Goal: Task Accomplishment & Management: Manage account settings

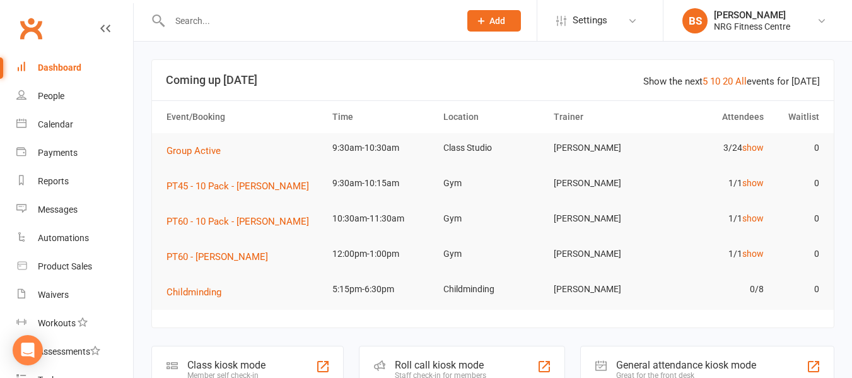
click at [221, 14] on input "text" at bounding box center [308, 21] width 285 height 18
paste input "3800041A0000B301"
type input "3800041A0000B301"
drag, startPoint x: 261, startPoint y: 23, endPoint x: 128, endPoint y: 25, distance: 133.2
click at [131, 3] on header "3800041A0000B301 No results Prospect Member Non-attending contact Class / event…" at bounding box center [426, 3] width 852 height 0
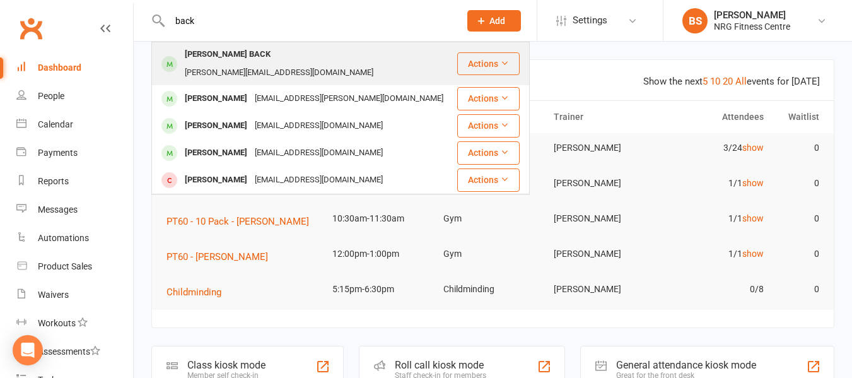
type input "back"
click at [303, 64] on div "justine@backtobackfp.com.au" at bounding box center [279, 73] width 196 height 18
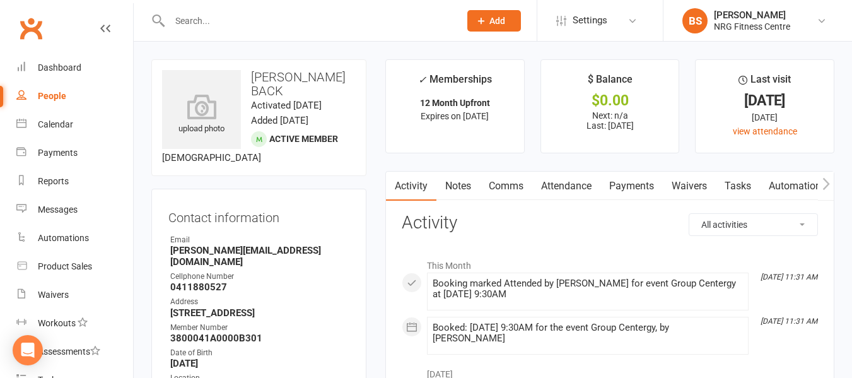
click at [826, 186] on icon "button" at bounding box center [827, 183] width 8 height 13
click at [825, 186] on icon "button" at bounding box center [827, 183] width 8 height 13
click at [696, 186] on link "Access Control" at bounding box center [711, 186] width 84 height 29
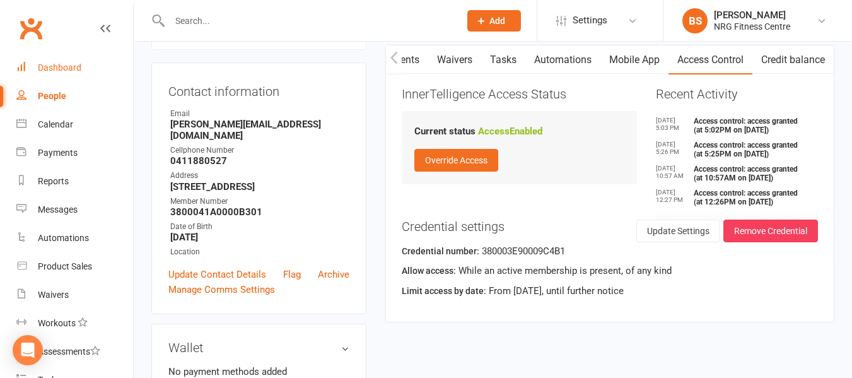
click at [64, 62] on link "Dashboard" at bounding box center [74, 68] width 117 height 28
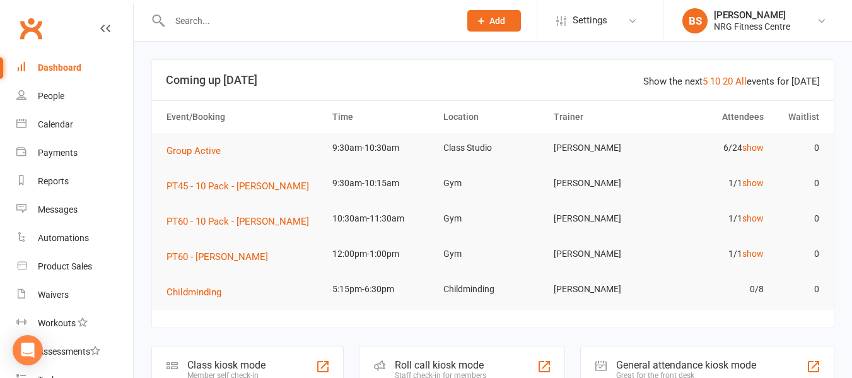
click at [233, 27] on input "text" at bounding box center [308, 21] width 285 height 18
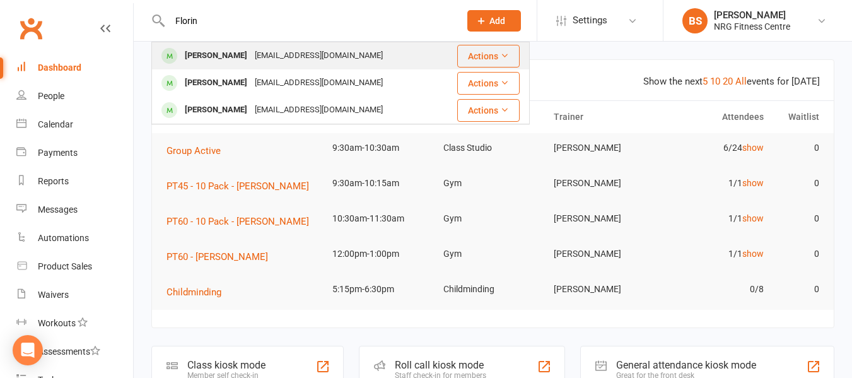
type input "Florin"
click at [251, 54] on div "lovelylylynxxxie@gmail.com" at bounding box center [319, 56] width 136 height 18
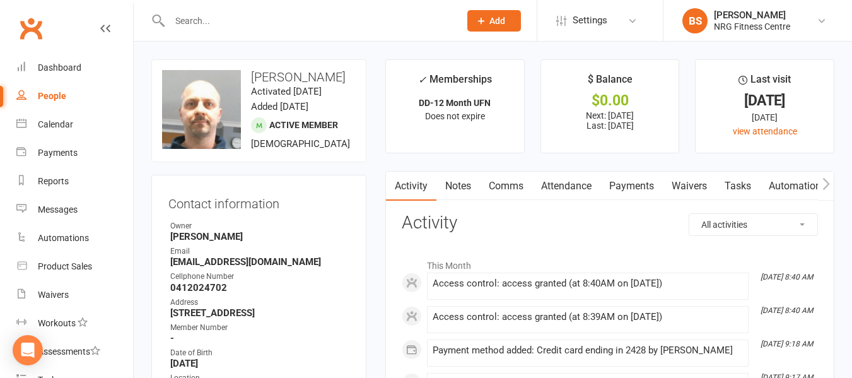
click at [634, 180] on link "Payments" at bounding box center [632, 186] width 62 height 29
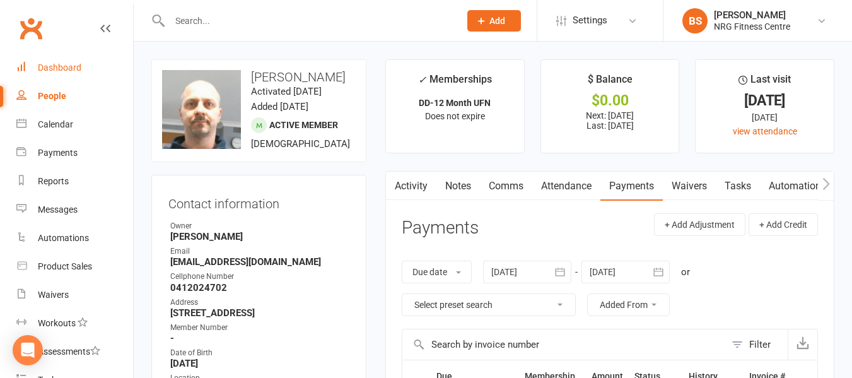
click at [50, 62] on link "Dashboard" at bounding box center [74, 68] width 117 height 28
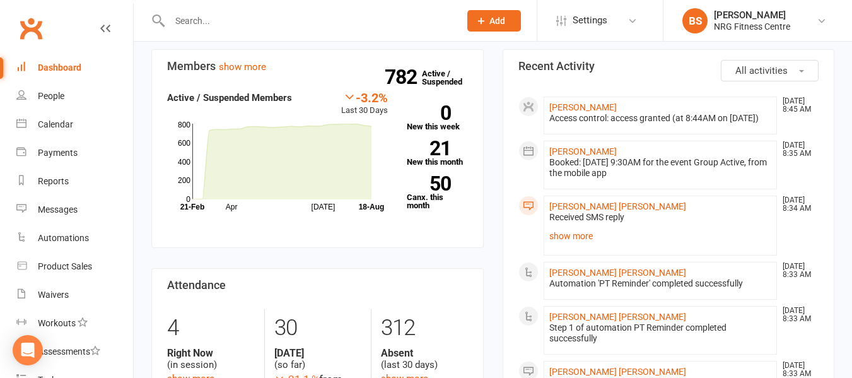
scroll to position [379, 0]
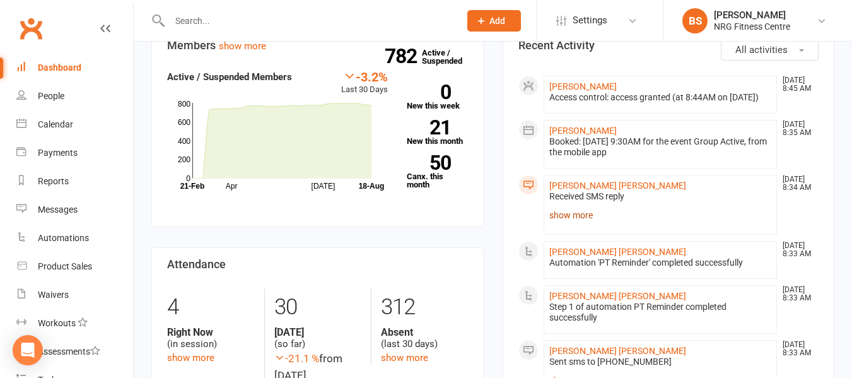
click at [570, 224] on link "show more" at bounding box center [661, 215] width 223 height 18
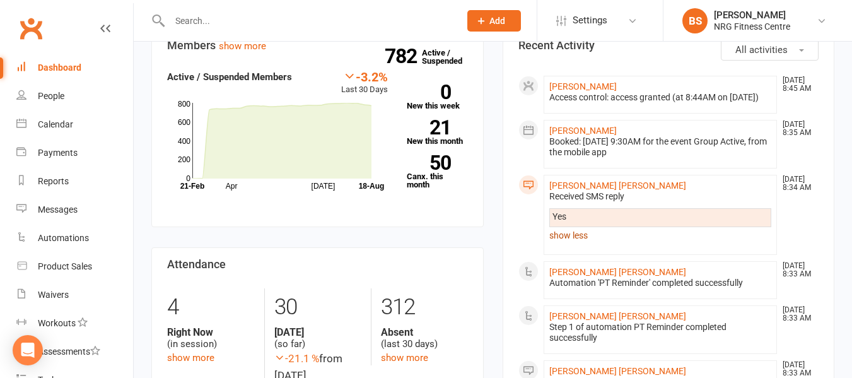
click at [577, 244] on link "show less" at bounding box center [661, 236] width 223 height 18
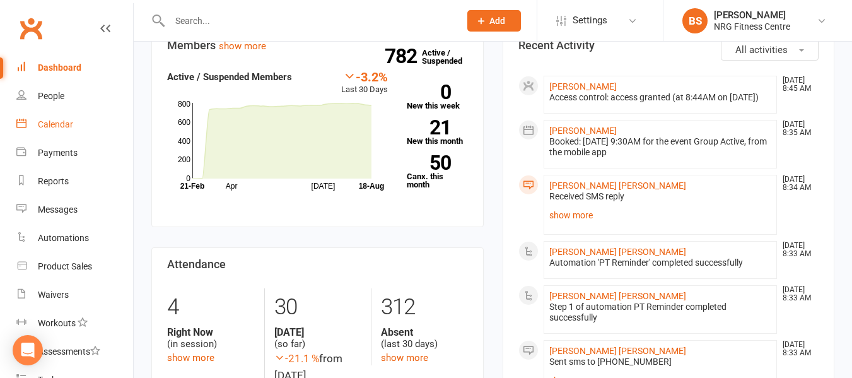
click at [66, 128] on div "Calendar" at bounding box center [55, 124] width 35 height 10
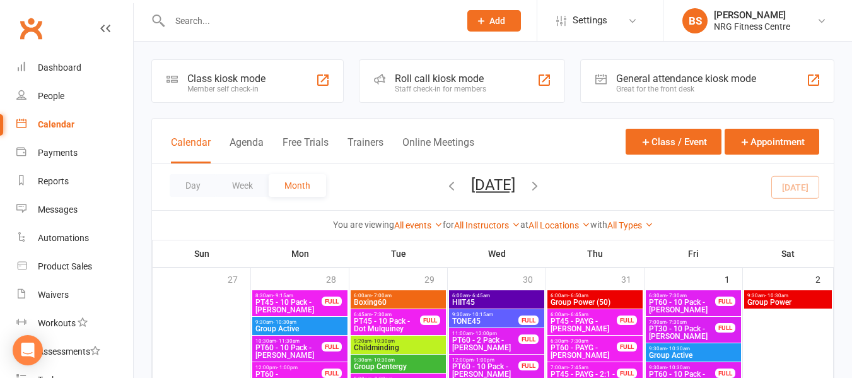
click at [61, 122] on div "Calendar" at bounding box center [56, 124] width 37 height 10
click at [192, 189] on button "Day" at bounding box center [193, 185] width 47 height 23
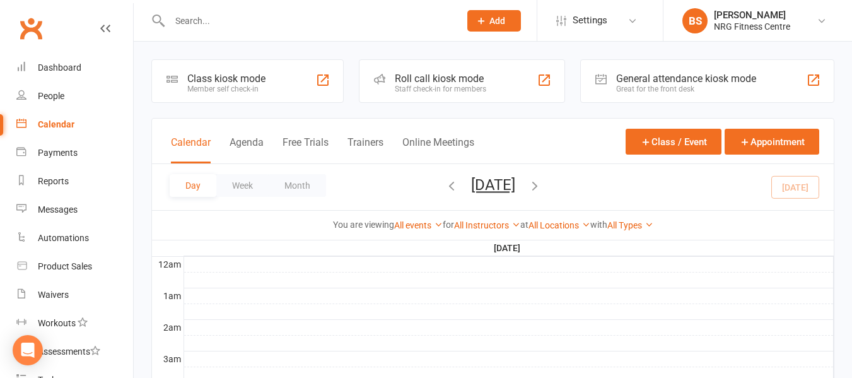
click at [542, 188] on icon "button" at bounding box center [535, 186] width 14 height 14
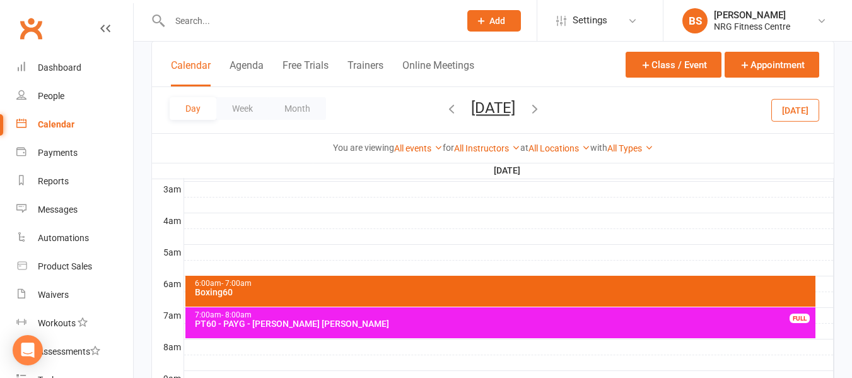
scroll to position [189, 0]
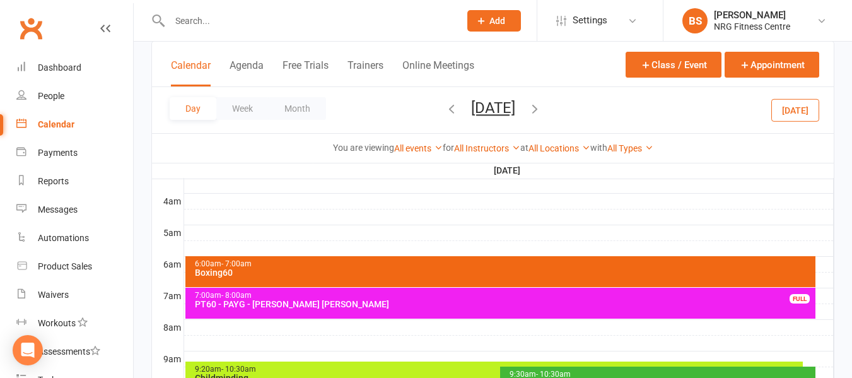
click at [825, 264] on div at bounding box center [509, 264] width 650 height 15
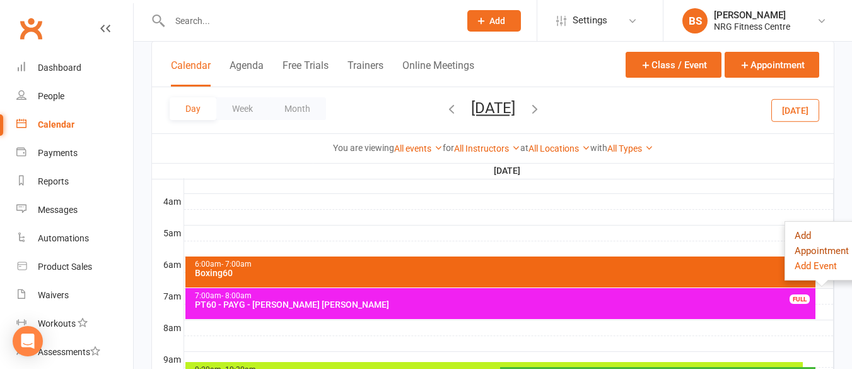
click at [806, 235] on button "Add Appointment" at bounding box center [822, 243] width 54 height 30
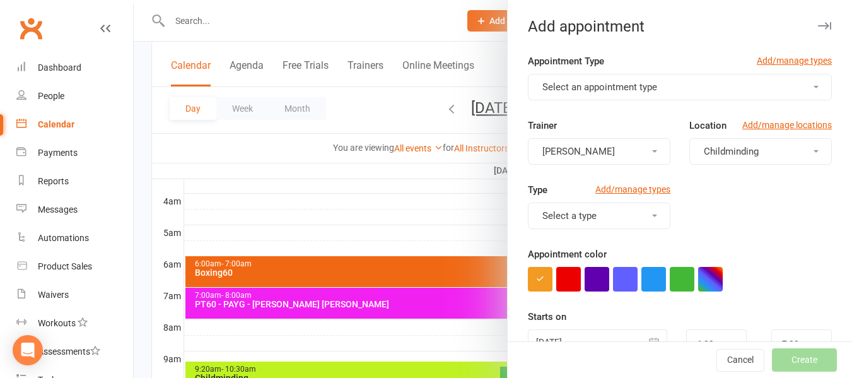
click at [587, 93] on button "Select an appointment type" at bounding box center [680, 87] width 304 height 27
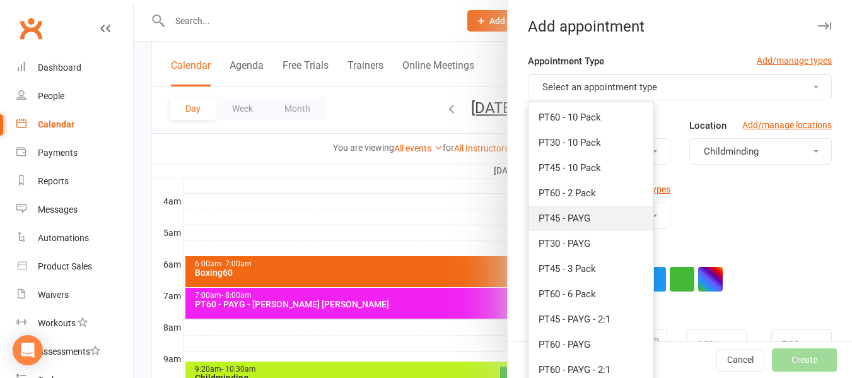
click at [570, 215] on span "PT45 - PAYG" at bounding box center [565, 218] width 52 height 11
type input "6:45am"
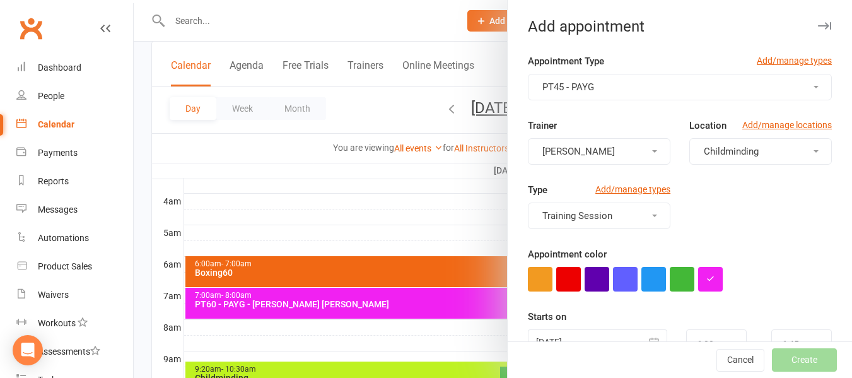
click at [690, 155] on button "Childminding" at bounding box center [761, 151] width 143 height 27
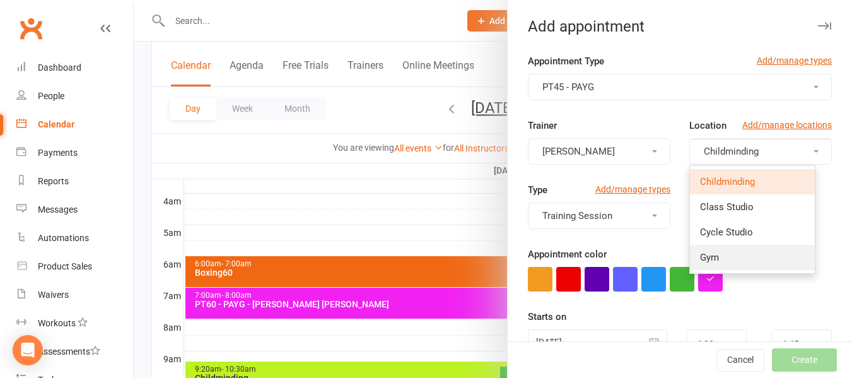
drag, startPoint x: 718, startPoint y: 261, endPoint x: 522, endPoint y: 229, distance: 198.8
click at [717, 261] on link "Gym" at bounding box center [752, 257] width 125 height 25
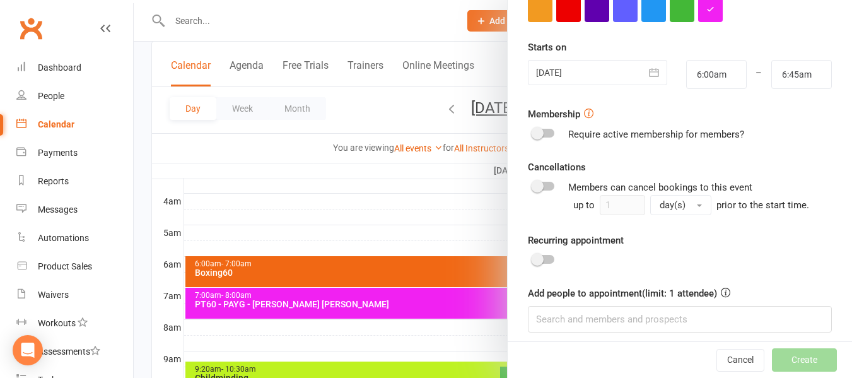
scroll to position [278, 0]
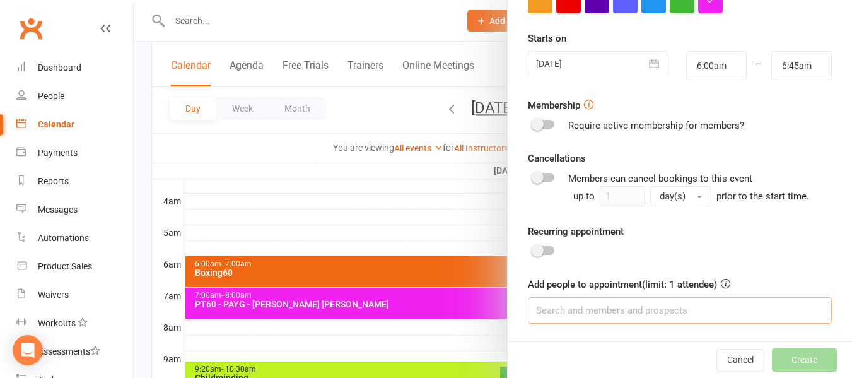
click at [601, 304] on input at bounding box center [680, 310] width 304 height 27
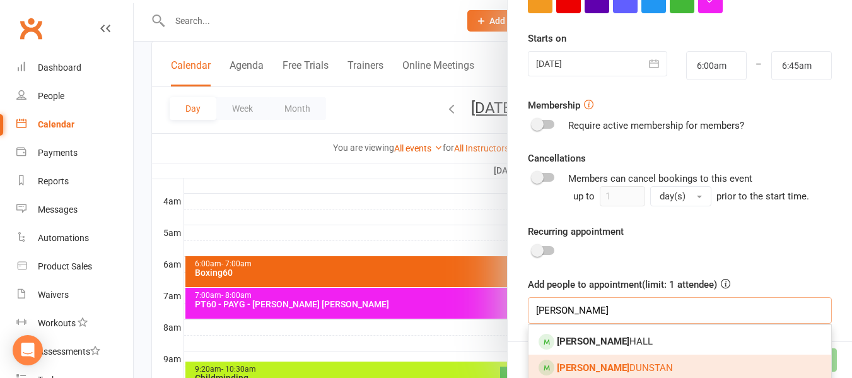
type input "lucy"
click at [599, 368] on span "Lucy DUNSTAN" at bounding box center [615, 367] width 116 height 11
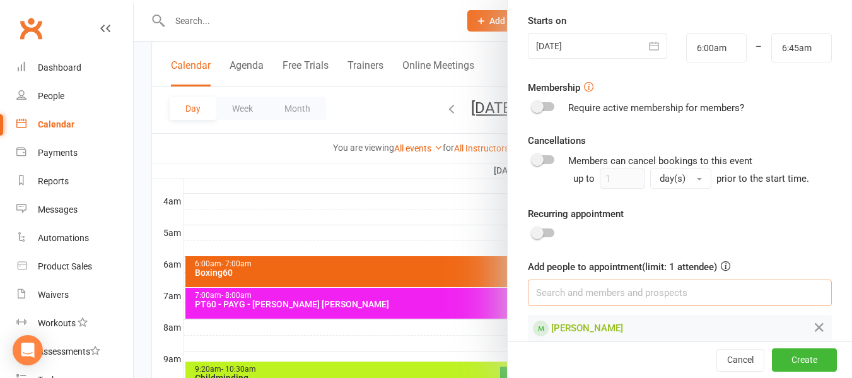
scroll to position [314, 0]
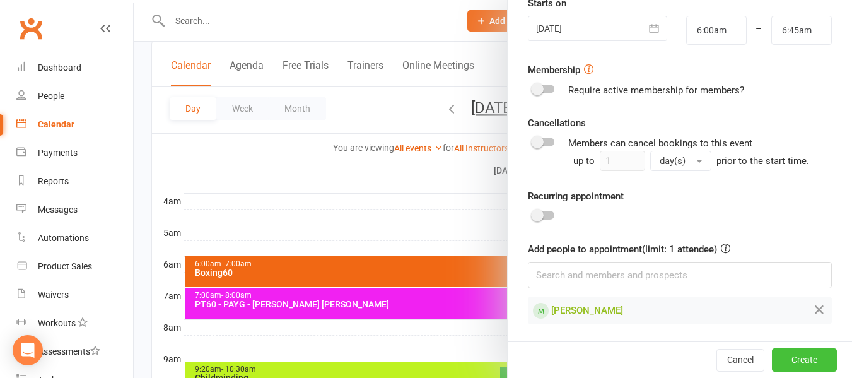
click at [777, 353] on button "Create" at bounding box center [804, 359] width 65 height 23
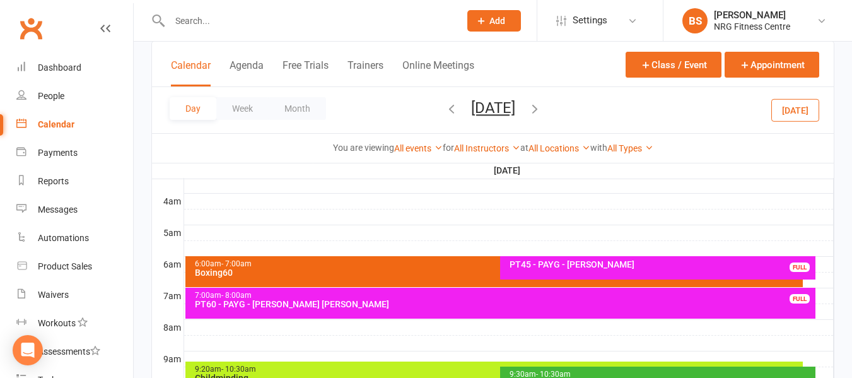
click at [818, 284] on div at bounding box center [509, 280] width 650 height 15
click at [815, 268] on button "Add Appointment" at bounding box center [815, 263] width 54 height 30
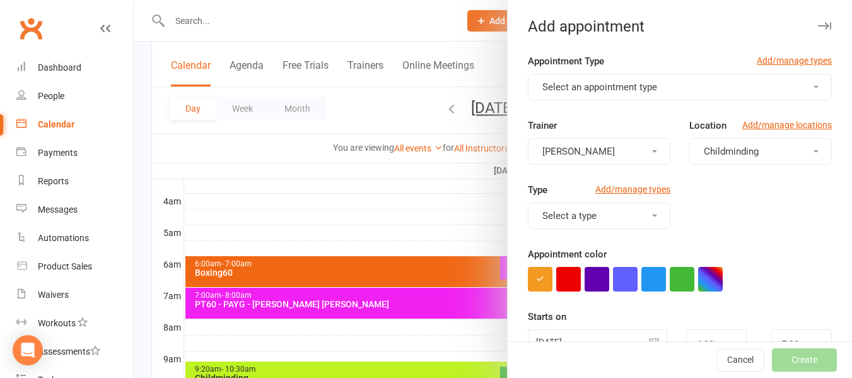
click at [569, 82] on span "Select an appointment type" at bounding box center [600, 86] width 115 height 11
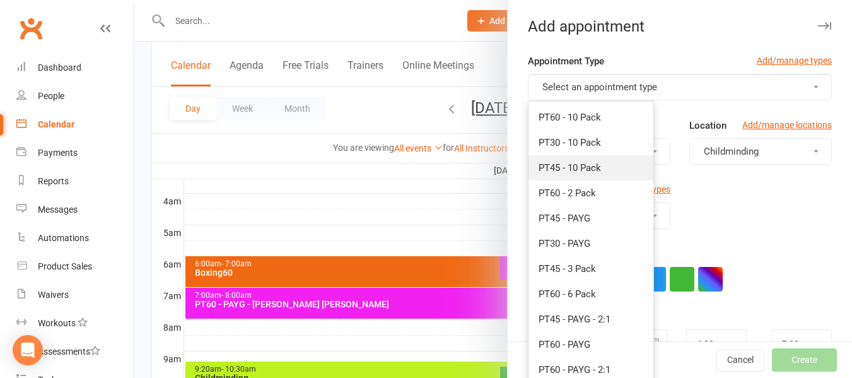
click at [579, 169] on span "PT45 - 10 Pack" at bounding box center [570, 167] width 62 height 11
type input "7:15am"
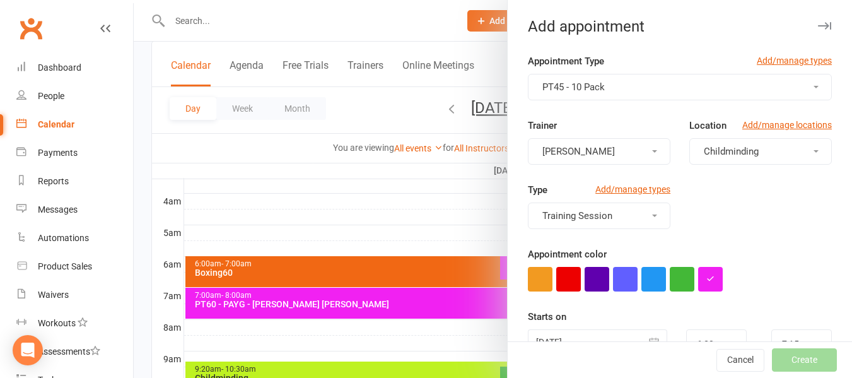
click at [734, 151] on span "Childminding" at bounding box center [731, 151] width 55 height 11
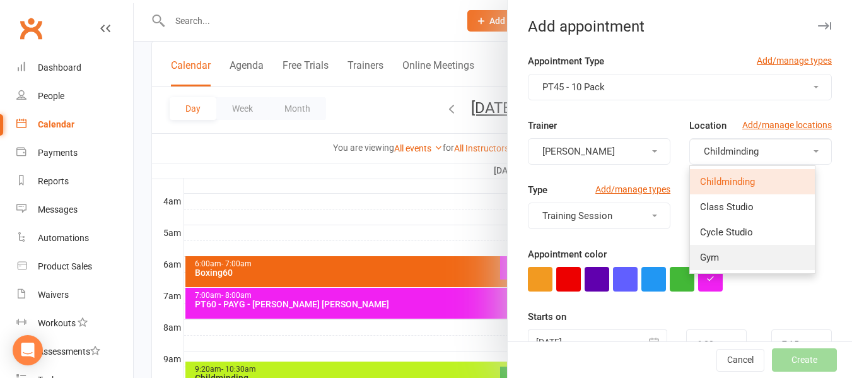
click at [706, 253] on span "Gym" at bounding box center [709, 257] width 19 height 11
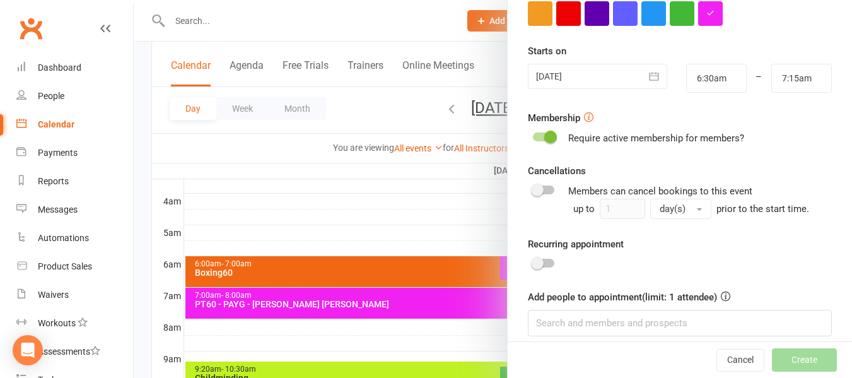
scroll to position [278, 0]
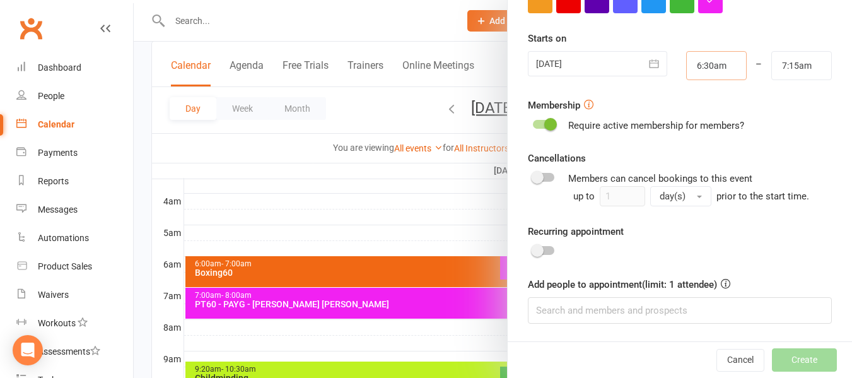
click at [700, 66] on input "6:30am" at bounding box center [717, 65] width 61 height 29
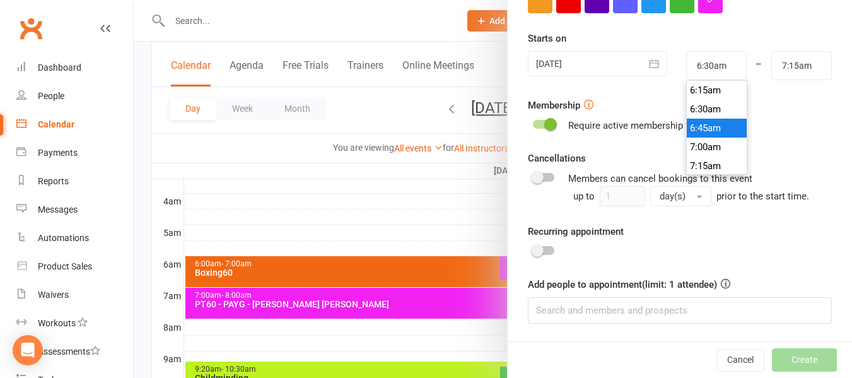
type input "6:45am"
click at [702, 124] on li "6:45am" at bounding box center [717, 128] width 61 height 19
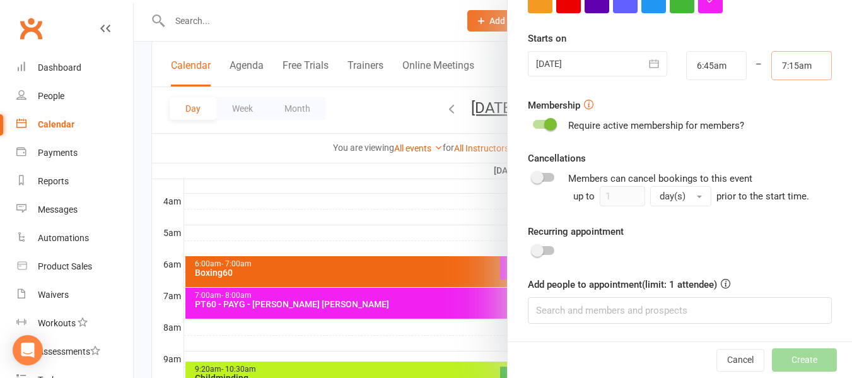
click at [772, 66] on input "7:15am" at bounding box center [802, 65] width 61 height 29
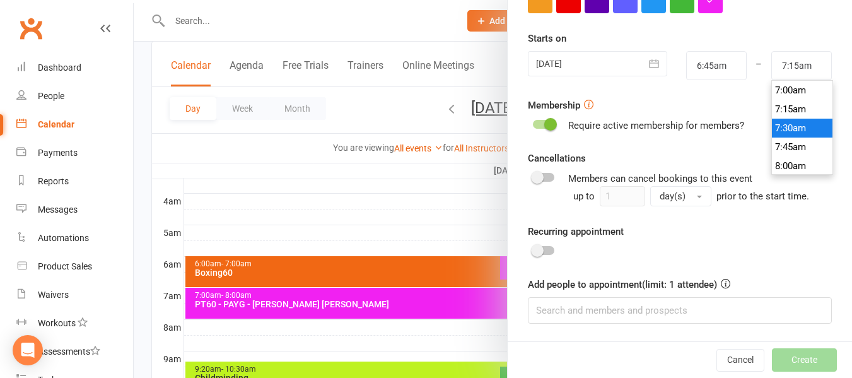
type input "7:30am"
click at [772, 127] on li "7:30am" at bounding box center [802, 128] width 61 height 19
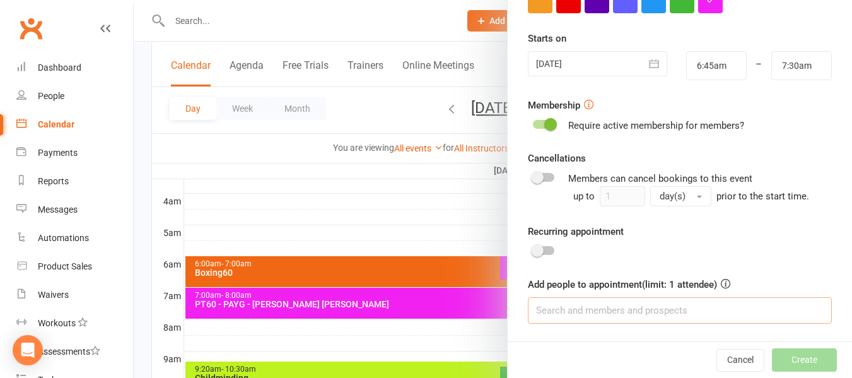
click at [644, 317] on input at bounding box center [680, 310] width 304 height 27
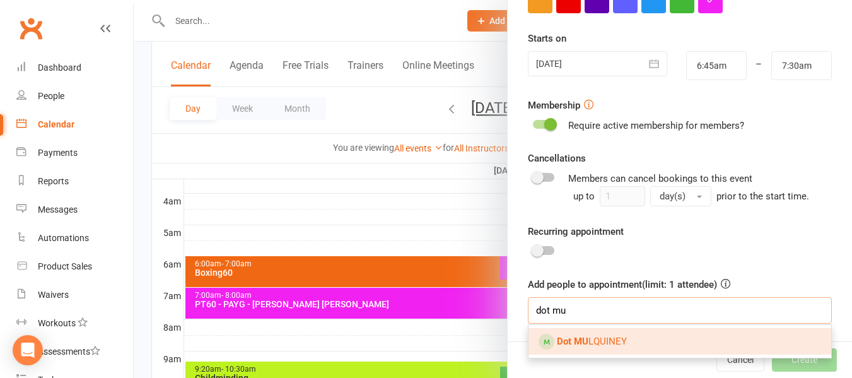
type input "dot mu"
click at [635, 338] on link "Dot MU LQUINEY" at bounding box center [680, 341] width 303 height 27
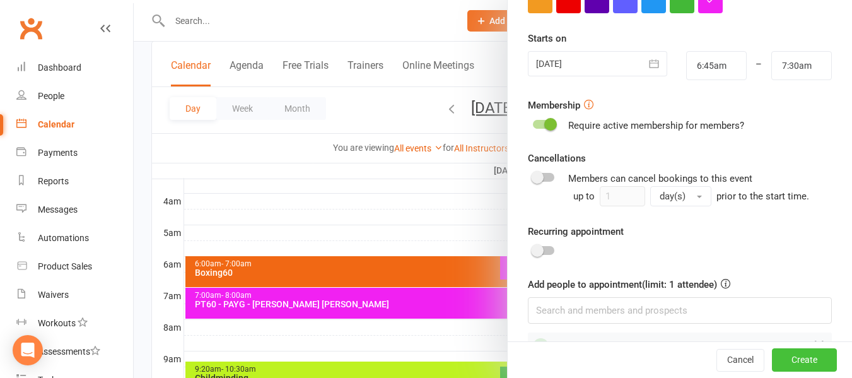
click at [786, 354] on button "Create" at bounding box center [804, 360] width 65 height 23
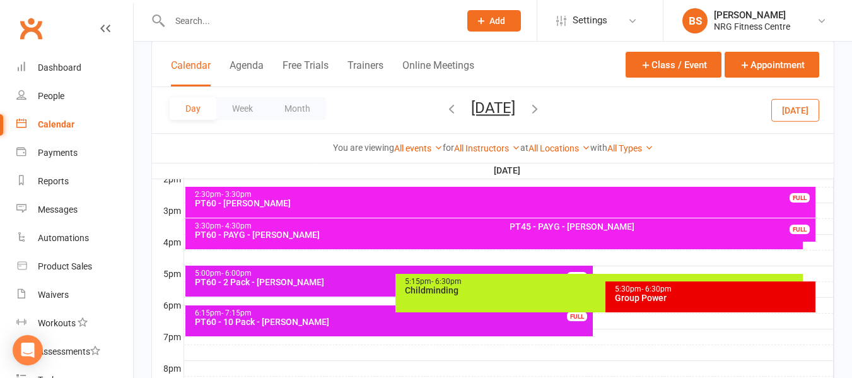
scroll to position [505, 0]
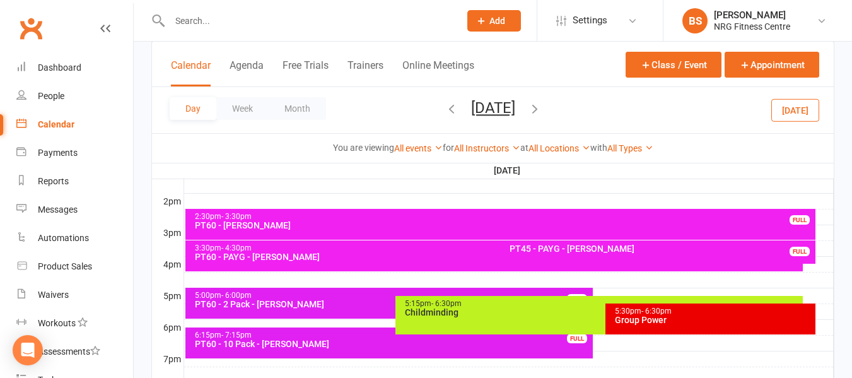
click at [827, 252] on div at bounding box center [509, 248] width 650 height 15
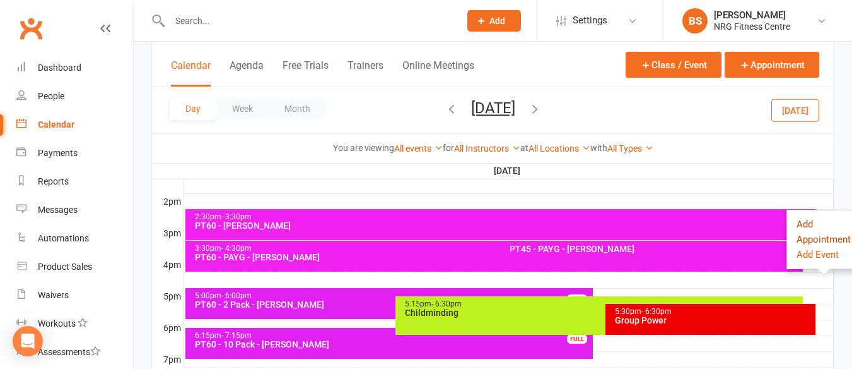
click at [820, 238] on button "Add Appointment" at bounding box center [824, 231] width 54 height 30
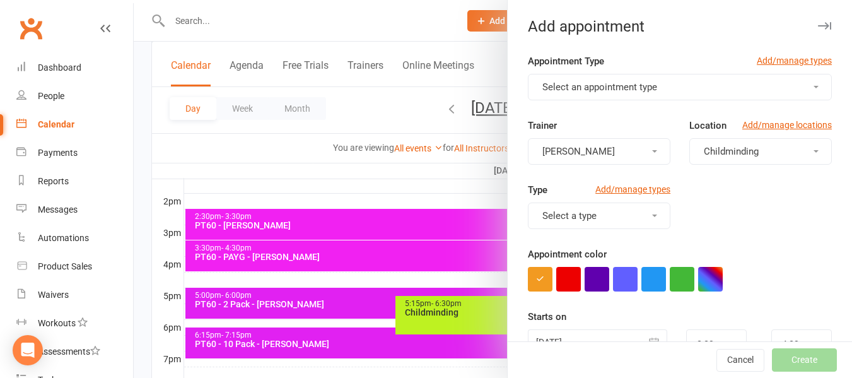
click at [600, 90] on span "Select an appointment type" at bounding box center [600, 86] width 115 height 11
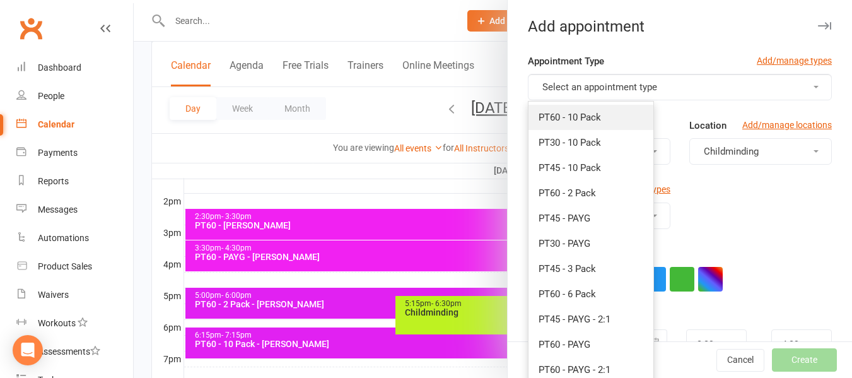
click at [595, 124] on link "PT60 - 10 Pack" at bounding box center [591, 117] width 125 height 25
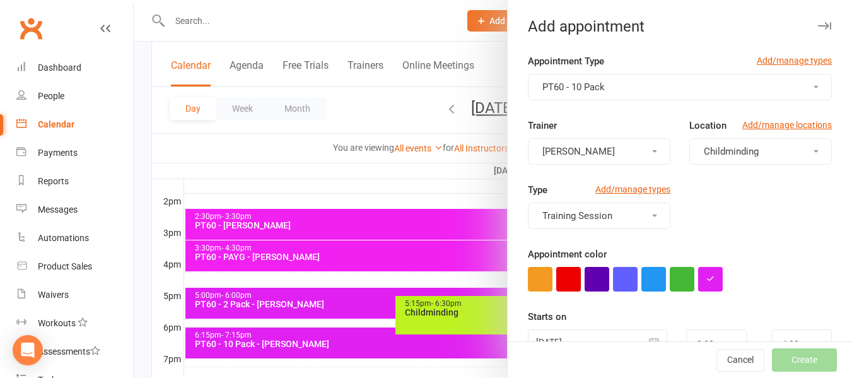
click at [781, 155] on button "Childminding" at bounding box center [761, 151] width 143 height 27
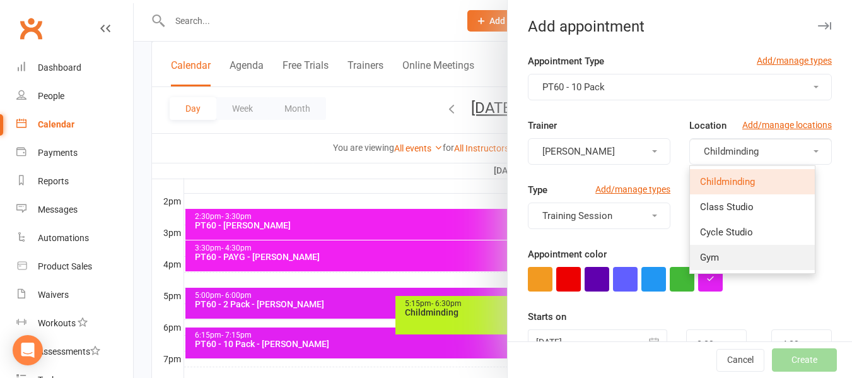
click at [723, 253] on link "Gym" at bounding box center [752, 257] width 125 height 25
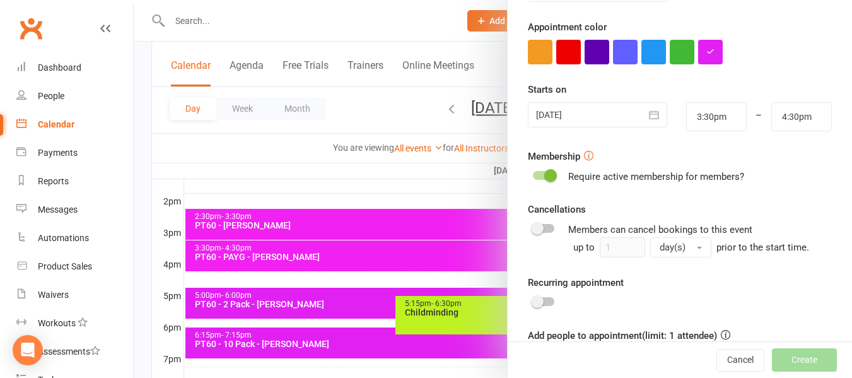
scroll to position [278, 0]
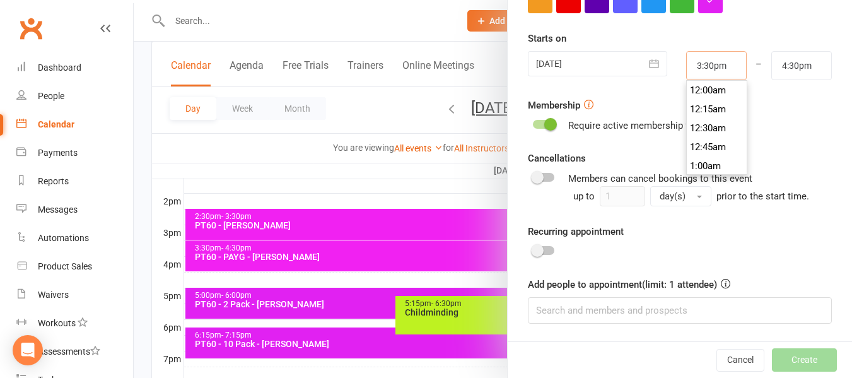
click at [712, 76] on input "3:30pm" at bounding box center [717, 65] width 61 height 29
type input "4:15pm"
type input "5:15pm"
click at [702, 162] on li "4:15pm" at bounding box center [717, 165] width 61 height 19
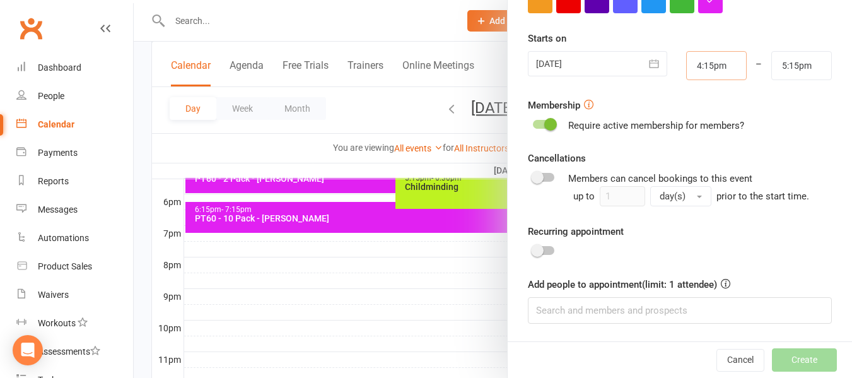
scroll to position [631, 0]
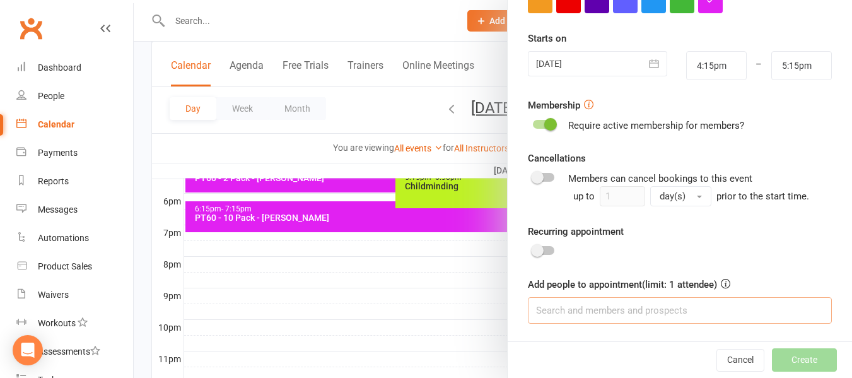
click at [609, 305] on input at bounding box center [680, 310] width 304 height 27
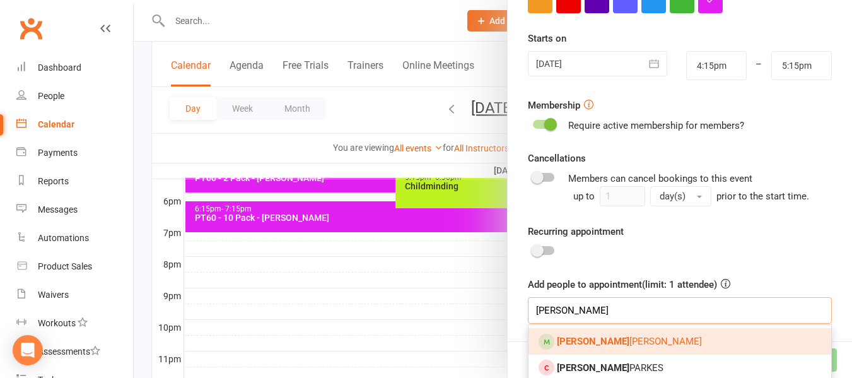
type input "amy"
click at [610, 329] on link "Amy RYAN" at bounding box center [680, 341] width 303 height 27
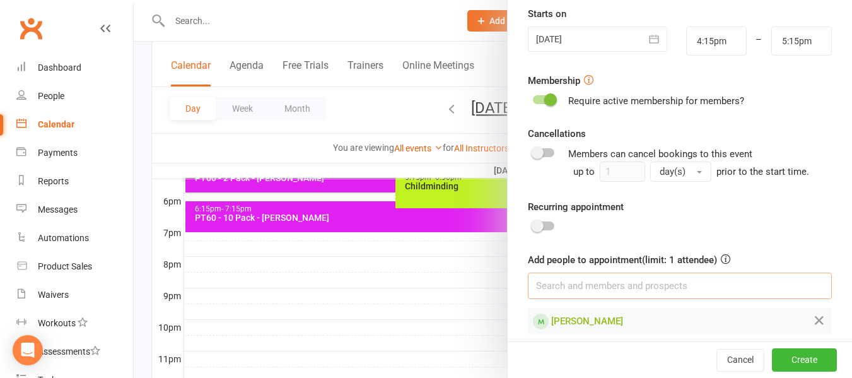
scroll to position [314, 0]
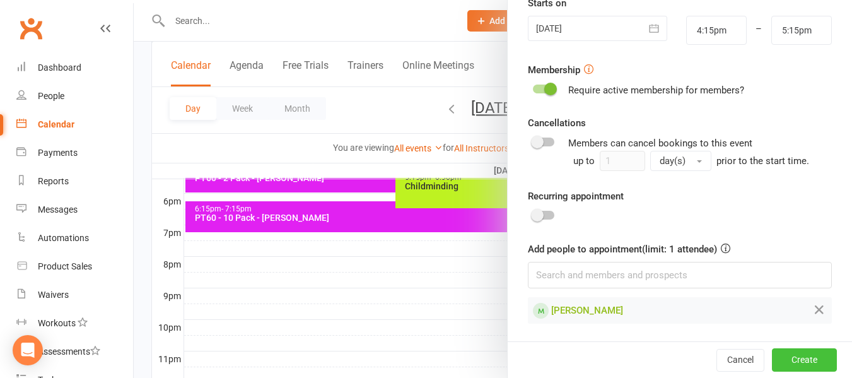
click at [797, 369] on button "Create" at bounding box center [804, 359] width 65 height 23
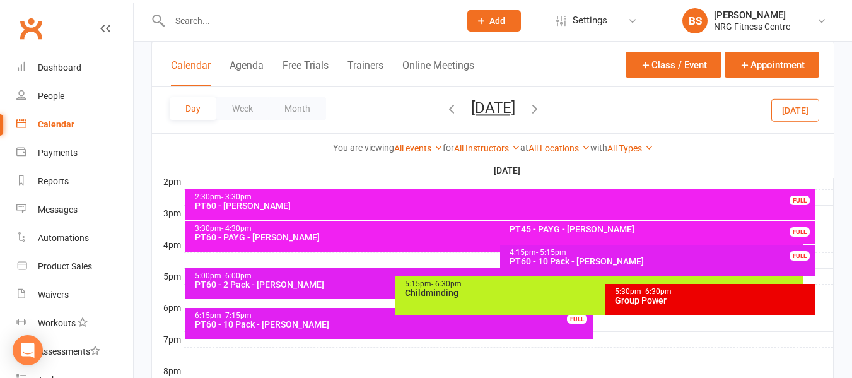
scroll to position [505, 0]
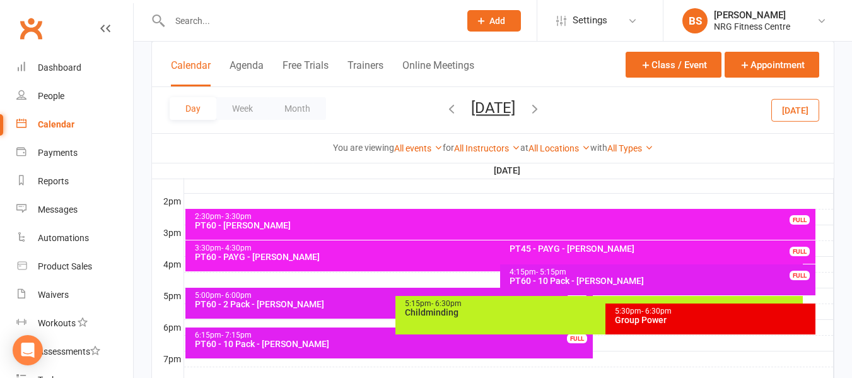
click at [542, 105] on icon "button" at bounding box center [535, 109] width 14 height 14
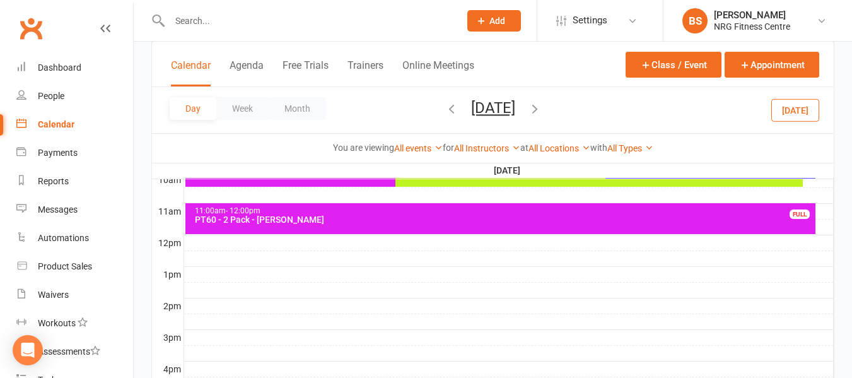
scroll to position [420, 0]
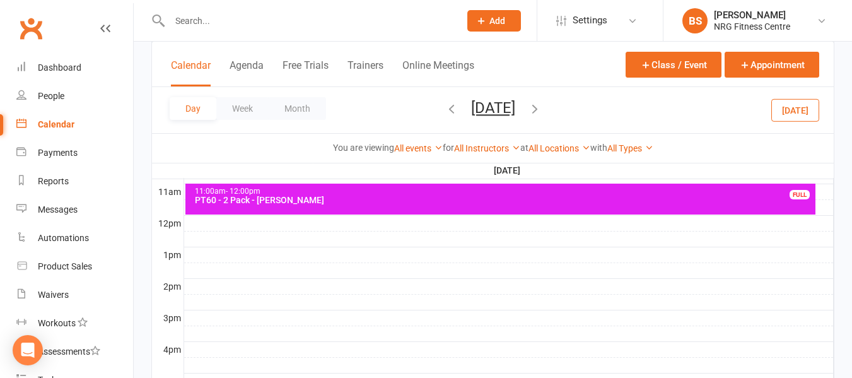
click at [542, 105] on icon "button" at bounding box center [535, 109] width 14 height 14
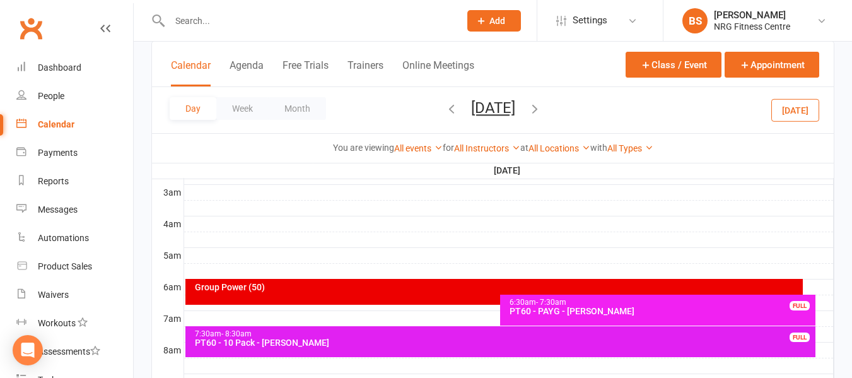
scroll to position [167, 0]
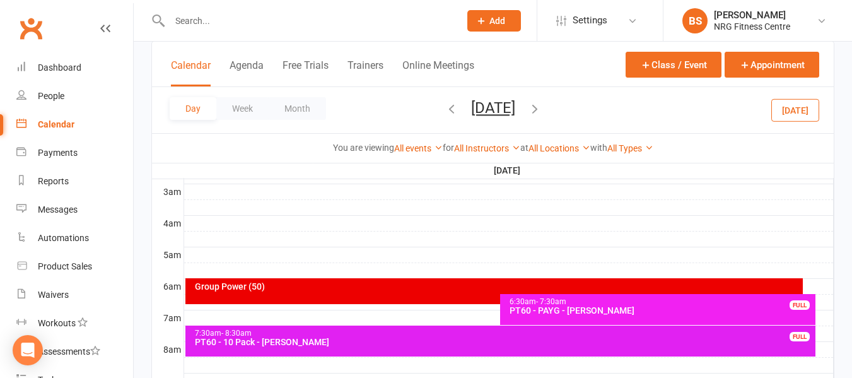
click at [820, 284] on div at bounding box center [509, 286] width 650 height 15
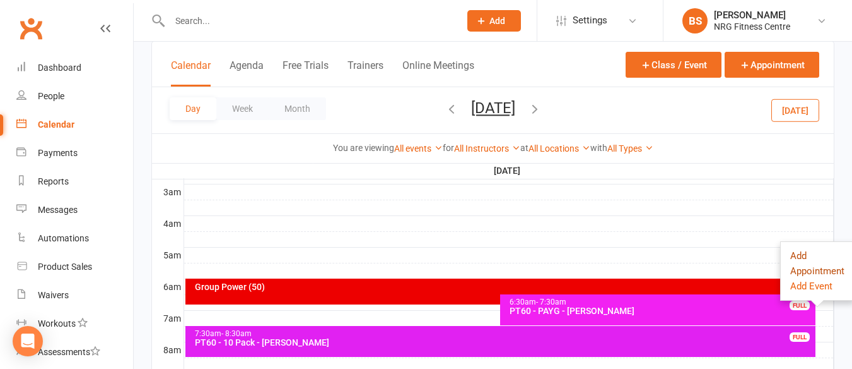
click at [815, 271] on button "Add Appointment" at bounding box center [818, 263] width 54 height 30
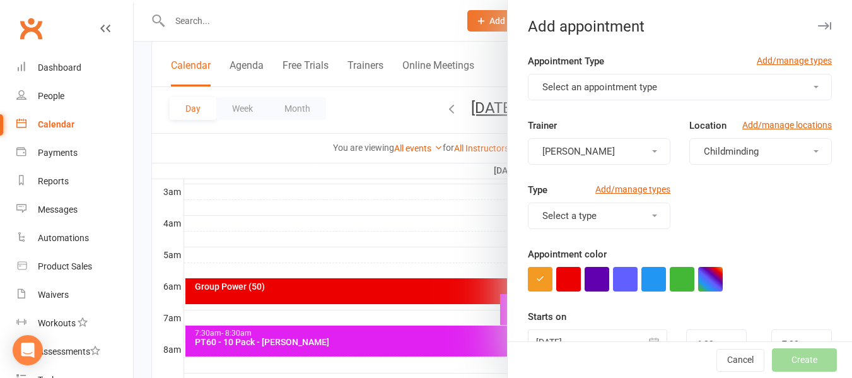
click at [606, 90] on span "Select an appointment type" at bounding box center [600, 86] width 115 height 11
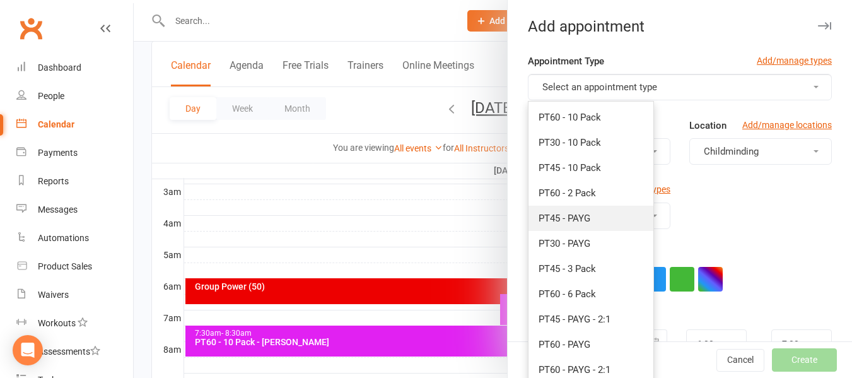
click at [586, 215] on span "PT45 - PAYG" at bounding box center [565, 218] width 52 height 11
type input "6:45am"
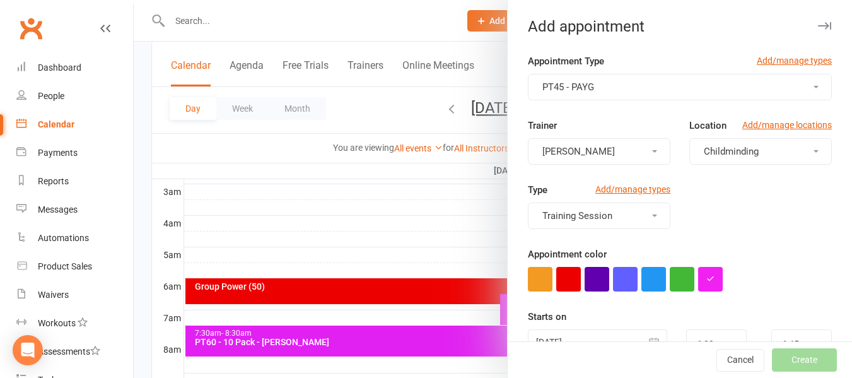
click at [724, 158] on button "Childminding" at bounding box center [761, 151] width 143 height 27
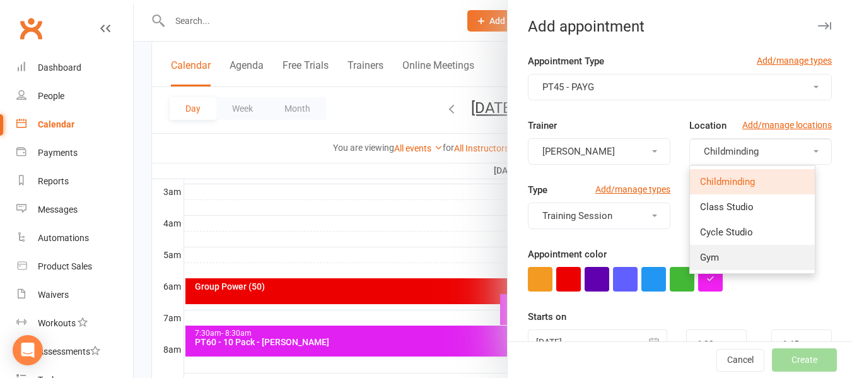
click at [720, 261] on link "Gym" at bounding box center [752, 257] width 125 height 25
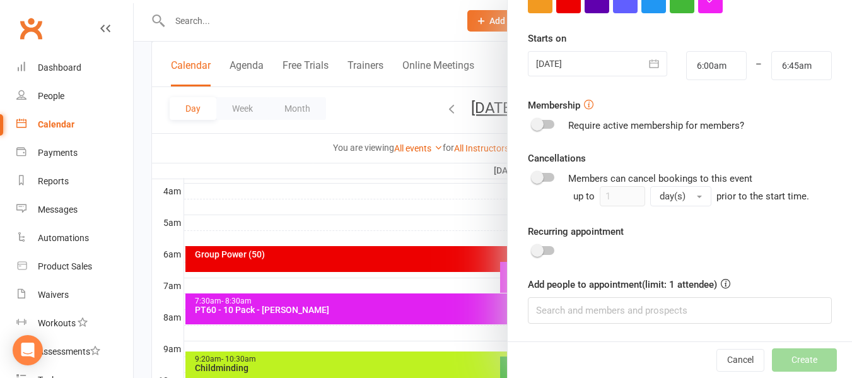
scroll to position [230, 0]
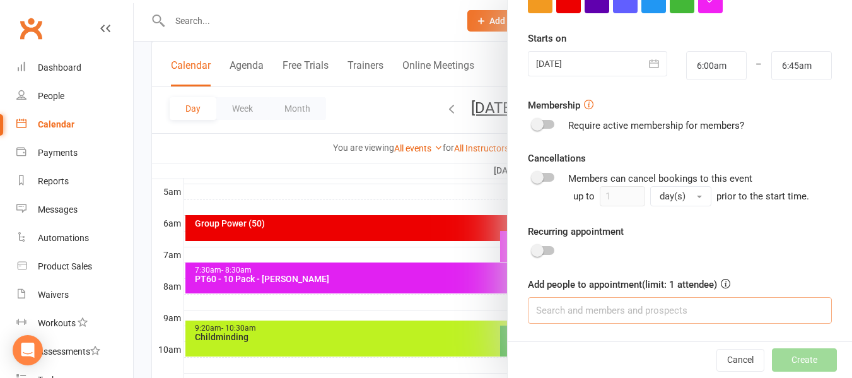
click at [603, 304] on input at bounding box center [680, 310] width 304 height 27
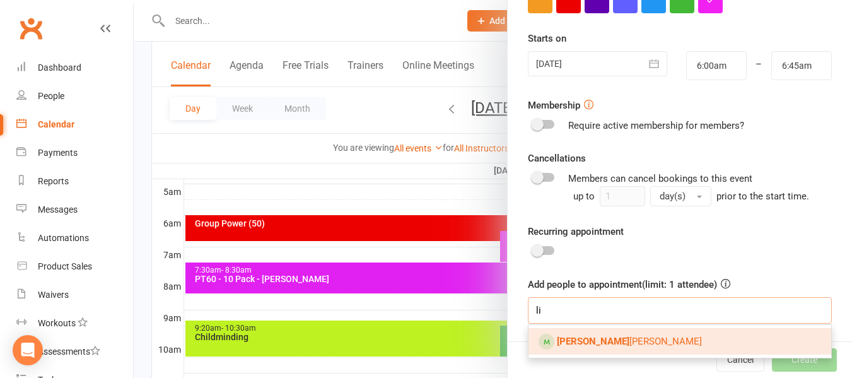
type input "l"
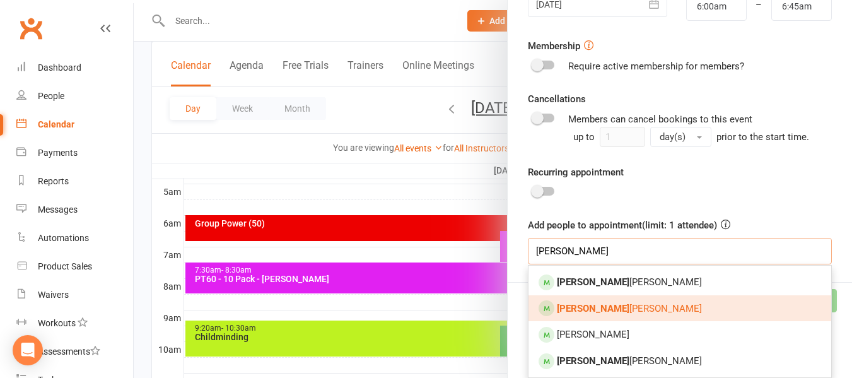
type input "eliza"
click at [624, 305] on span "Eliza beth WALLACE" at bounding box center [629, 308] width 145 height 11
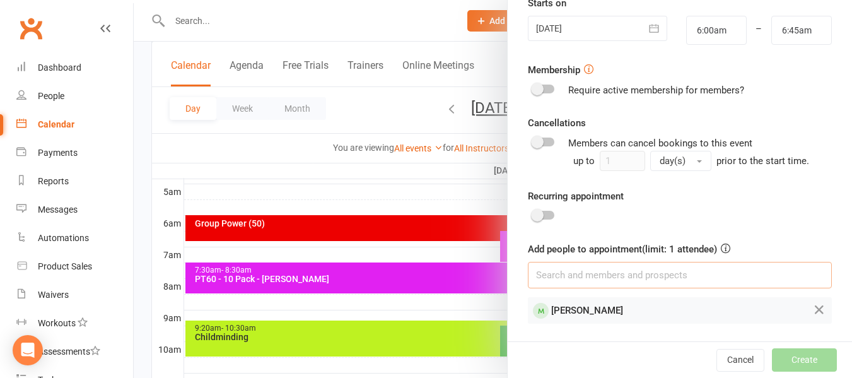
scroll to position [314, 0]
click at [781, 357] on button "Create" at bounding box center [804, 359] width 65 height 23
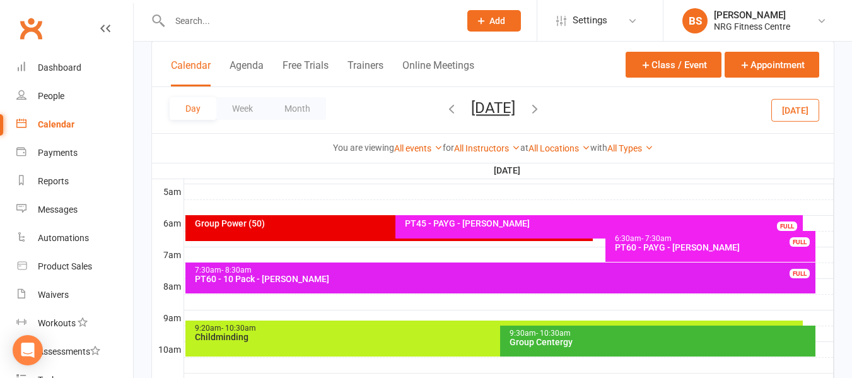
click at [825, 230] on div at bounding box center [509, 223] width 650 height 15
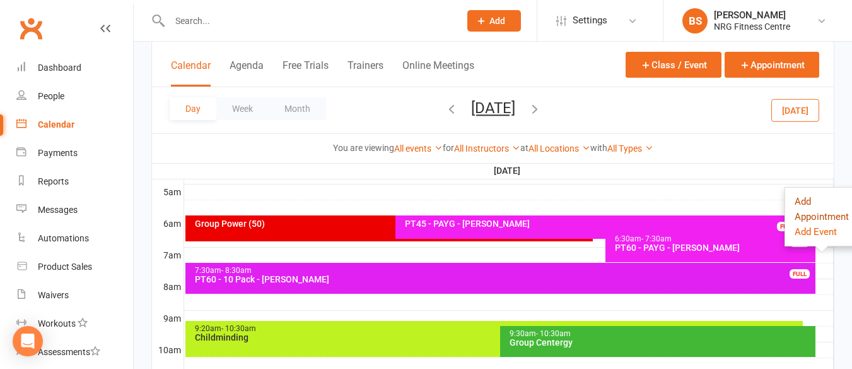
click at [816, 215] on button "Add Appointment" at bounding box center [822, 209] width 54 height 30
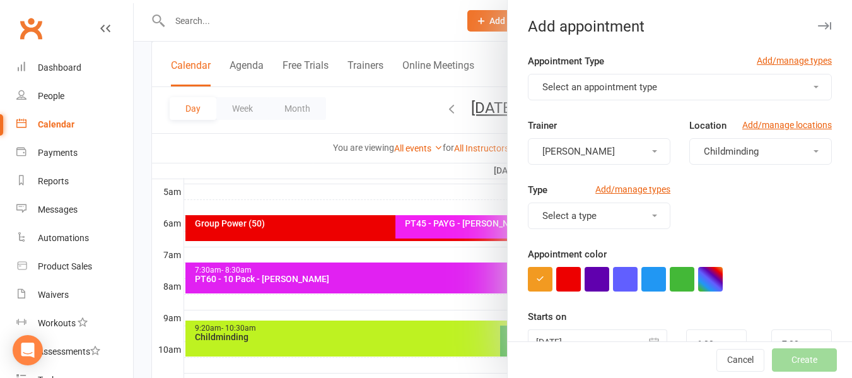
click at [669, 85] on button "Select an appointment type" at bounding box center [680, 87] width 304 height 27
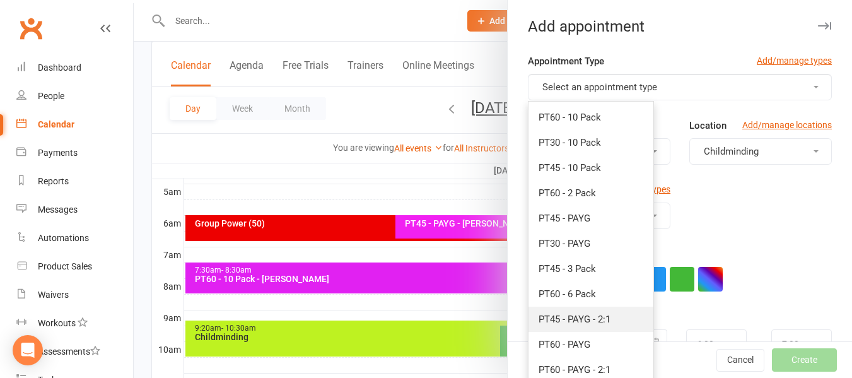
click at [593, 322] on span "PT45 - PAYG - 2:1" at bounding box center [575, 319] width 72 height 11
type input "6:45am"
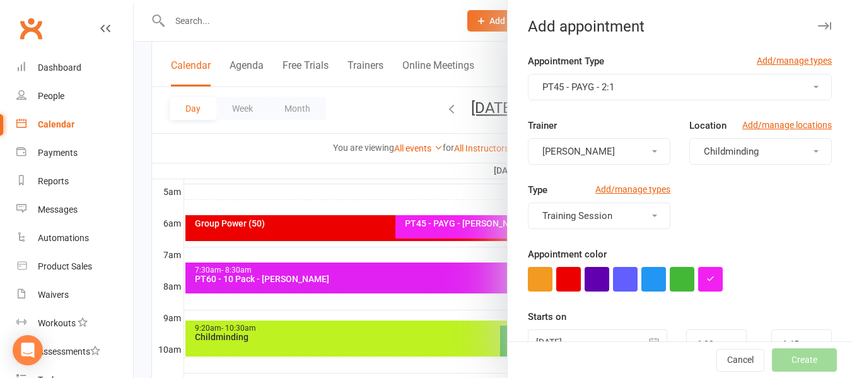
click at [729, 155] on span "Childminding" at bounding box center [731, 151] width 55 height 11
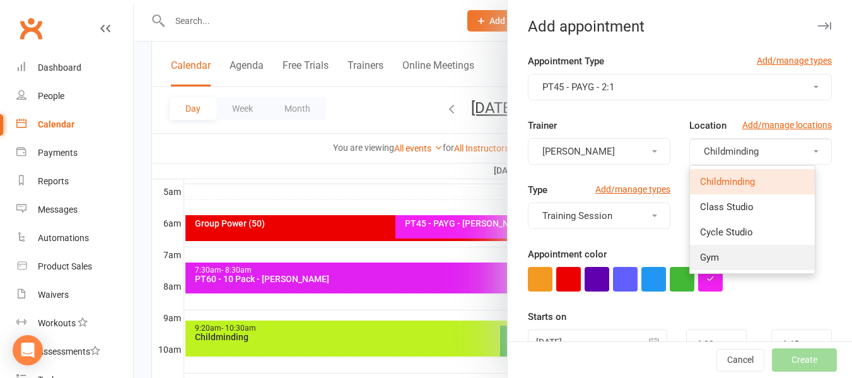
click at [711, 259] on link "Gym" at bounding box center [752, 257] width 125 height 25
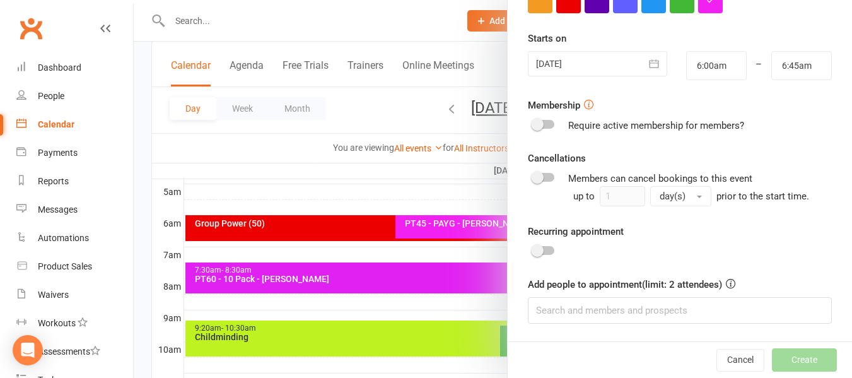
scroll to position [293, 0]
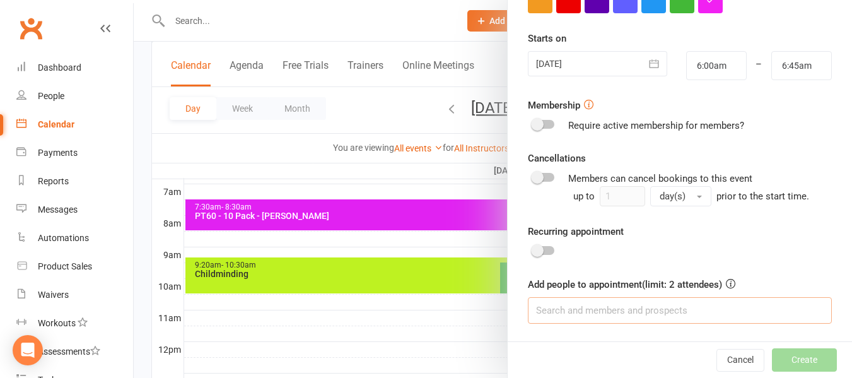
click at [644, 310] on input at bounding box center [680, 310] width 304 height 27
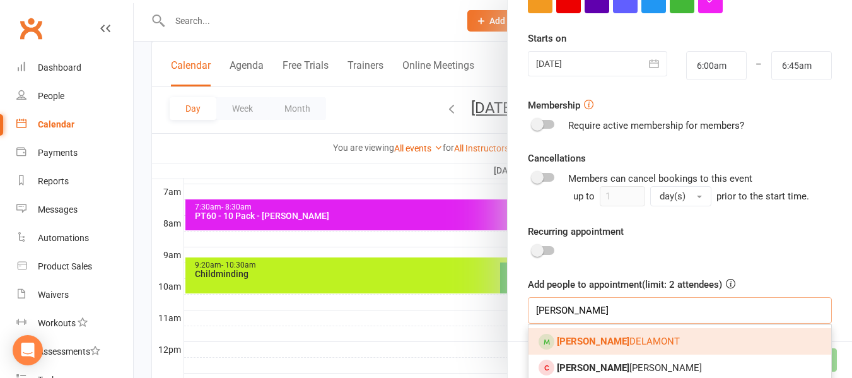
type input "laura"
click at [600, 341] on span "Laura DELAMONT" at bounding box center [618, 341] width 123 height 11
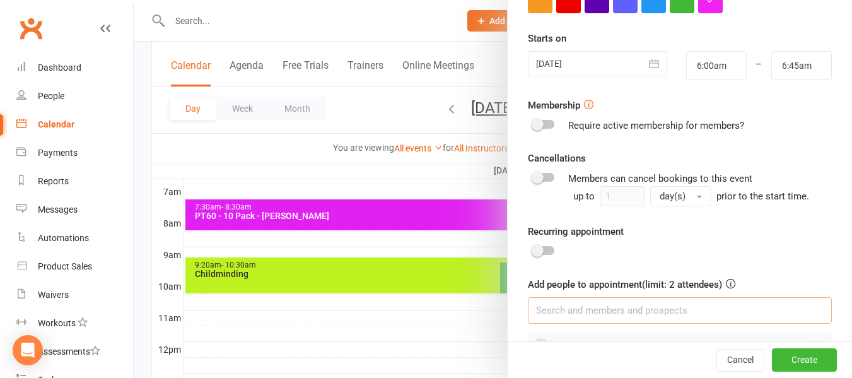
click at [620, 309] on input at bounding box center [680, 310] width 304 height 27
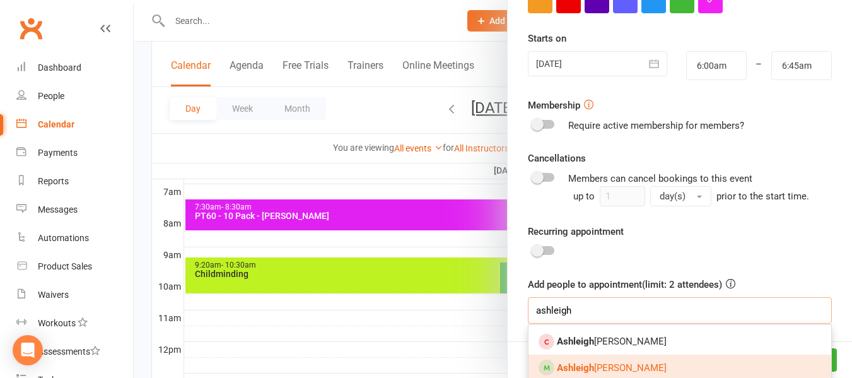
type input "ashleigh"
click at [626, 360] on link "Ashleigh CARBERRY" at bounding box center [680, 368] width 303 height 27
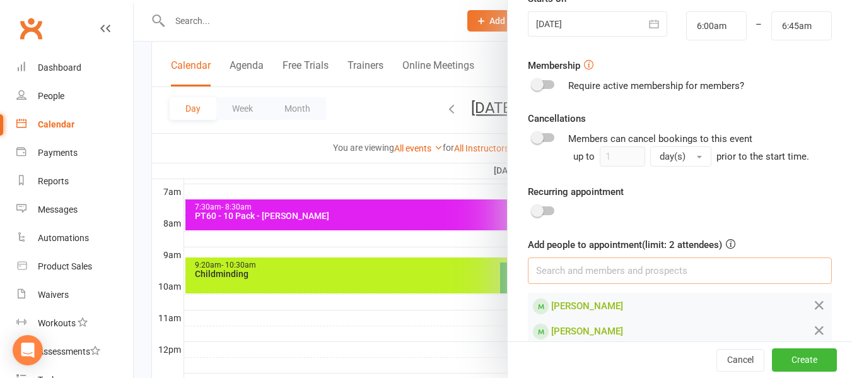
scroll to position [339, 0]
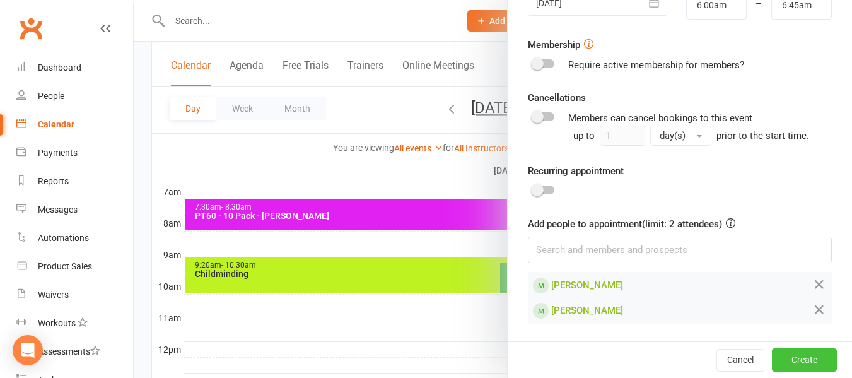
click at [792, 355] on button "Create" at bounding box center [804, 359] width 65 height 23
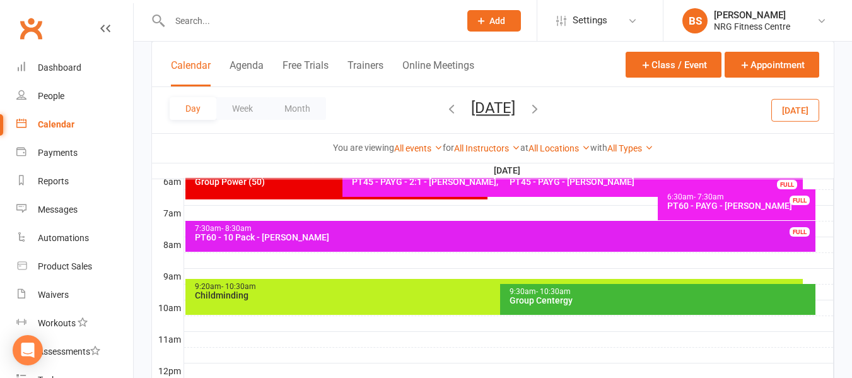
scroll to position [293, 0]
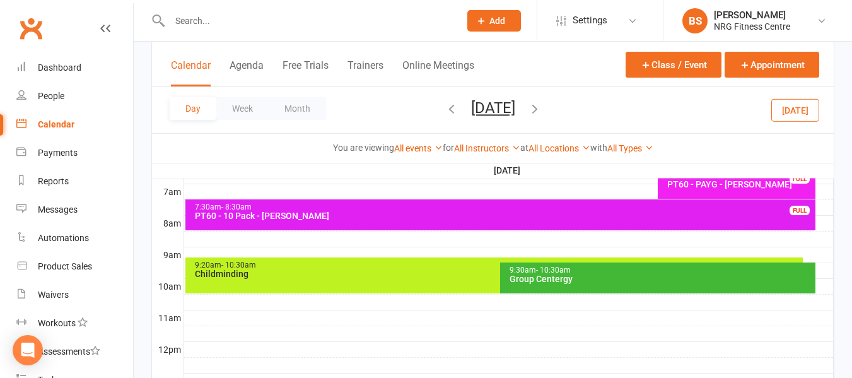
click at [824, 288] on div at bounding box center [509, 286] width 650 height 15
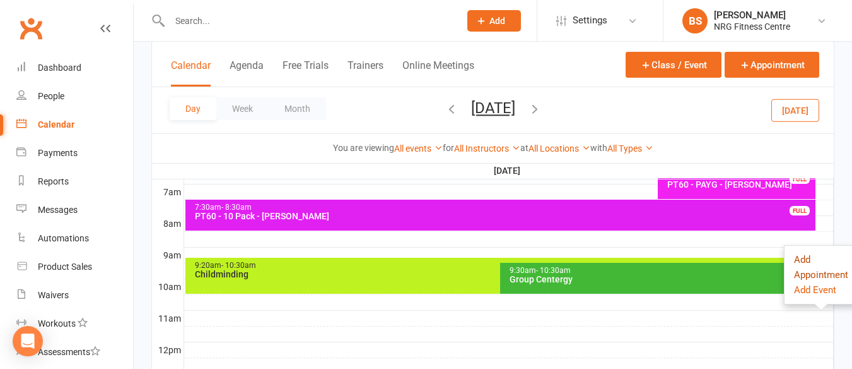
click at [821, 273] on button "Add Appointment" at bounding box center [821, 267] width 54 height 30
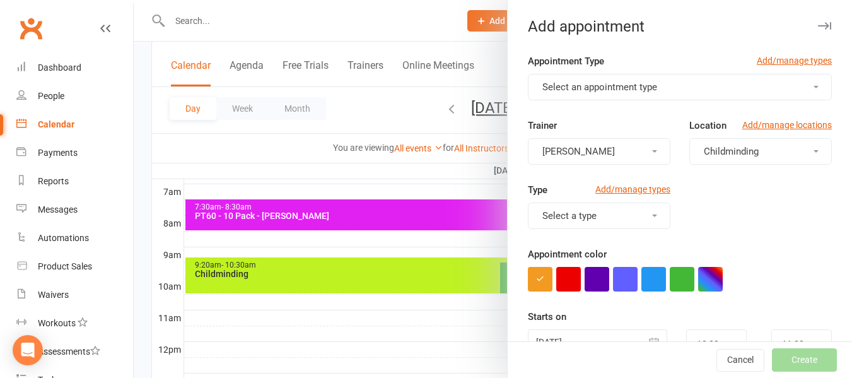
click at [587, 74] on button "Select an appointment type" at bounding box center [680, 87] width 304 height 27
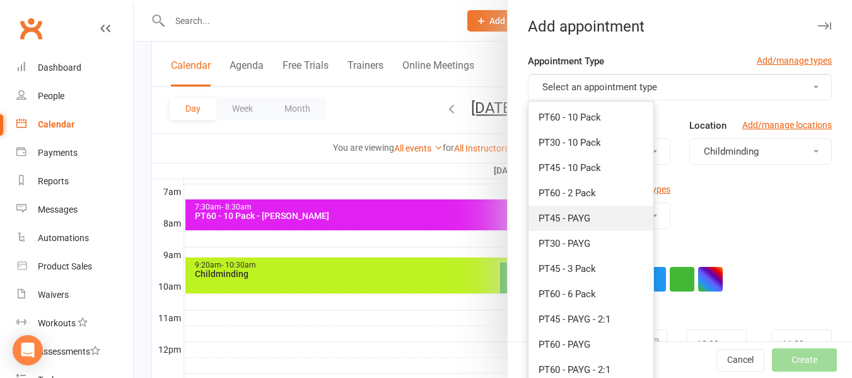
click at [584, 222] on span "PT45 - PAYG" at bounding box center [565, 218] width 52 height 11
type input "10:45am"
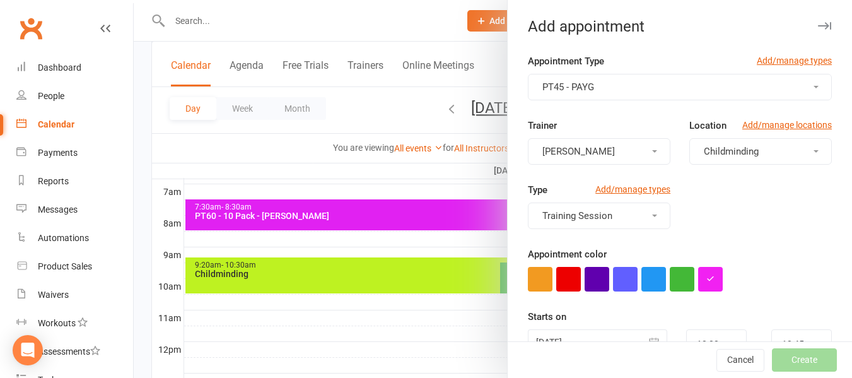
click at [730, 151] on span "Childminding" at bounding box center [731, 151] width 55 height 11
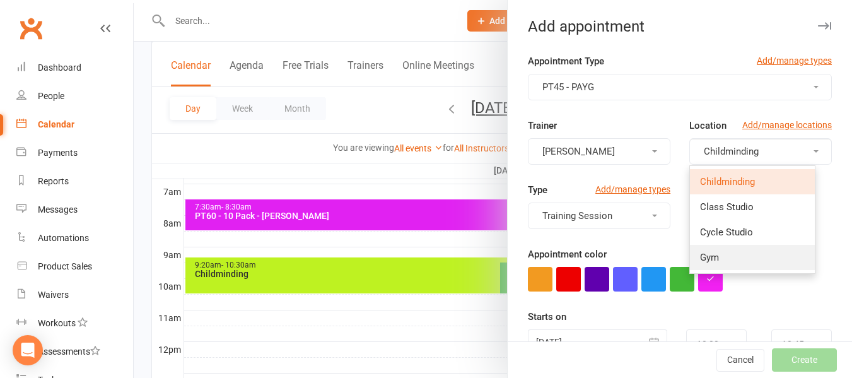
click at [726, 261] on link "Gym" at bounding box center [752, 257] width 125 height 25
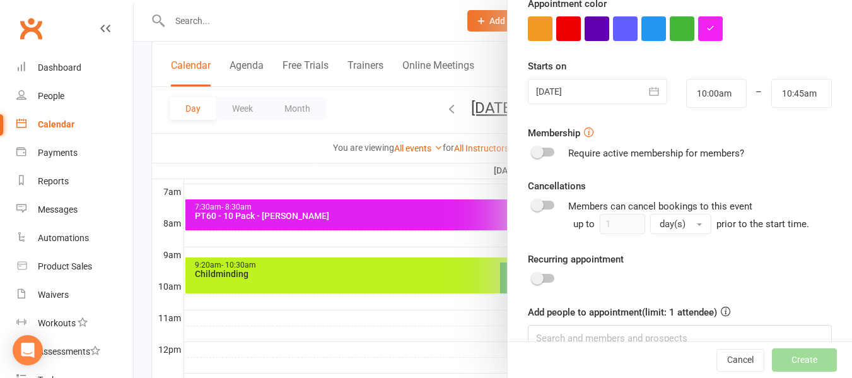
scroll to position [252, 0]
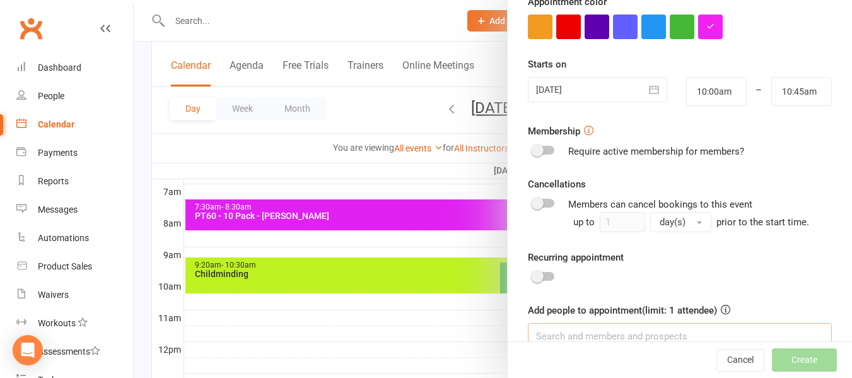
click at [576, 330] on input at bounding box center [680, 336] width 304 height 27
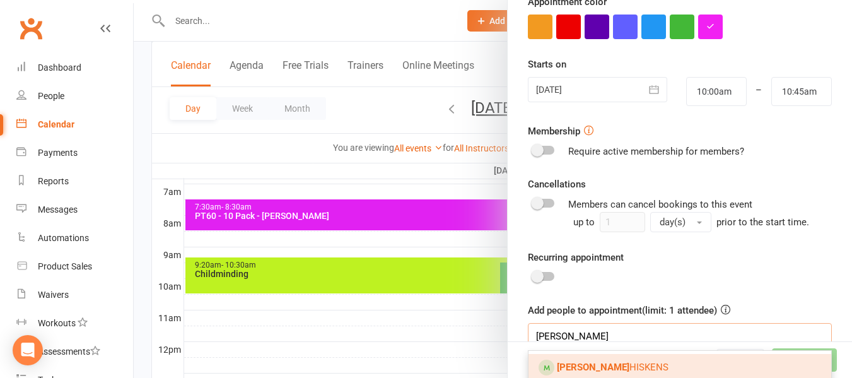
type input "tara"
click at [595, 358] on link "Tara HISKENS" at bounding box center [680, 367] width 303 height 27
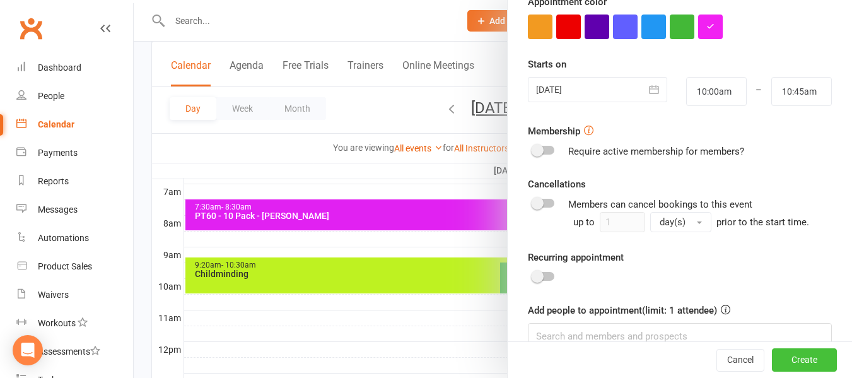
click at [772, 357] on button "Create" at bounding box center [804, 360] width 65 height 23
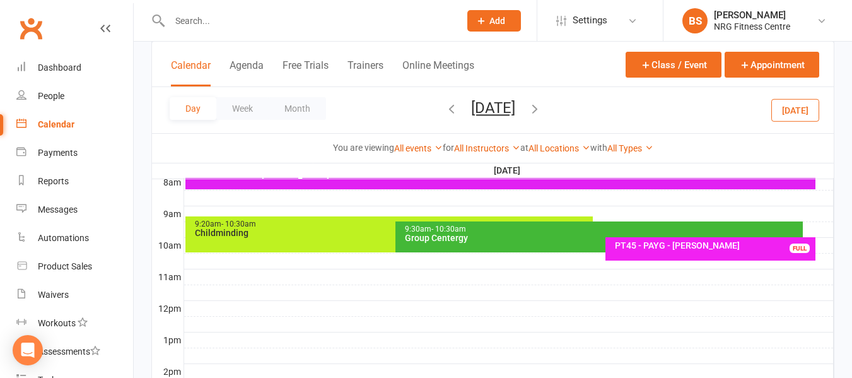
scroll to position [357, 0]
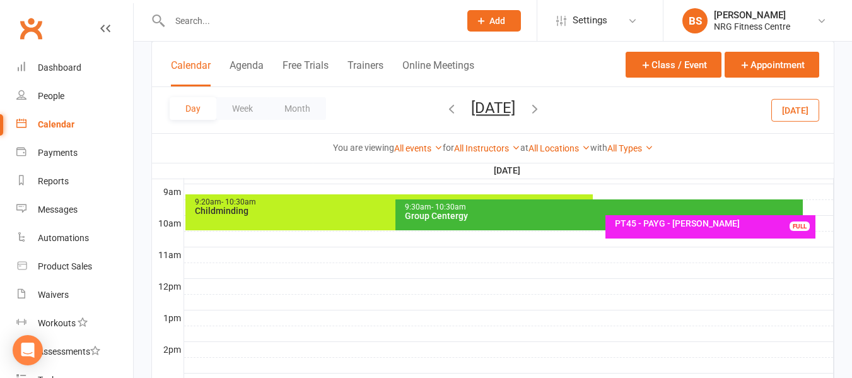
click at [189, 313] on div at bounding box center [509, 317] width 650 height 15
click at [206, 284] on button "Add Appointment" at bounding box center [195, 284] width 73 height 15
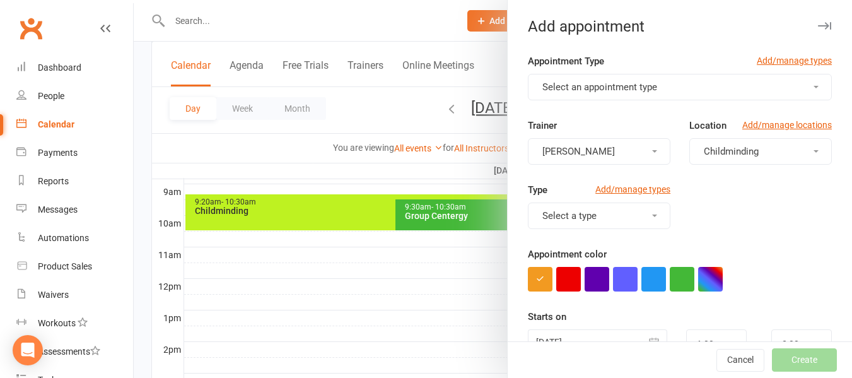
click at [581, 90] on span "Select an appointment type" at bounding box center [600, 86] width 115 height 11
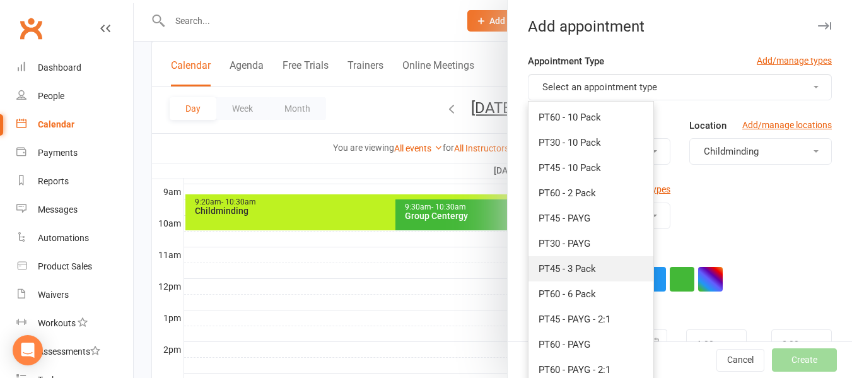
click at [563, 269] on span "PT45 - 3 Pack" at bounding box center [567, 268] width 57 height 11
type input "1:45pm"
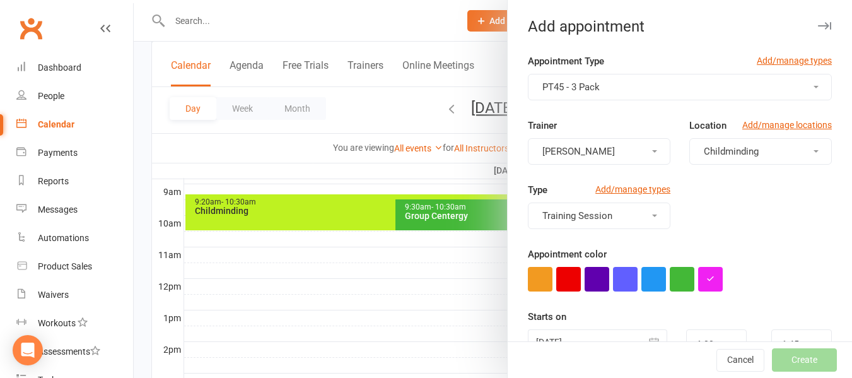
click at [769, 153] on button "Childminding" at bounding box center [761, 151] width 143 height 27
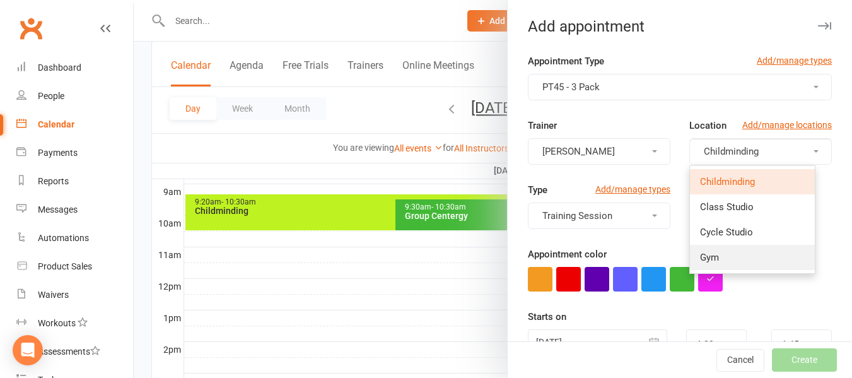
click at [720, 260] on link "Gym" at bounding box center [752, 257] width 125 height 25
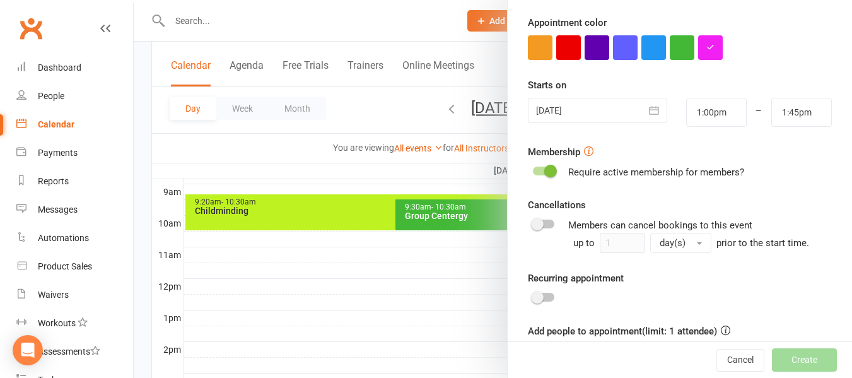
scroll to position [278, 0]
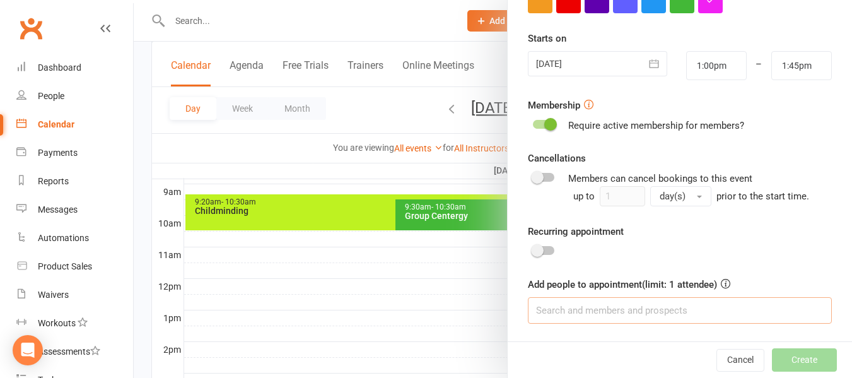
click at [606, 309] on input at bounding box center [680, 310] width 304 height 27
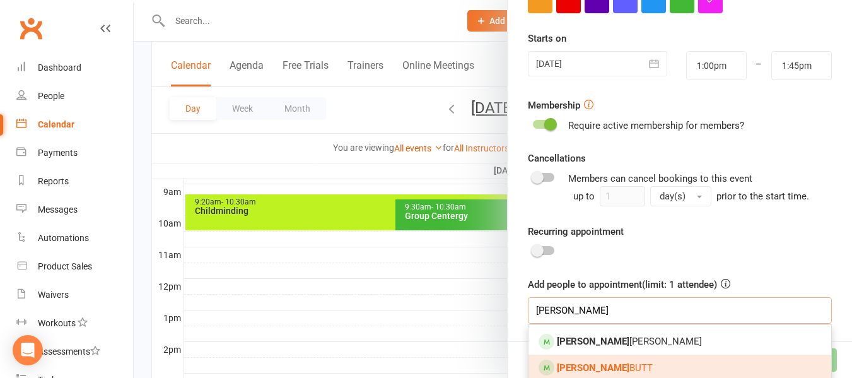
type input "lisa"
click at [597, 360] on link "Lisa BUTT" at bounding box center [680, 368] width 303 height 27
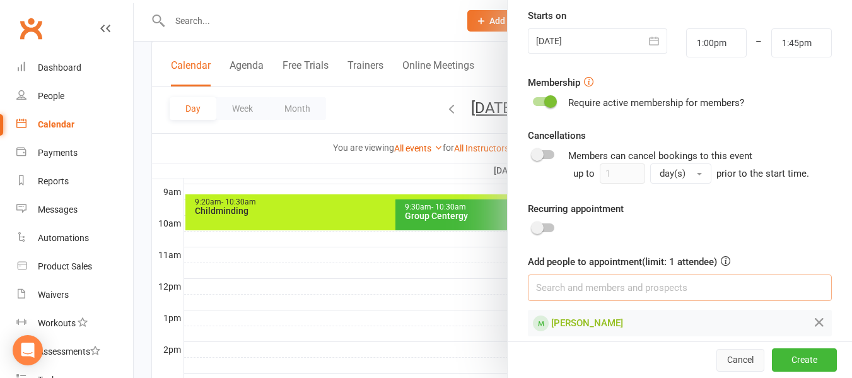
scroll to position [314, 0]
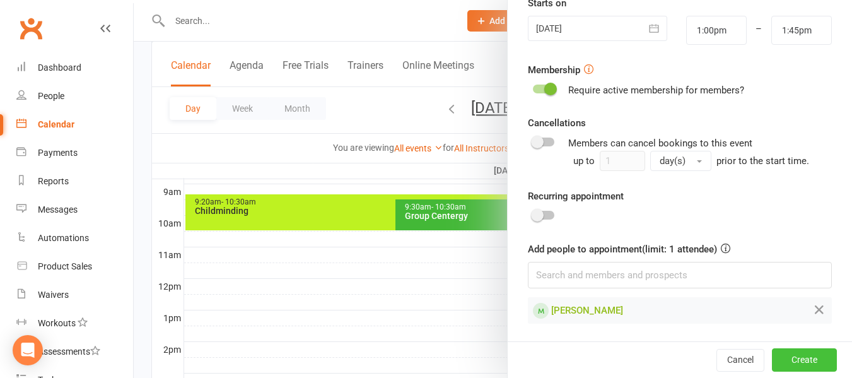
click at [792, 357] on button "Create" at bounding box center [804, 359] width 65 height 23
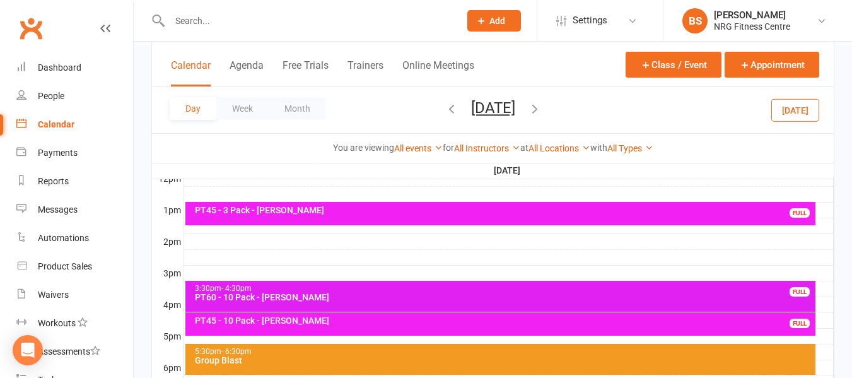
scroll to position [483, 0]
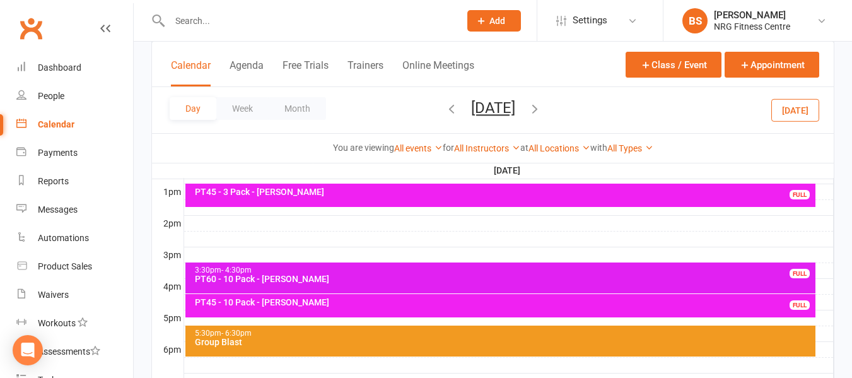
click at [542, 102] on icon "button" at bounding box center [535, 109] width 14 height 14
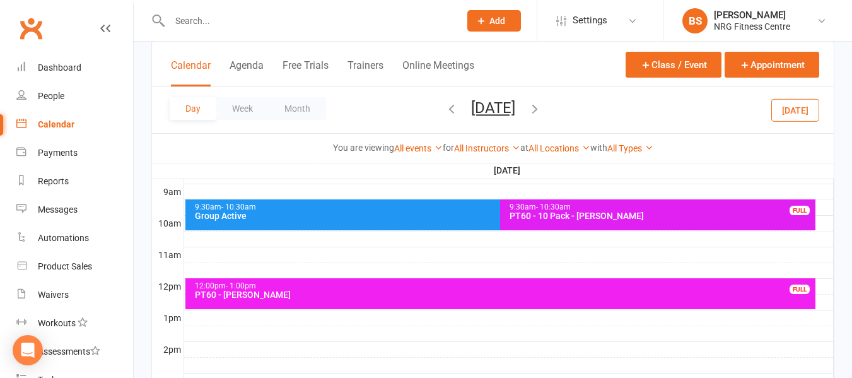
scroll to position [420, 0]
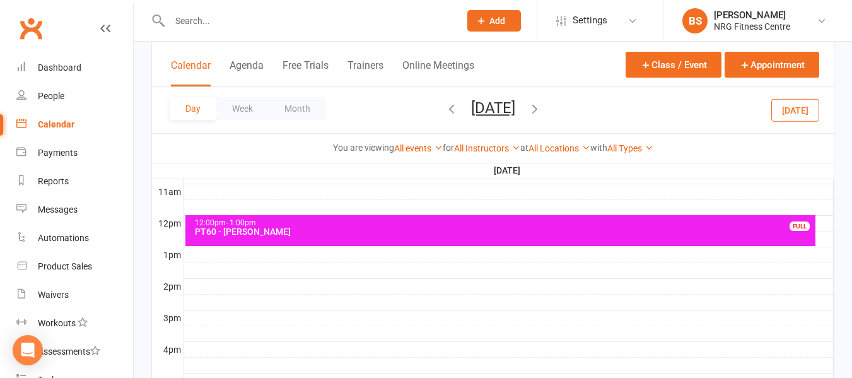
click at [193, 271] on div at bounding box center [509, 270] width 650 height 15
click at [211, 241] on button "Add Appointment" at bounding box center [199, 242] width 73 height 15
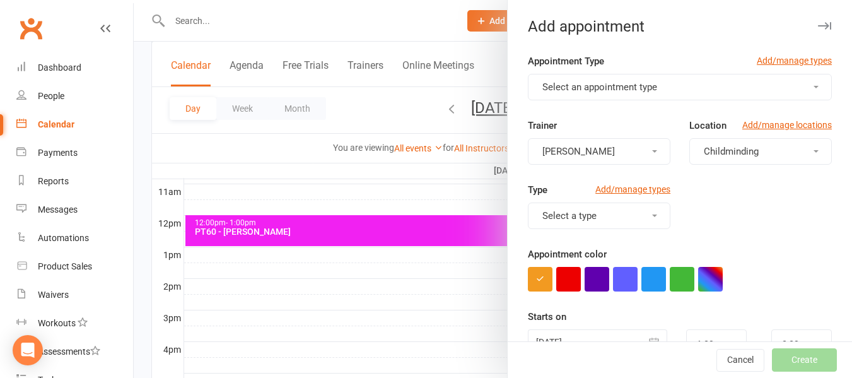
click at [575, 91] on span "Select an appointment type" at bounding box center [600, 86] width 115 height 11
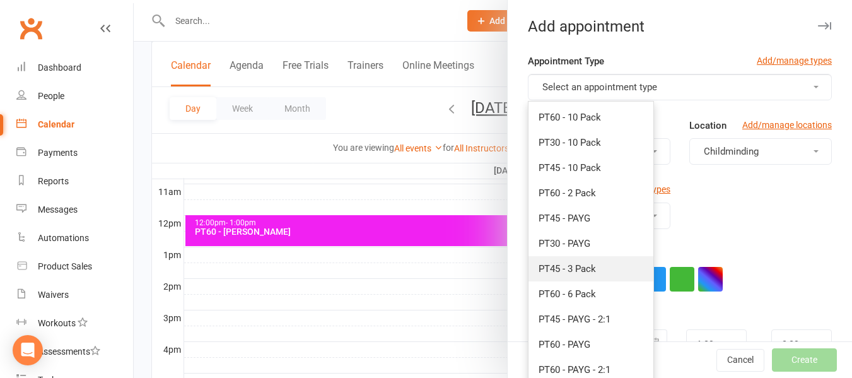
click at [581, 268] on span "PT45 - 3 Pack" at bounding box center [567, 268] width 57 height 11
type input "2:15pm"
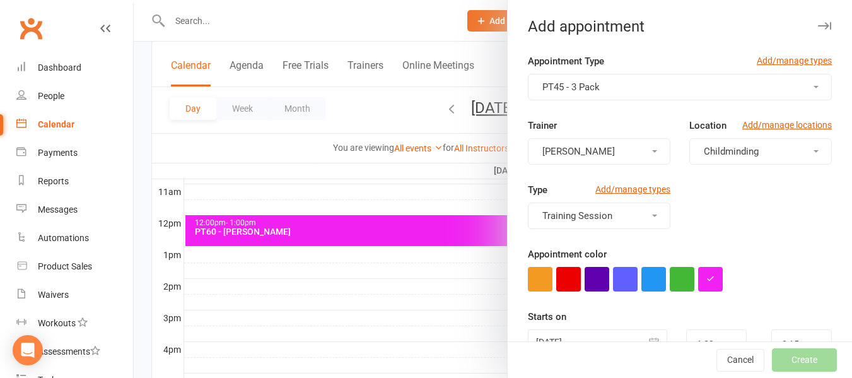
click at [749, 145] on button "Childminding" at bounding box center [761, 151] width 143 height 27
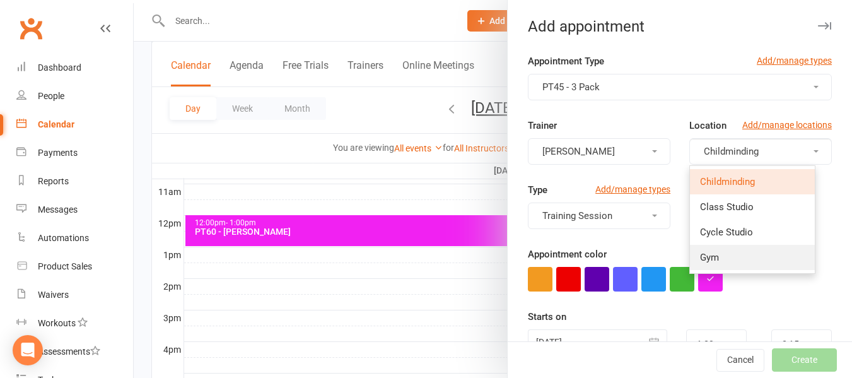
click at [717, 260] on link "Gym" at bounding box center [752, 257] width 125 height 25
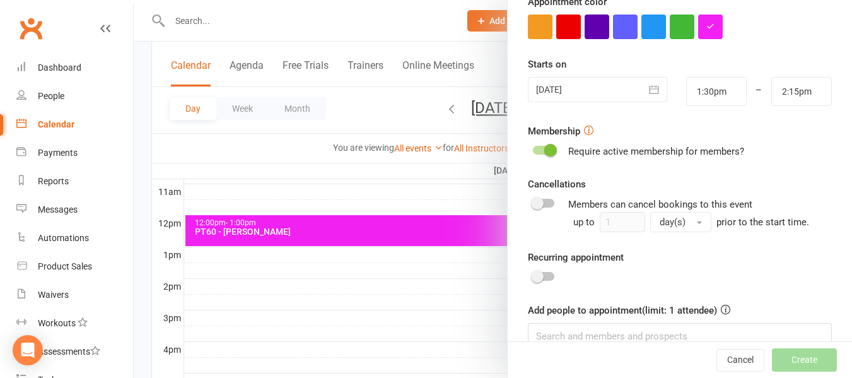
scroll to position [278, 0]
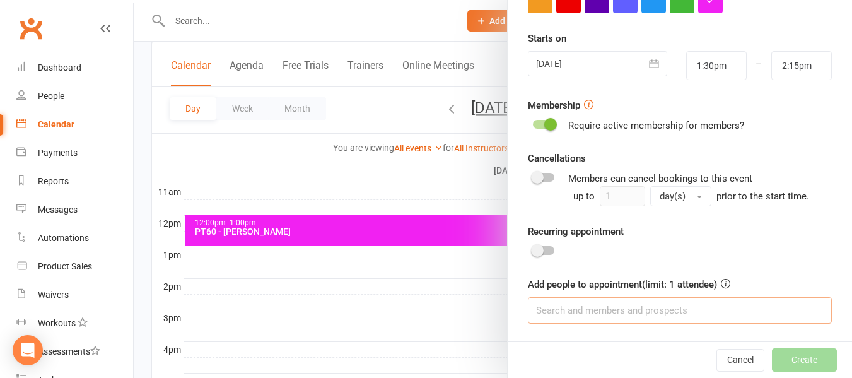
click at [636, 304] on input at bounding box center [680, 310] width 304 height 27
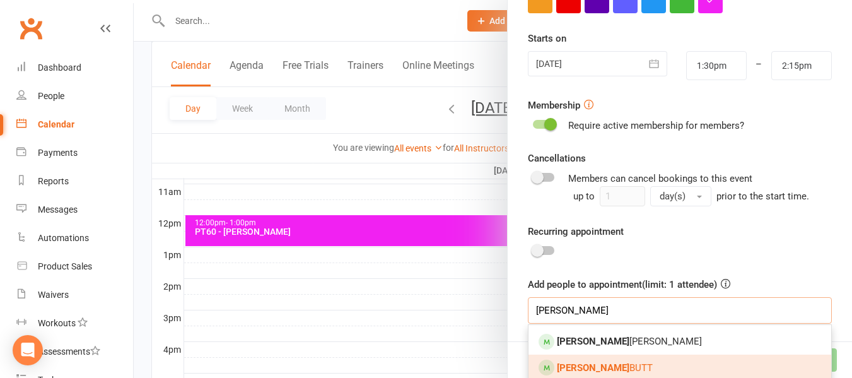
type input "lisa"
click at [586, 363] on span "Lisa BUTT" at bounding box center [605, 367] width 96 height 11
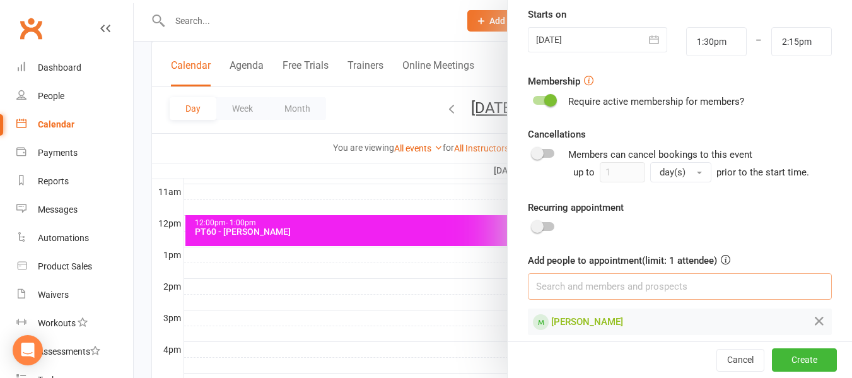
scroll to position [314, 0]
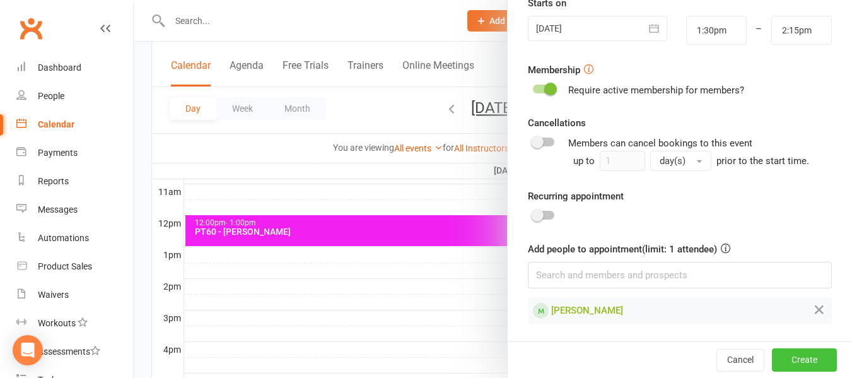
click at [796, 353] on button "Create" at bounding box center [804, 359] width 65 height 23
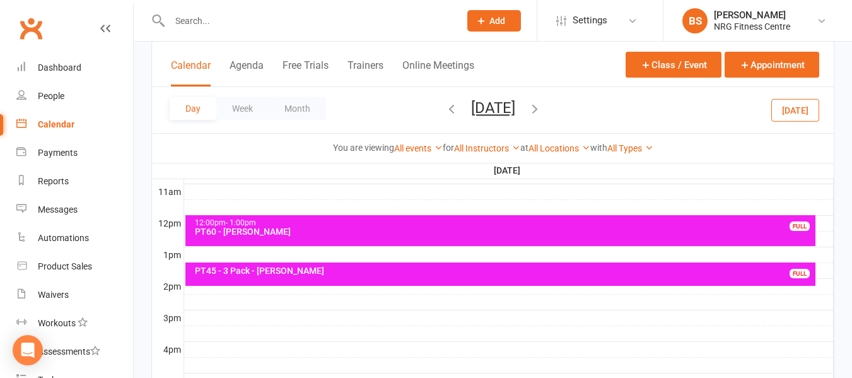
click at [191, 290] on div at bounding box center [509, 286] width 650 height 15
click at [218, 262] on button "Add Appointment" at bounding box center [197, 261] width 73 height 15
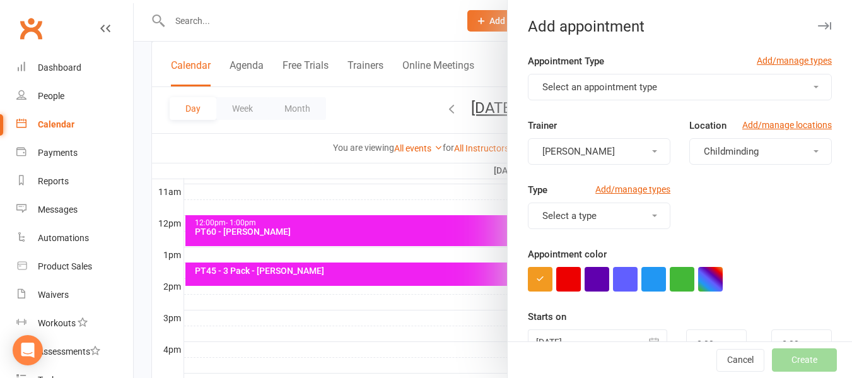
click at [600, 88] on span "Select an appointment type" at bounding box center [600, 86] width 115 height 11
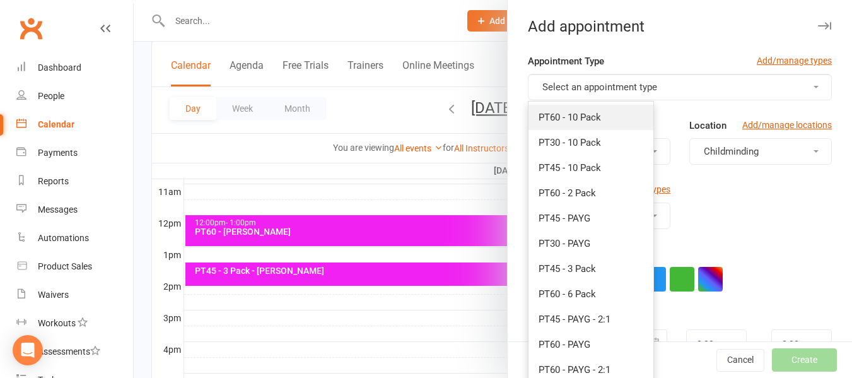
click at [587, 116] on span "PT60 - 10 Pack" at bounding box center [570, 117] width 62 height 11
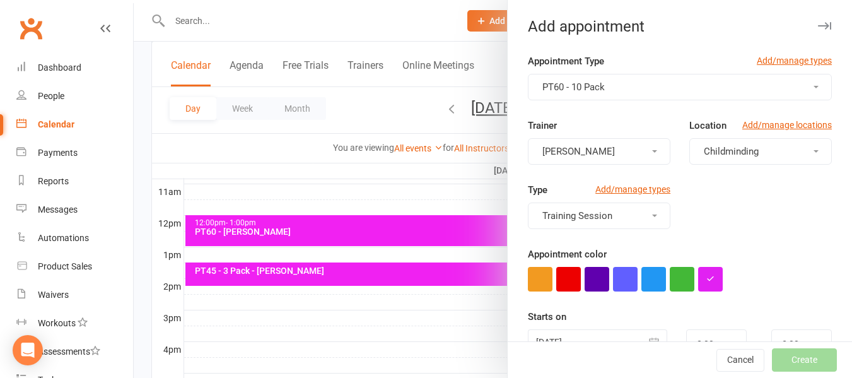
click at [729, 148] on span "Childminding" at bounding box center [731, 151] width 55 height 11
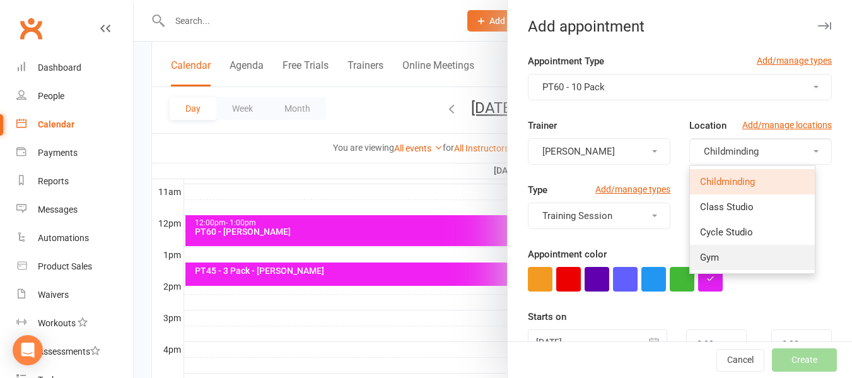
click at [723, 260] on link "Gym" at bounding box center [752, 257] width 125 height 25
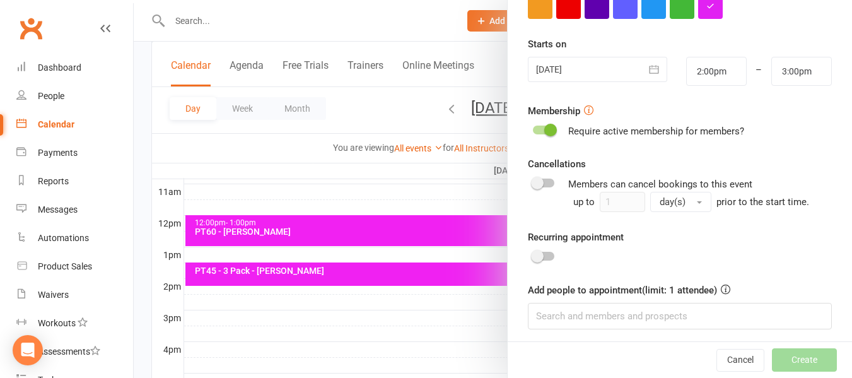
scroll to position [278, 0]
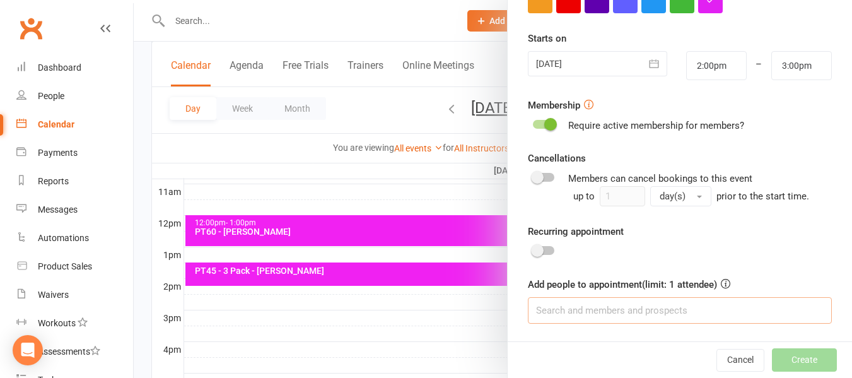
click at [587, 309] on input at bounding box center [680, 310] width 304 height 27
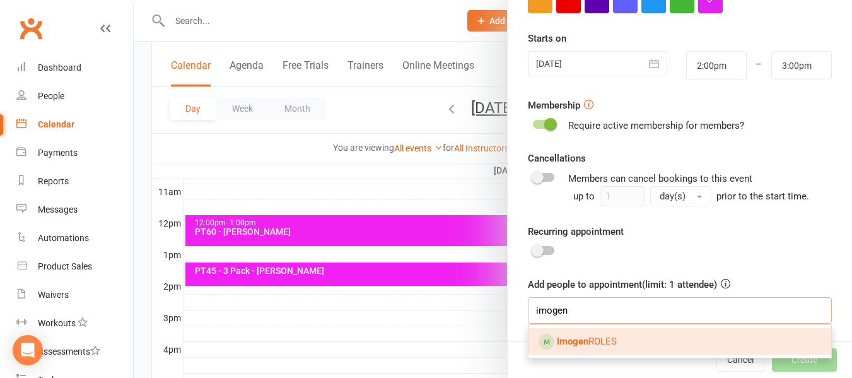
type input "imogen"
click at [591, 336] on span "Imogen ROLES" at bounding box center [587, 341] width 60 height 11
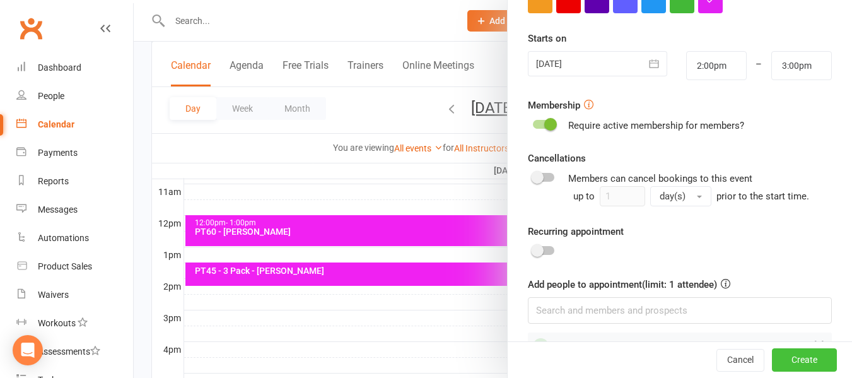
click at [787, 360] on button "Create" at bounding box center [804, 360] width 65 height 23
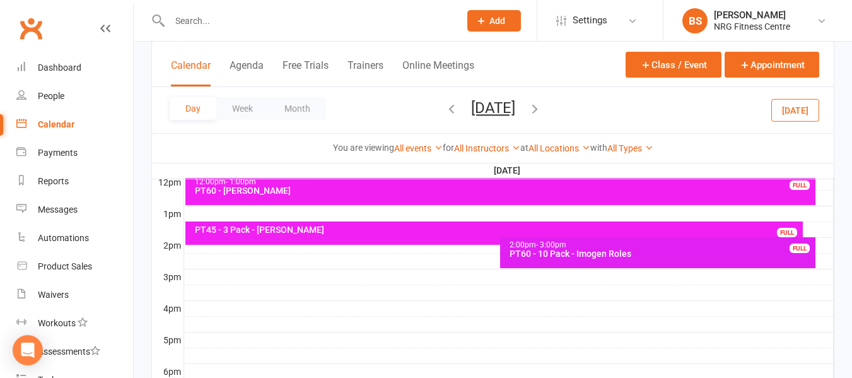
scroll to position [483, 0]
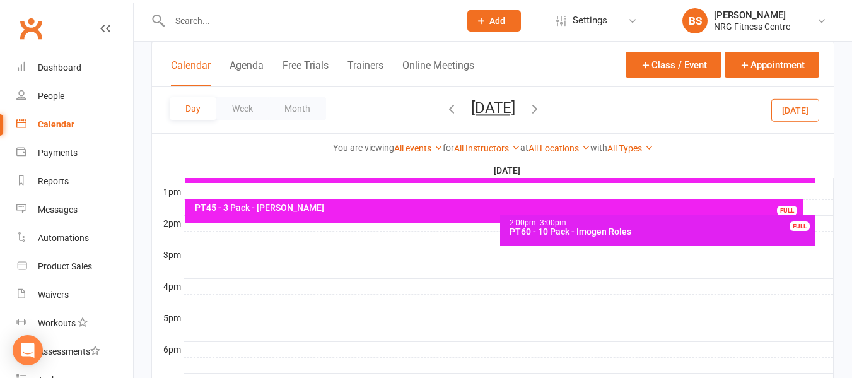
click at [188, 288] on div at bounding box center [509, 286] width 650 height 15
click at [207, 258] on button "Add Appointment" at bounding box center [194, 259] width 73 height 15
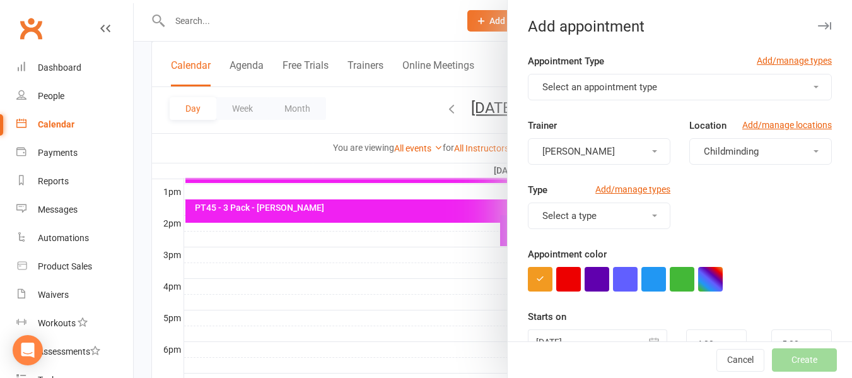
click at [559, 84] on span "Select an appointment type" at bounding box center [600, 86] width 115 height 11
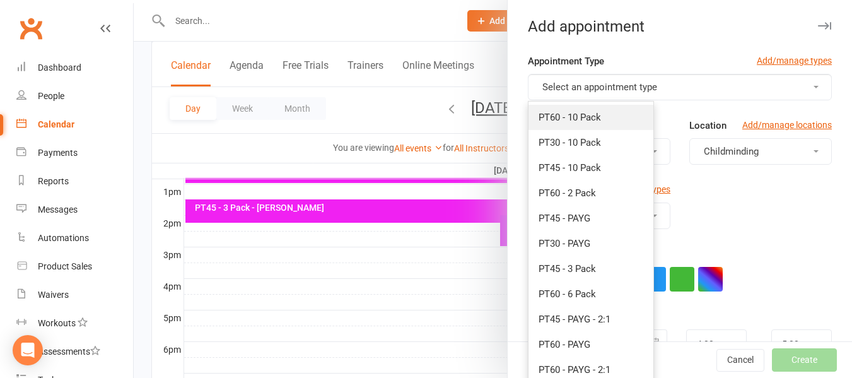
click at [563, 117] on span "PT60 - 10 Pack" at bounding box center [570, 117] width 62 height 11
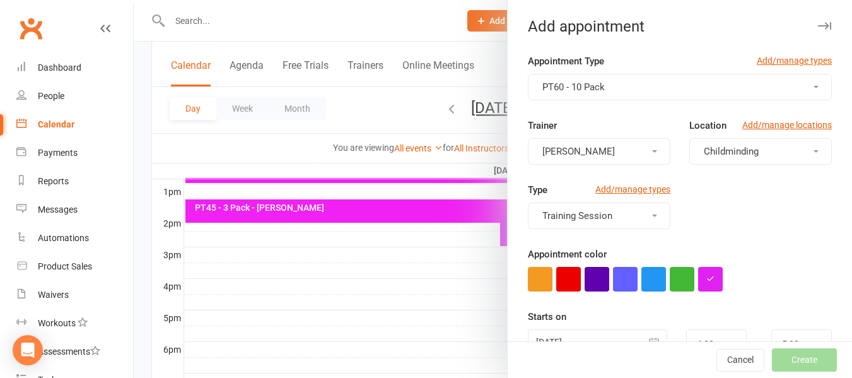
click at [738, 154] on span "Childminding" at bounding box center [731, 151] width 55 height 11
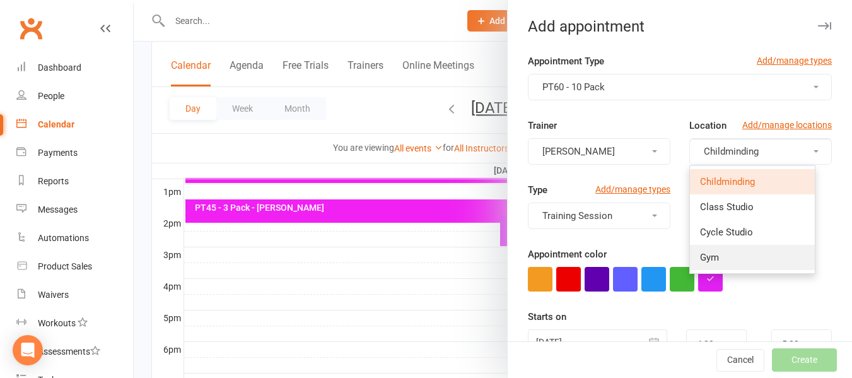
click at [713, 256] on link "Gym" at bounding box center [752, 257] width 125 height 25
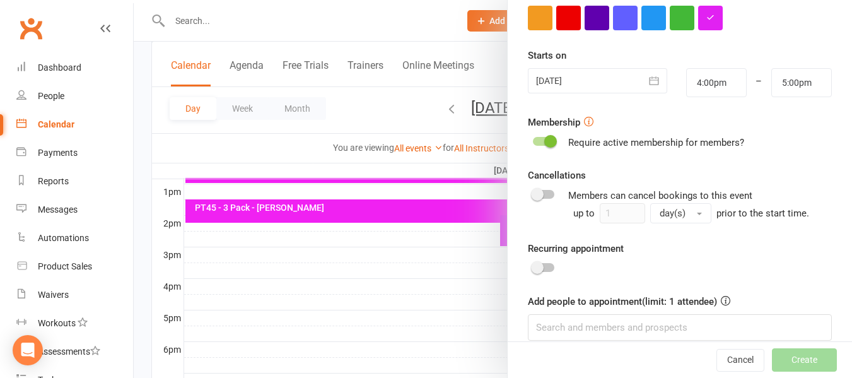
scroll to position [278, 0]
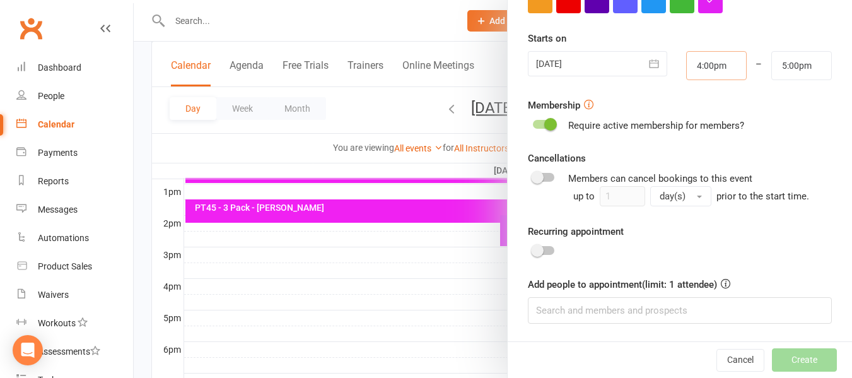
click at [717, 58] on input "4:00pm" at bounding box center [717, 65] width 61 height 29
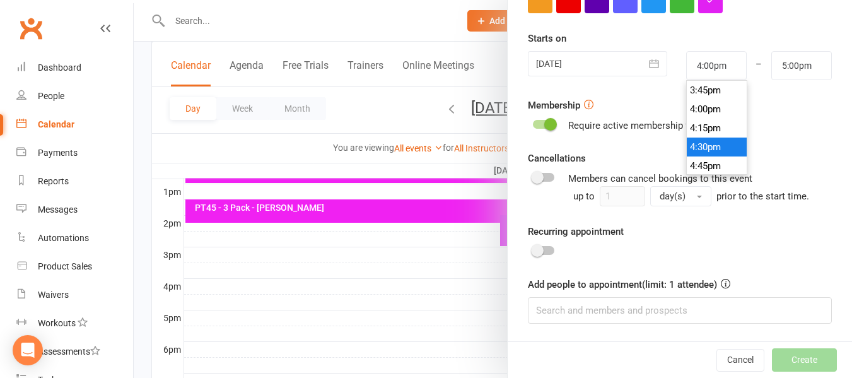
type input "4:30pm"
type input "5:30pm"
click at [710, 141] on li "4:30pm" at bounding box center [717, 147] width 61 height 19
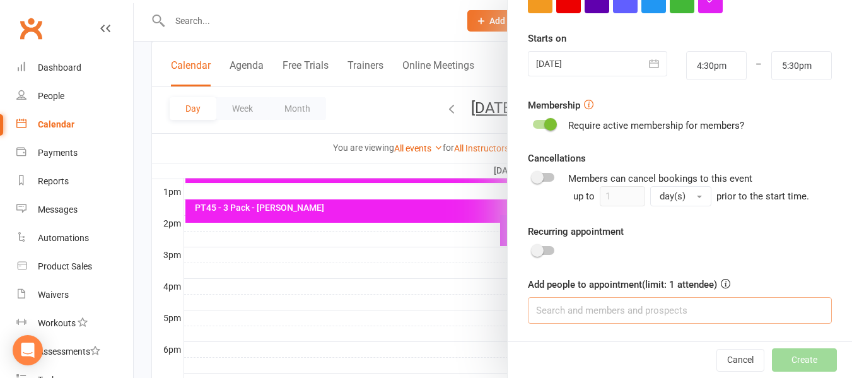
click at [603, 316] on input at bounding box center [680, 310] width 304 height 27
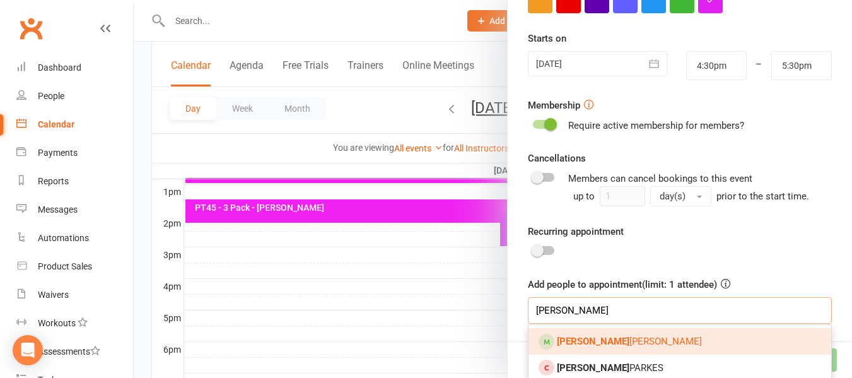
type input "amy"
click at [600, 343] on link "Amy RYAN" at bounding box center [680, 341] width 303 height 27
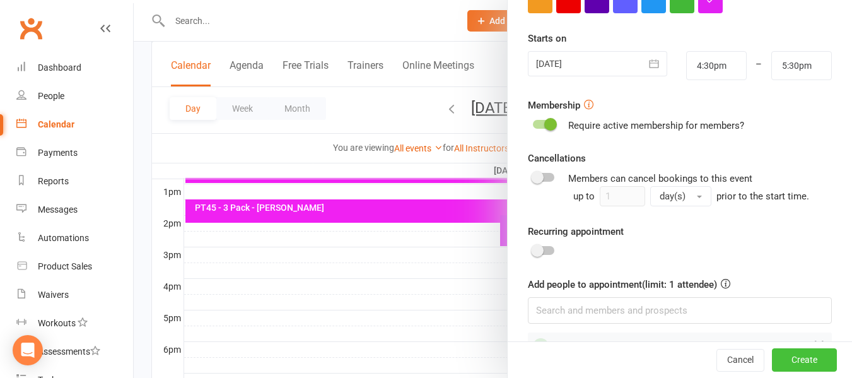
click at [791, 363] on button "Create" at bounding box center [804, 360] width 65 height 23
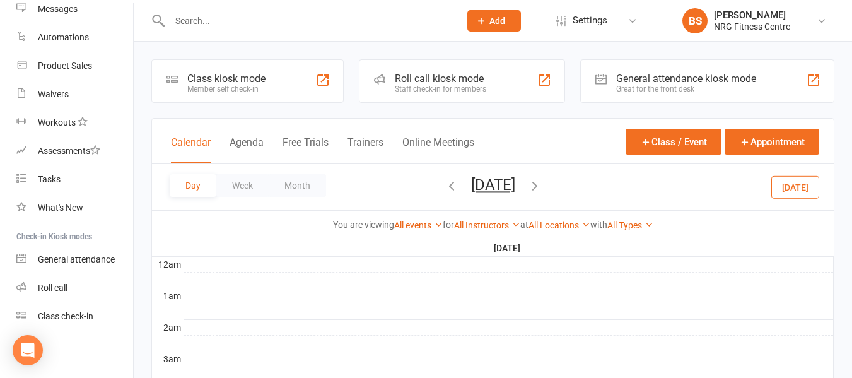
scroll to position [0, 0]
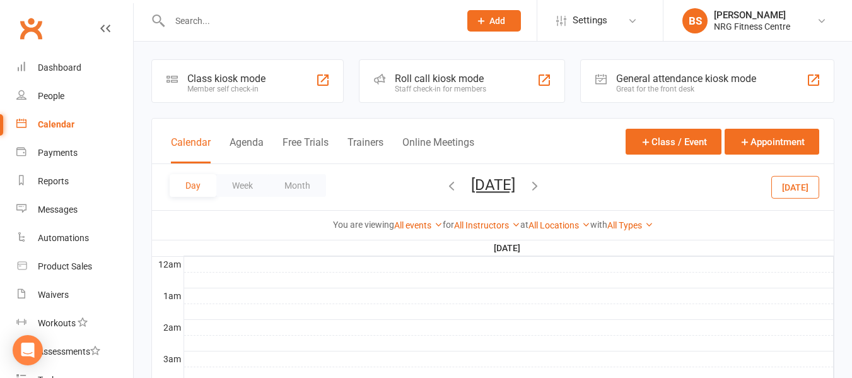
click at [227, 21] on input "text" at bounding box center [308, 21] width 285 height 18
paste input "3800041A0000B314"
drag, startPoint x: 266, startPoint y: 16, endPoint x: 96, endPoint y: 7, distance: 170.0
click at [96, 3] on header "3800041A0000B314 No results Prospect Member Non-attending contact Class / event…" at bounding box center [426, 3] width 852 height 0
paste input "3"
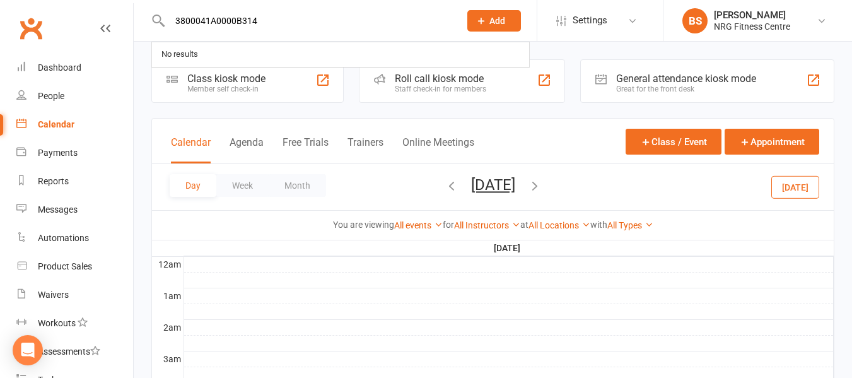
type input "3800041A0000B313"
drag, startPoint x: 275, startPoint y: 15, endPoint x: 124, endPoint y: 8, distance: 151.0
click at [135, 13] on react-component "3800041A0000B313 No results" at bounding box center [225, 20] width 451 height 41
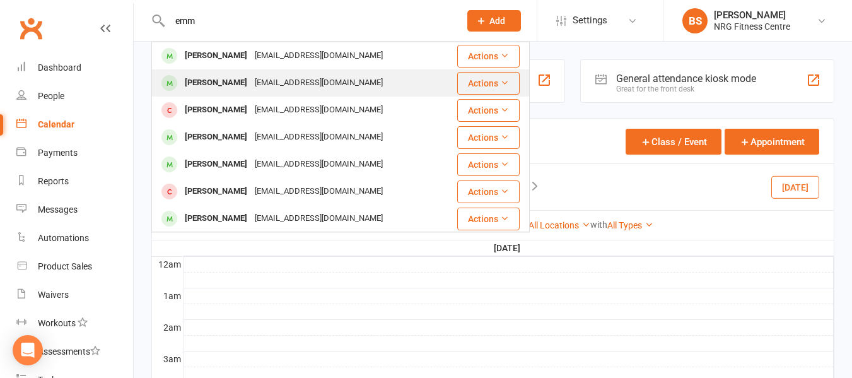
type input "emm"
click at [251, 86] on div "[EMAIL_ADDRESS][DOMAIN_NAME]" at bounding box center [319, 83] width 136 height 18
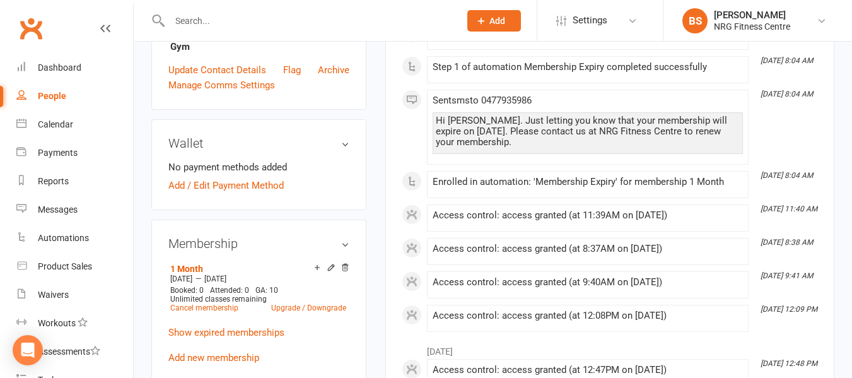
scroll to position [442, 0]
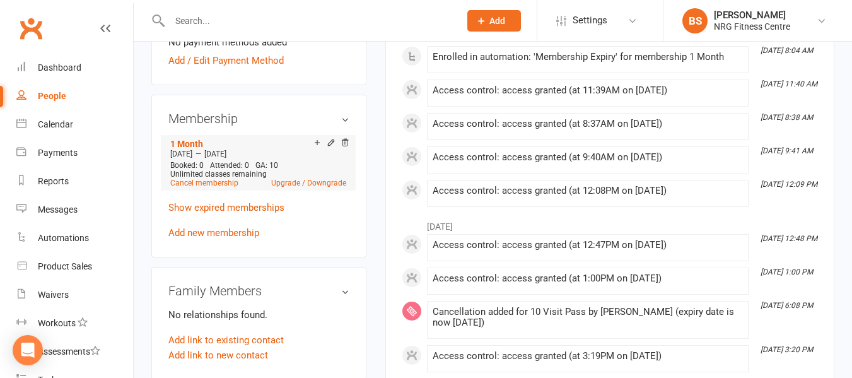
drag, startPoint x: 223, startPoint y: 151, endPoint x: 262, endPoint y: 153, distance: 39.2
click at [227, 153] on span "[DATE]" at bounding box center [215, 154] width 22 height 9
drag, startPoint x: 266, startPoint y: 153, endPoint x: 225, endPoint y: 158, distance: 41.3
click at [225, 158] on div "Jul 21 2025 — Aug 20 2025" at bounding box center [258, 154] width 182 height 10
click at [147, 159] on div "upload photo change photo Emma James Activated 1 May, 2025 Added 1 May, 2025 Ac…" at bounding box center [259, 297] width 234 height 1359
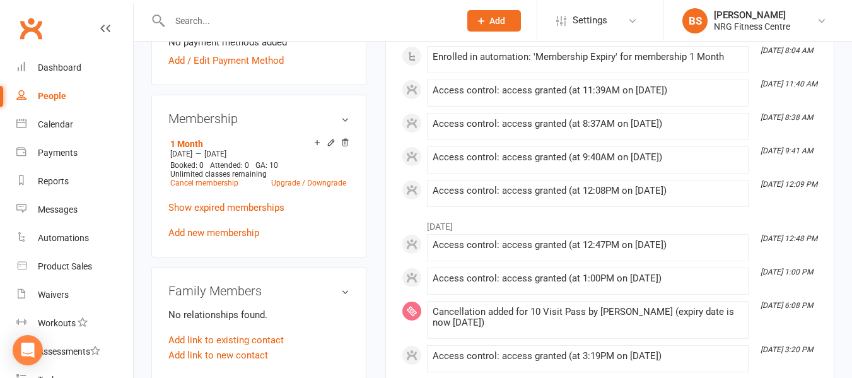
click at [151, 88] on aside "upload photo change photo Emma James Activated 1 May, 2025 Added 1 May, 2025 Ac…" at bounding box center [258, 297] width 215 height 1359
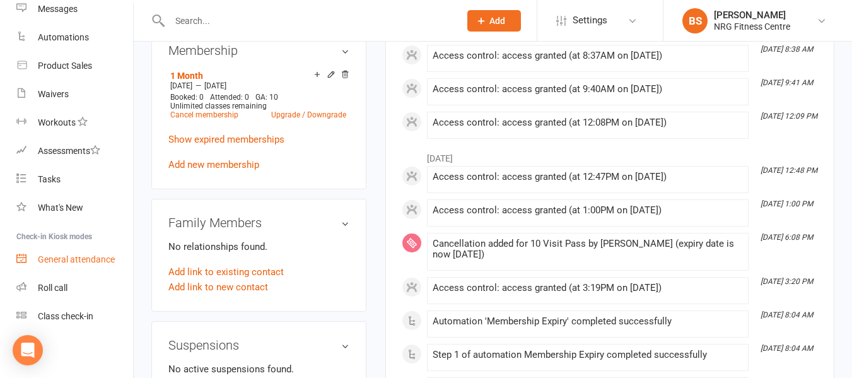
scroll to position [631, 0]
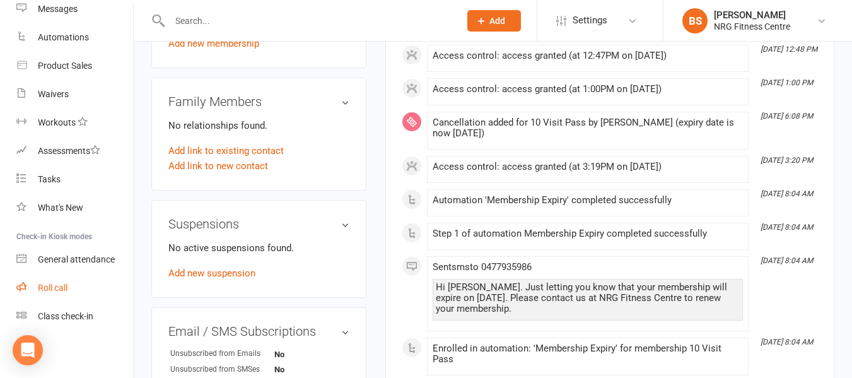
click at [50, 289] on div "Roll call" at bounding box center [53, 288] width 30 height 10
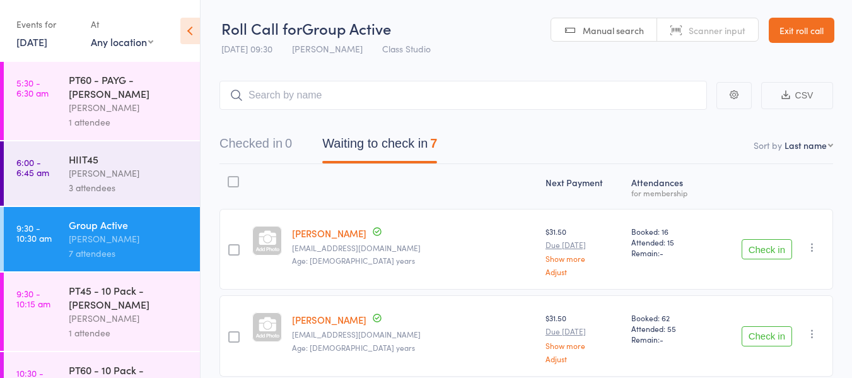
click at [787, 30] on link "Exit roll call" at bounding box center [802, 30] width 66 height 25
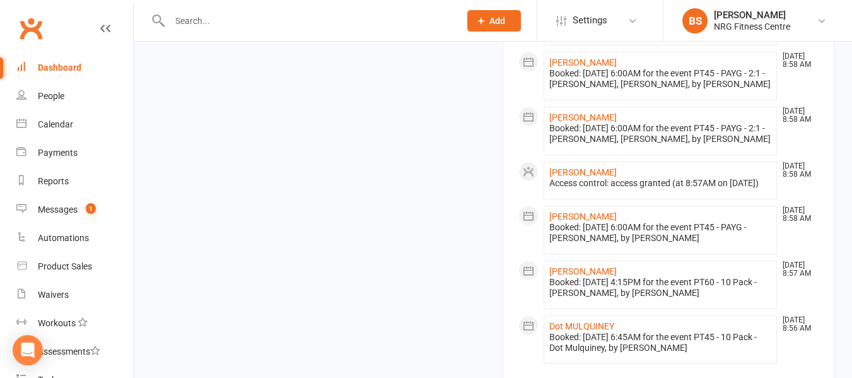
scroll to position [1290, 0]
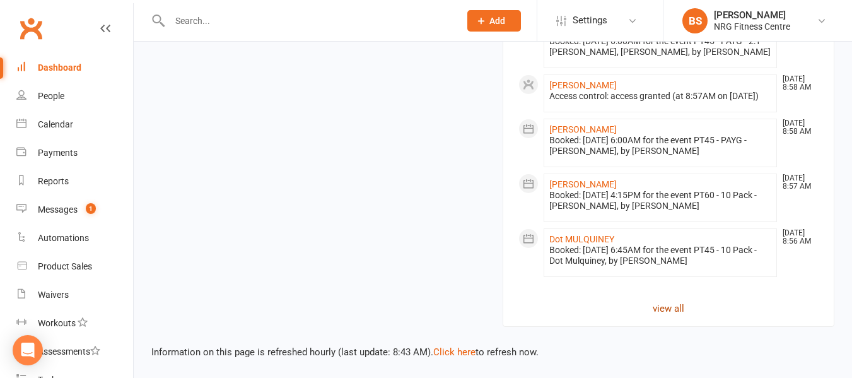
click at [673, 309] on link "view all" at bounding box center [669, 308] width 301 height 15
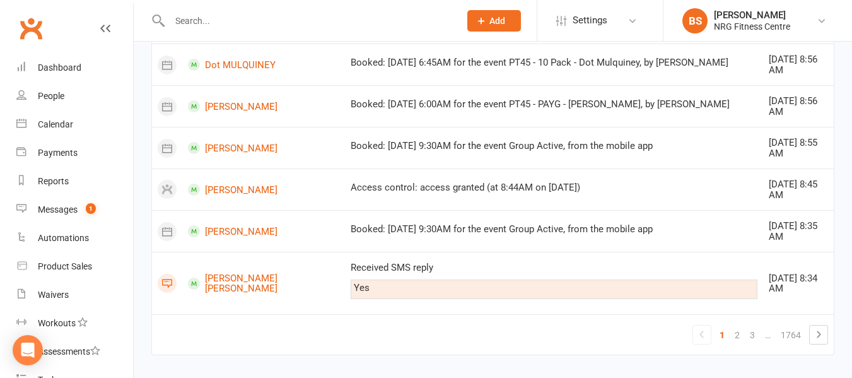
scroll to position [924, 0]
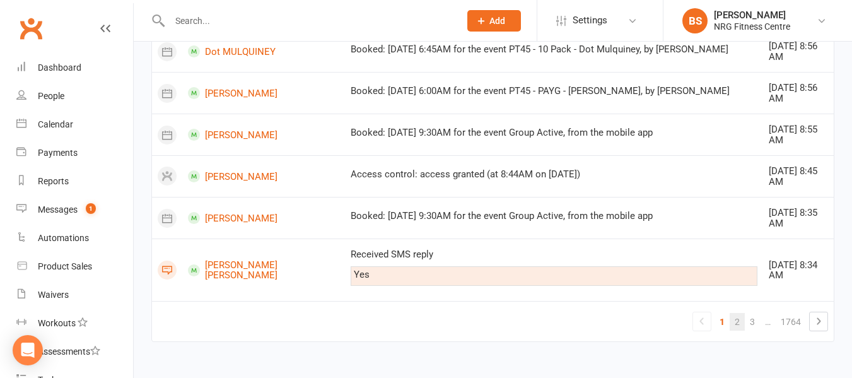
click at [734, 319] on link "2" at bounding box center [737, 322] width 15 height 18
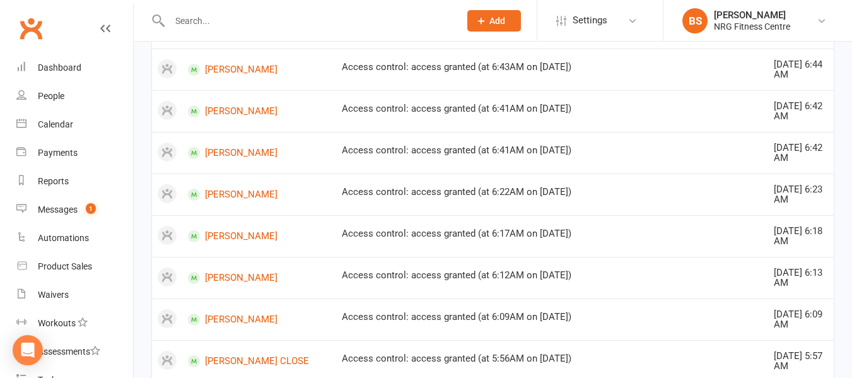
scroll to position [930, 0]
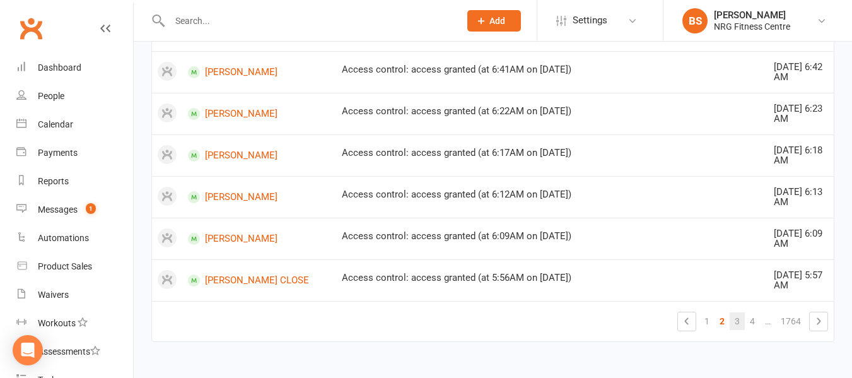
click at [736, 325] on link "3" at bounding box center [737, 321] width 15 height 18
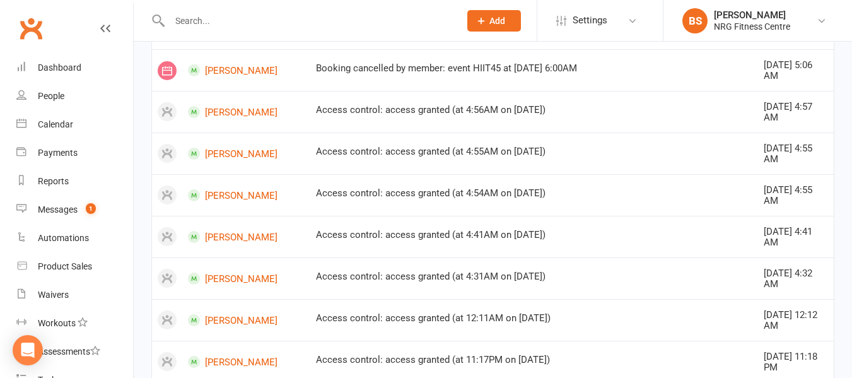
scroll to position [899, 0]
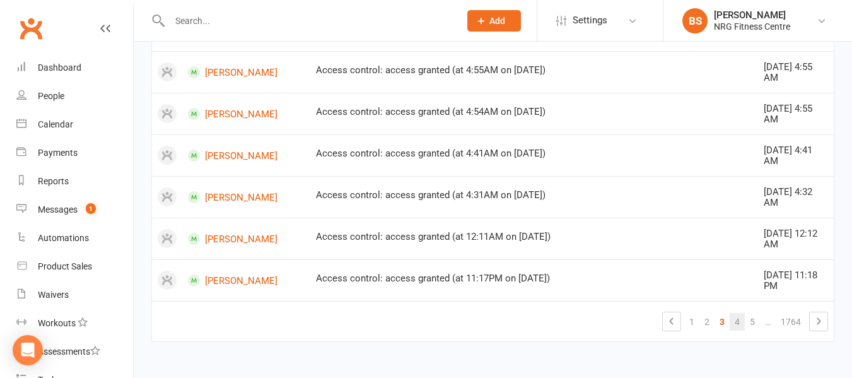
click at [736, 322] on link "4" at bounding box center [737, 322] width 15 height 18
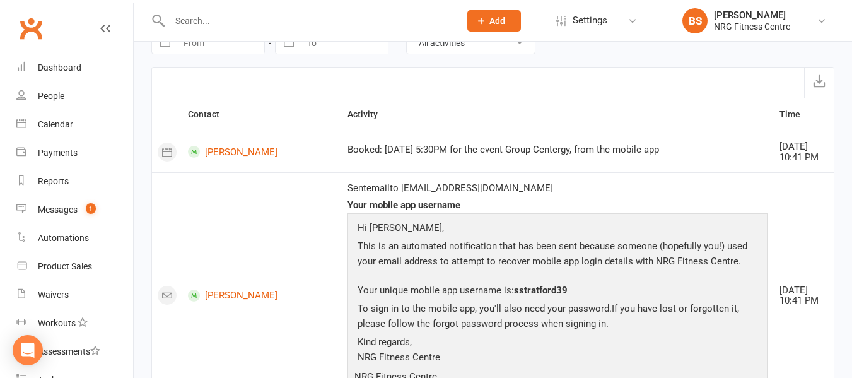
scroll to position [0, 0]
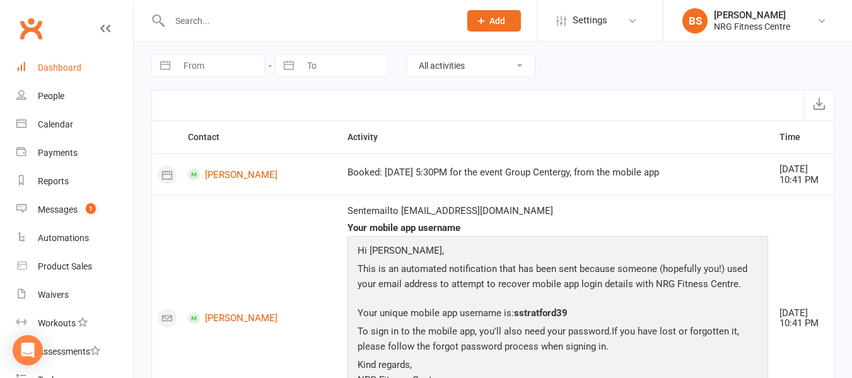
click at [55, 64] on div "Dashboard" at bounding box center [60, 67] width 44 height 10
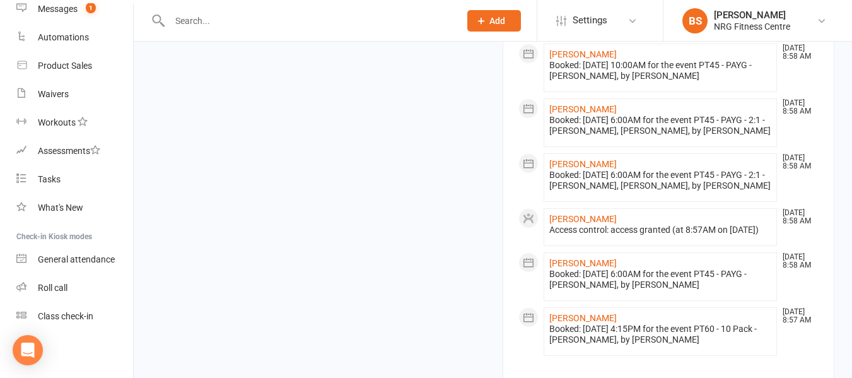
scroll to position [1073, 0]
click at [54, 285] on div "Roll call" at bounding box center [53, 288] width 30 height 10
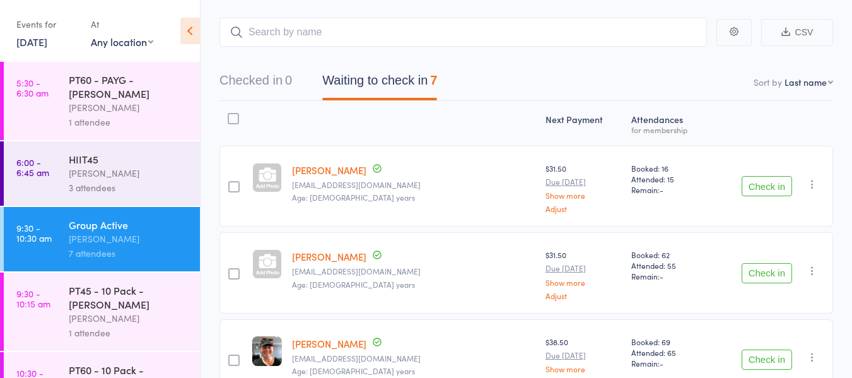
scroll to position [126, 0]
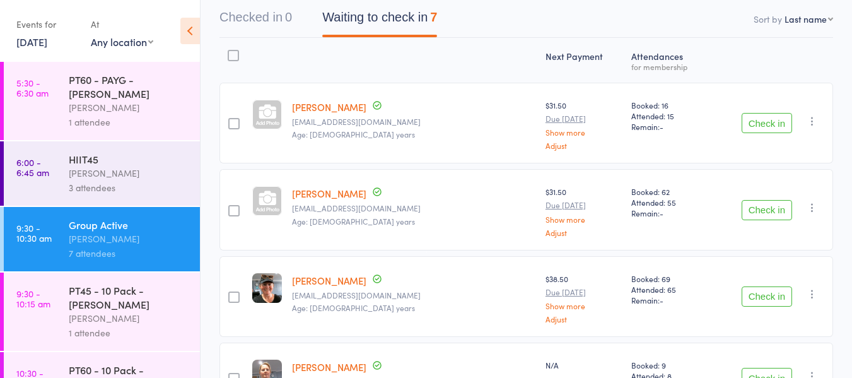
click at [758, 295] on button "Check in" at bounding box center [767, 296] width 50 height 20
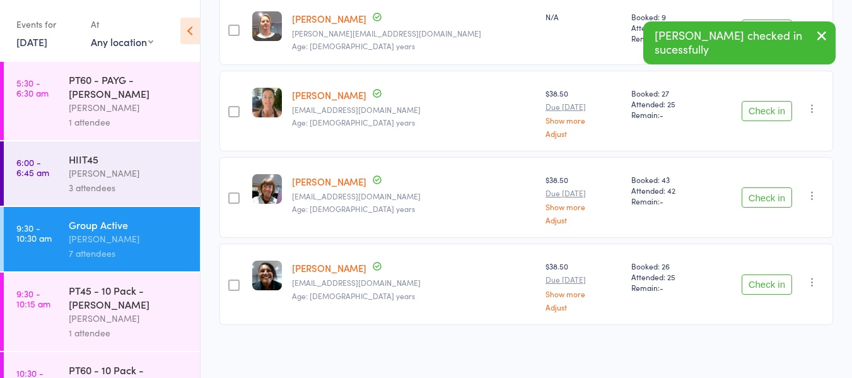
click at [773, 283] on button "Check in" at bounding box center [767, 284] width 50 height 20
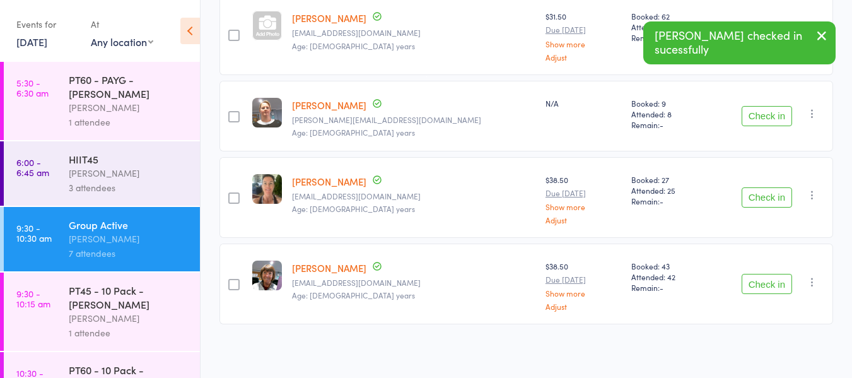
scroll to position [0, 0]
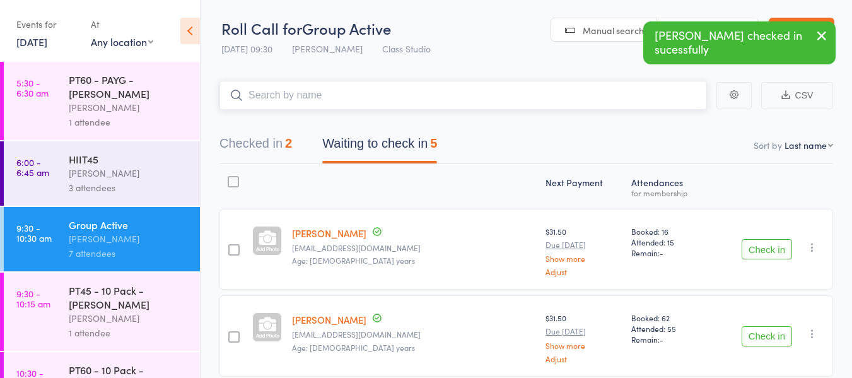
click at [339, 102] on input "search" at bounding box center [464, 95] width 488 height 29
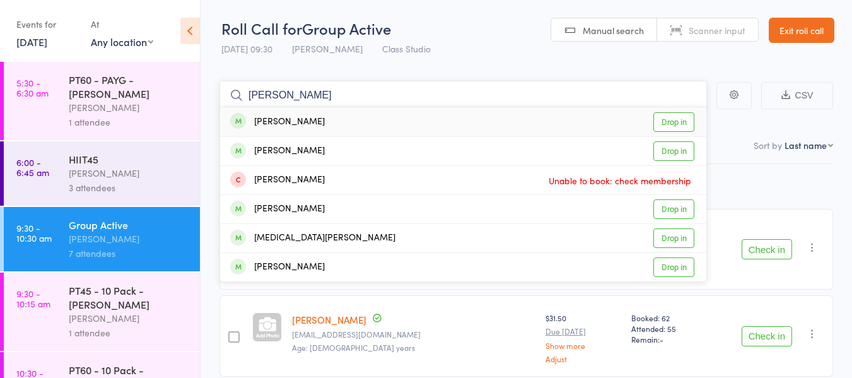
type input "rita"
click at [673, 122] on link "Drop in" at bounding box center [674, 122] width 41 height 20
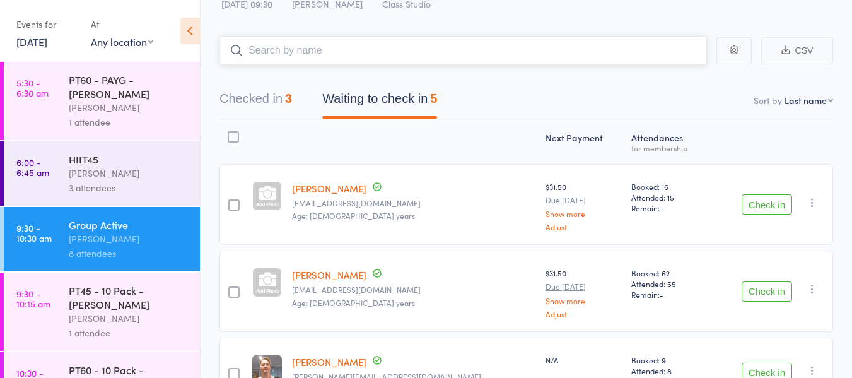
scroll to position [63, 0]
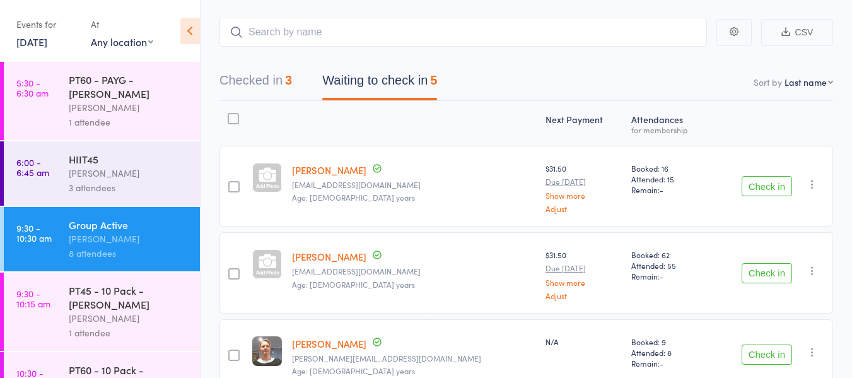
click at [753, 265] on button "Check in" at bounding box center [767, 273] width 50 height 20
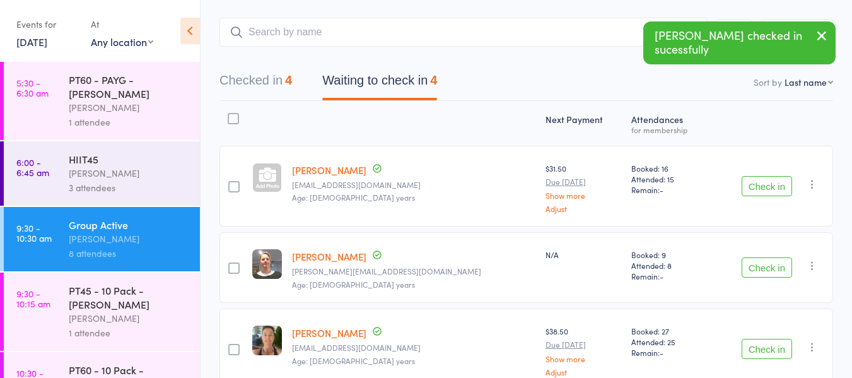
click at [771, 269] on button "Check in" at bounding box center [767, 267] width 50 height 20
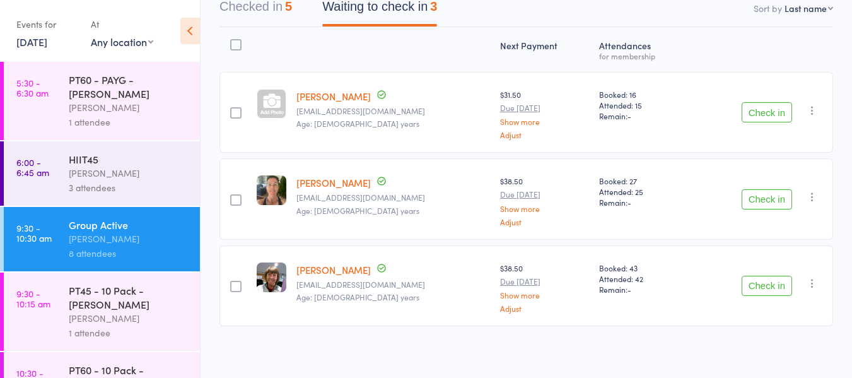
scroll to position [139, 0]
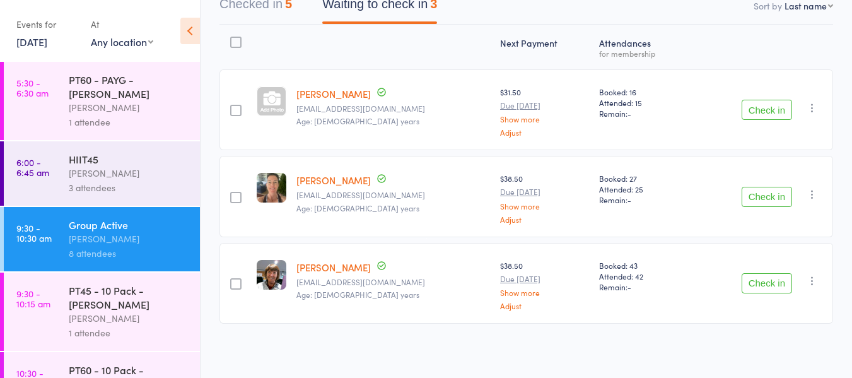
click at [769, 278] on button "Check in" at bounding box center [767, 283] width 50 height 20
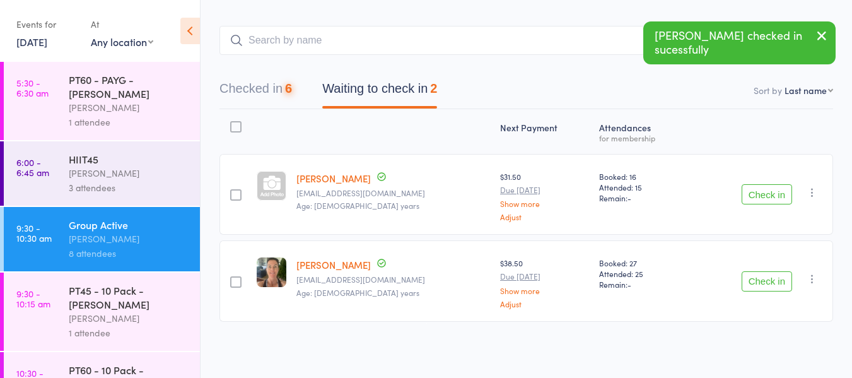
scroll to position [54, 0]
click at [355, 46] on input "search" at bounding box center [464, 41] width 488 height 29
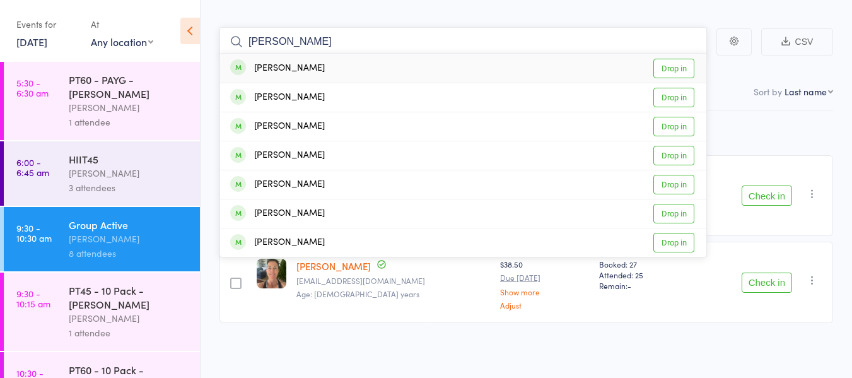
type input "amanda grant"
click at [674, 66] on link "Drop in" at bounding box center [674, 69] width 41 height 20
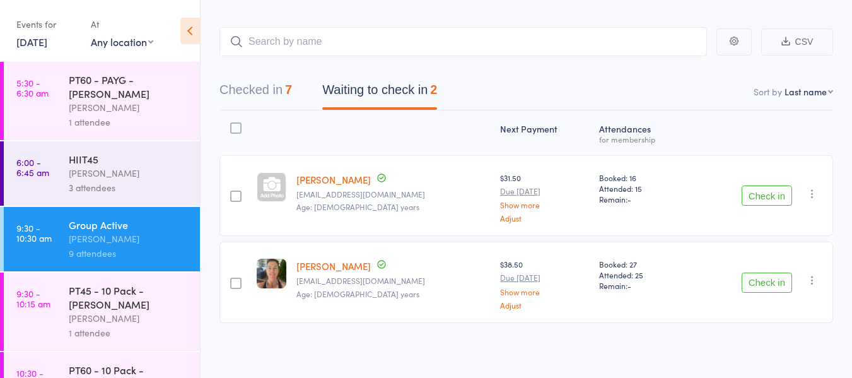
click at [765, 199] on button "Check in" at bounding box center [767, 196] width 50 height 20
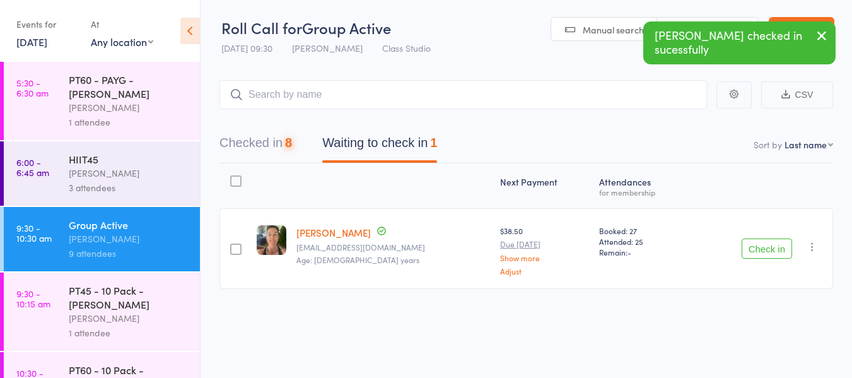
scroll to position [1, 0]
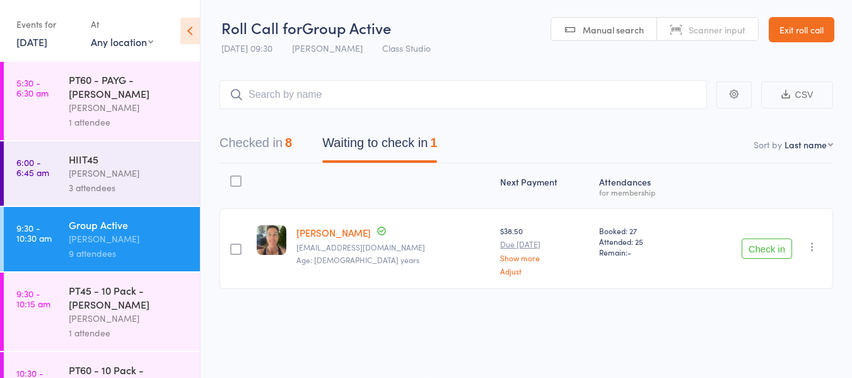
click at [767, 244] on button "Check in" at bounding box center [767, 249] width 50 height 20
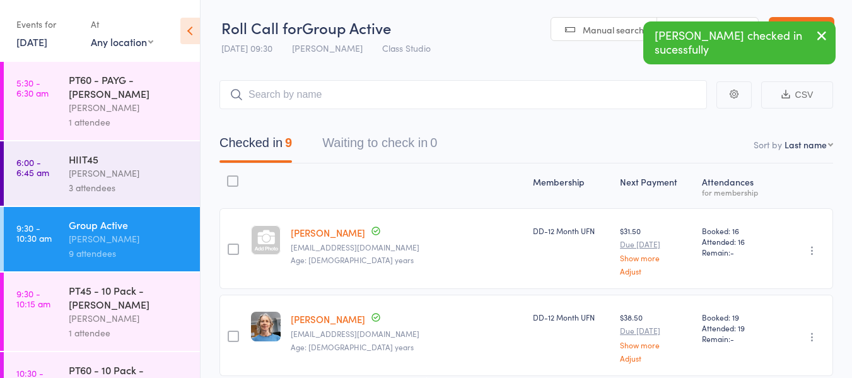
click at [303, 89] on input "search" at bounding box center [464, 94] width 488 height 29
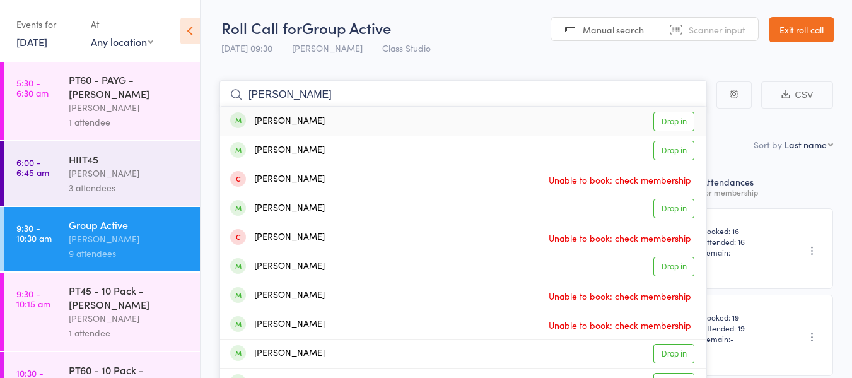
type input "alicia"
click at [685, 119] on link "Drop in" at bounding box center [674, 122] width 41 height 20
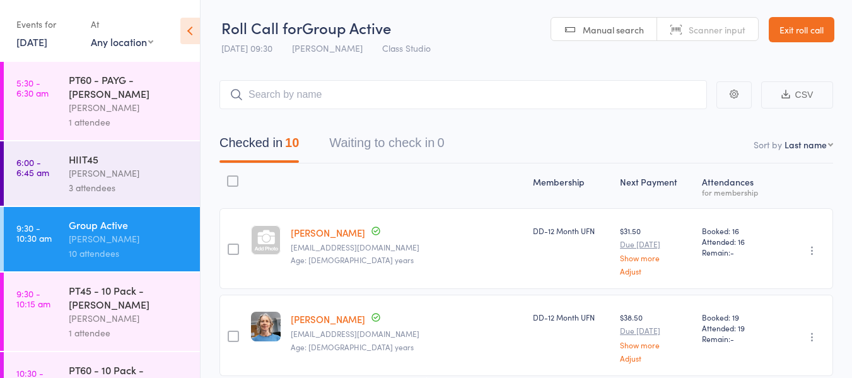
click at [788, 35] on link "Exit roll call" at bounding box center [802, 29] width 66 height 25
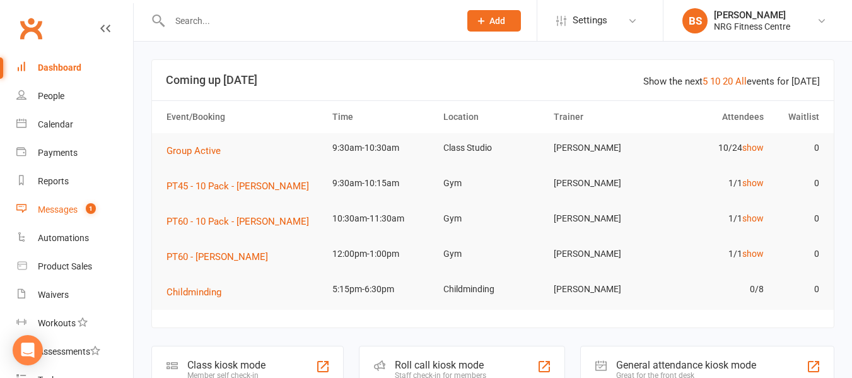
click at [52, 209] on div "Messages" at bounding box center [58, 209] width 40 height 10
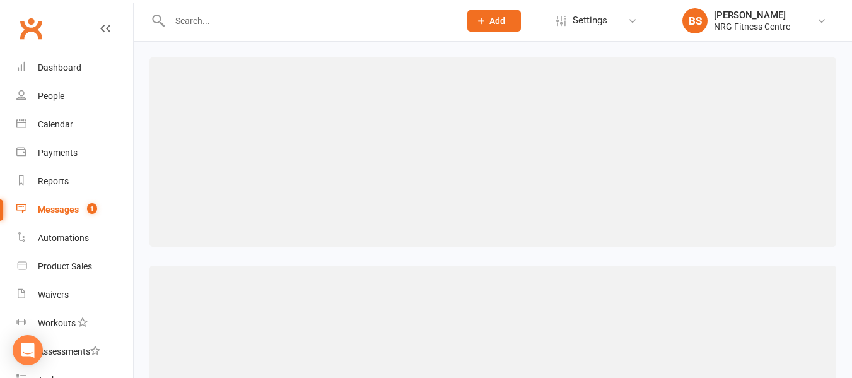
select select "grid"
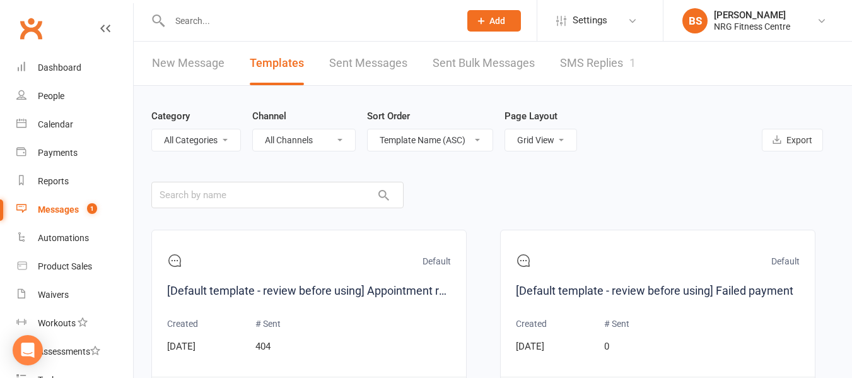
click at [586, 58] on link "SMS Replies 1" at bounding box center [598, 64] width 76 height 44
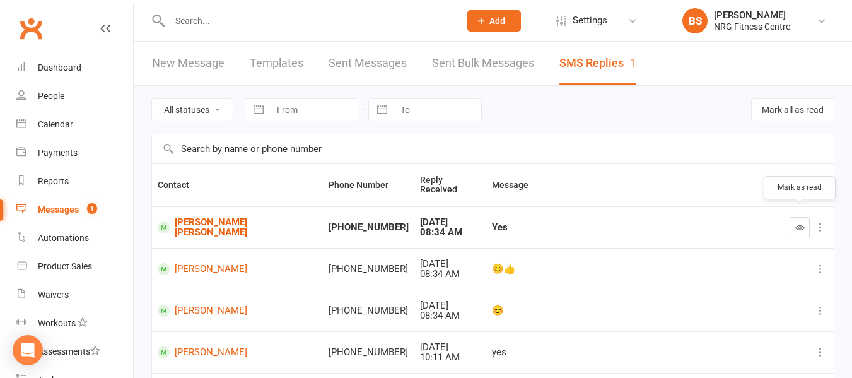
click at [798, 223] on icon "button" at bounding box center [800, 227] width 9 height 9
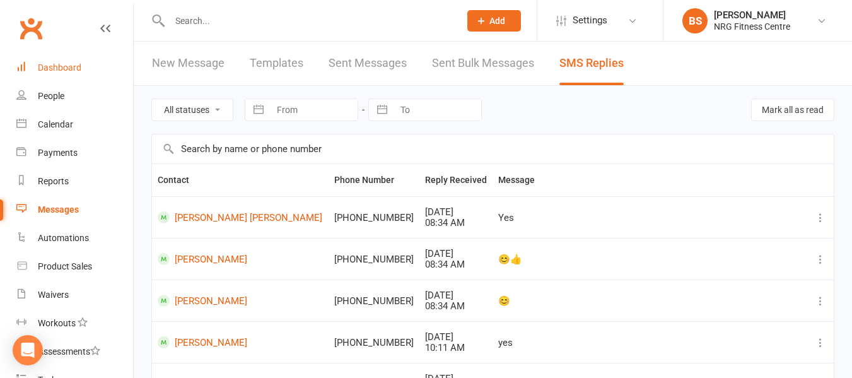
click at [64, 67] on div "Dashboard" at bounding box center [60, 67] width 44 height 10
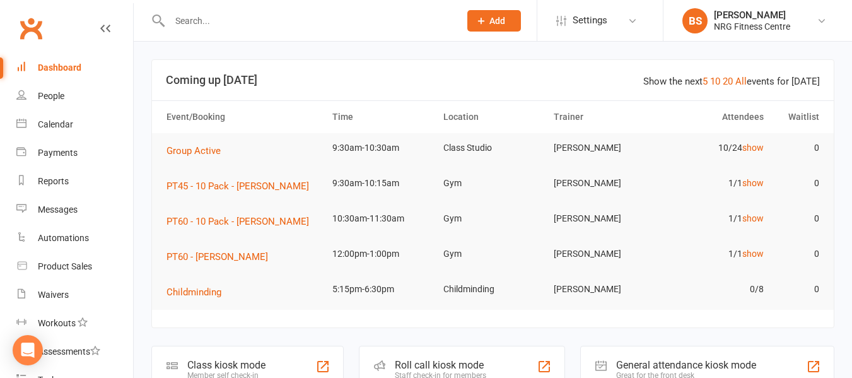
click at [252, 24] on input "text" at bounding box center [308, 21] width 285 height 18
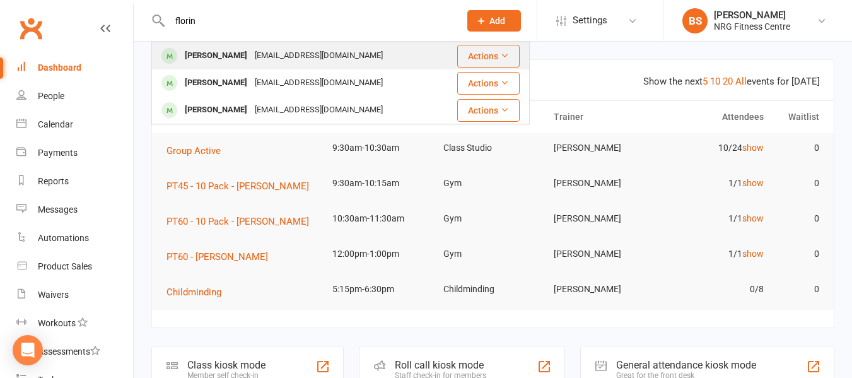
type input "florin"
click at [271, 53] on div "lovelylylynxxxie@gmail.com" at bounding box center [319, 56] width 136 height 18
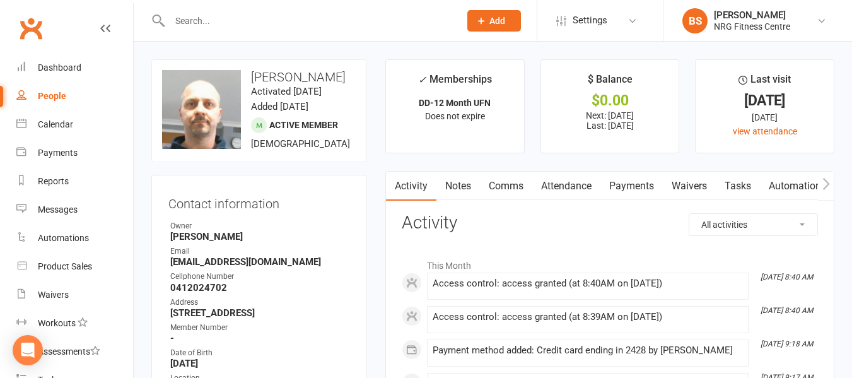
click at [618, 187] on link "Payments" at bounding box center [632, 186] width 62 height 29
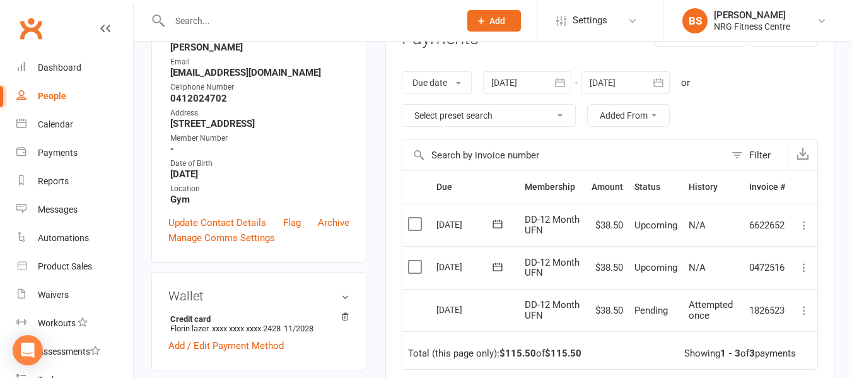
scroll to position [316, 0]
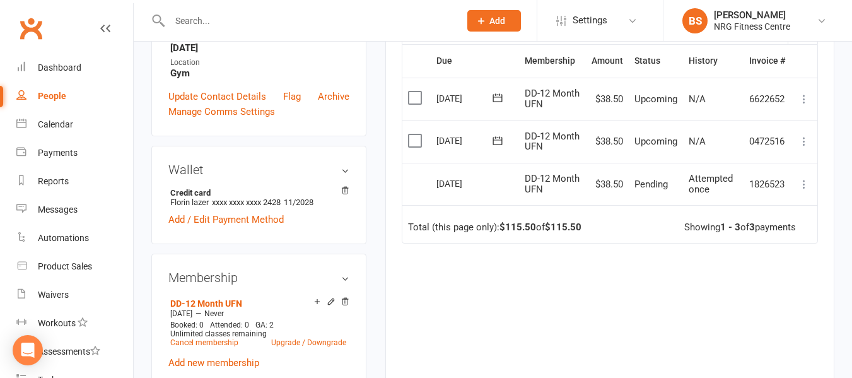
click at [803, 182] on icon at bounding box center [804, 184] width 13 height 13
click at [659, 273] on div "Due Contact Membership Amount Status History Invoice # Select this 15 Sep 2025 …" at bounding box center [610, 225] width 416 height 362
click at [347, 195] on icon at bounding box center [345, 190] width 9 height 9
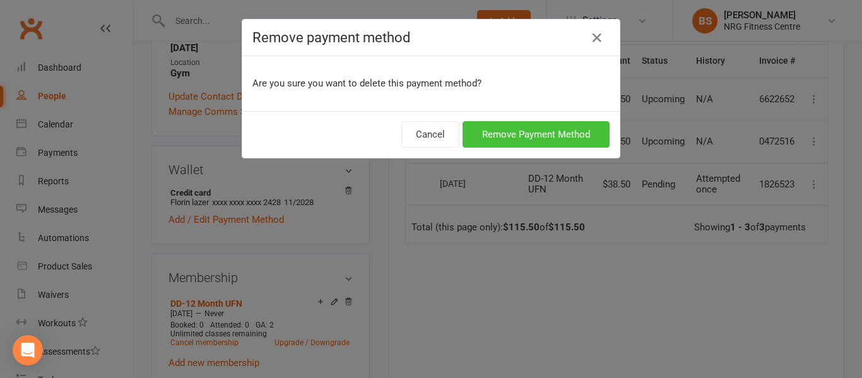
click at [506, 134] on button "Remove Payment Method" at bounding box center [536, 134] width 147 height 27
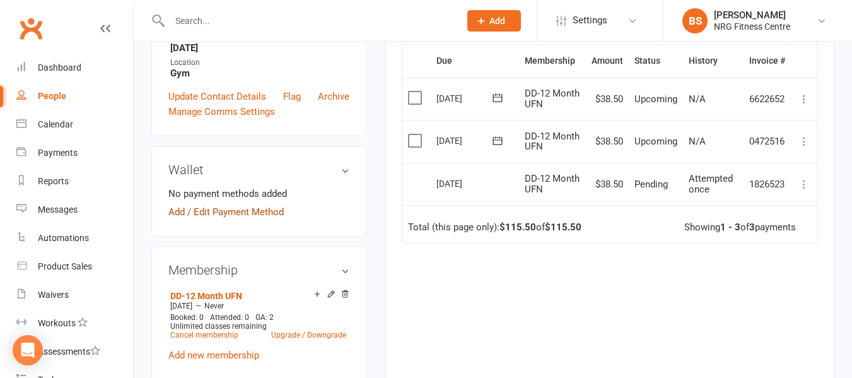
click at [213, 220] on link "Add / Edit Payment Method" at bounding box center [225, 211] width 115 height 15
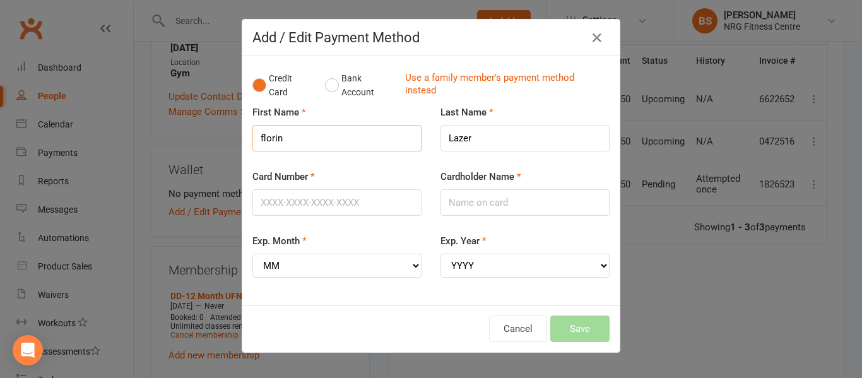
drag, startPoint x: 259, startPoint y: 138, endPoint x: 240, endPoint y: 142, distance: 18.8
click at [243, 142] on div "First Name florin" at bounding box center [337, 137] width 188 height 64
type input "Florin"
click at [269, 207] on input "Card Number" at bounding box center [336, 202] width 169 height 27
type input "5217291919393804"
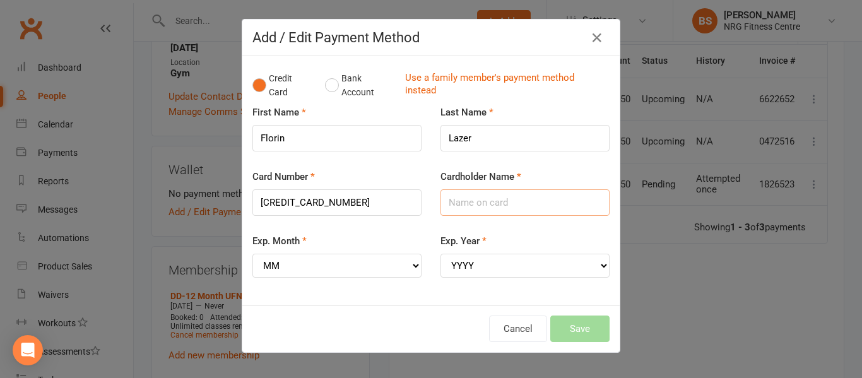
click at [478, 199] on input "Cardholder Name" at bounding box center [524, 202] width 169 height 27
type input "Florin Lazar"
click at [317, 262] on select "MM 01 02 03 04 05 06 07 08 09 10 11 12" at bounding box center [336, 266] width 169 height 24
select select "07"
click at [252, 254] on select "MM 01 02 03 04 05 06 07 08 09 10 11 12" at bounding box center [336, 266] width 169 height 24
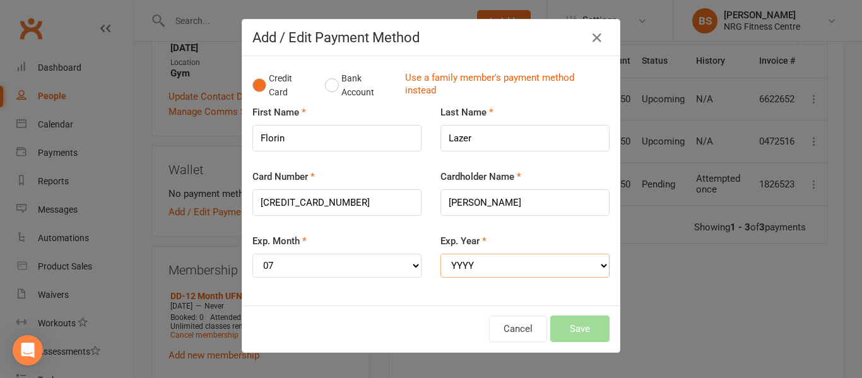
click at [477, 270] on select "YYYY 2025 2026 2027 2028 2029 2030 2031 2032 2033 2034" at bounding box center [524, 266] width 169 height 24
select select "2026"
click at [440, 254] on select "YYYY 2025 2026 2027 2028 2029 2030 2031 2032 2033 2034" at bounding box center [524, 266] width 169 height 24
click at [277, 203] on input "5217291919393804" at bounding box center [336, 202] width 169 height 27
click at [589, 326] on button "Save" at bounding box center [579, 329] width 59 height 27
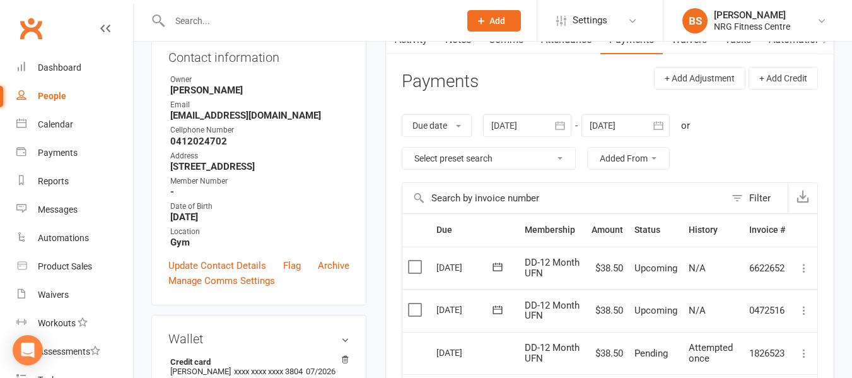
scroll to position [63, 0]
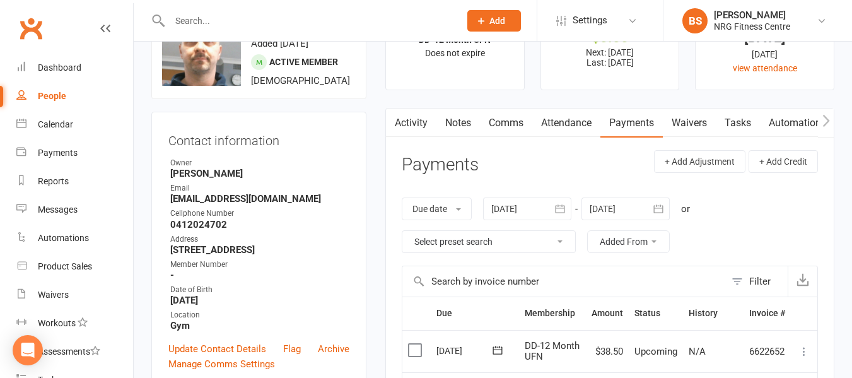
click at [410, 117] on link "Activity" at bounding box center [411, 123] width 50 height 29
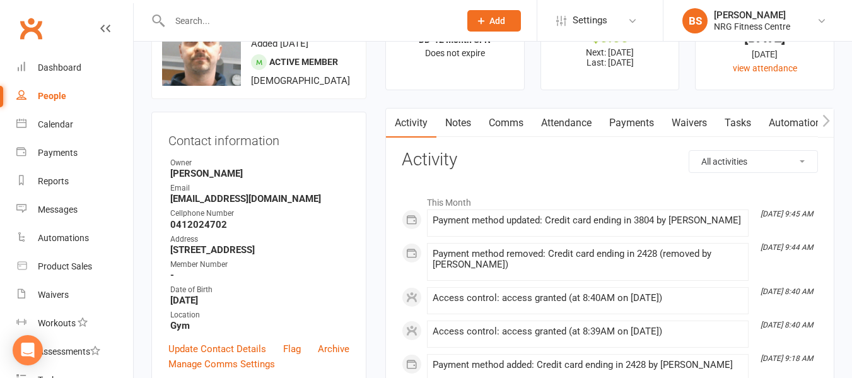
click at [447, 117] on link "Notes" at bounding box center [459, 123] width 44 height 29
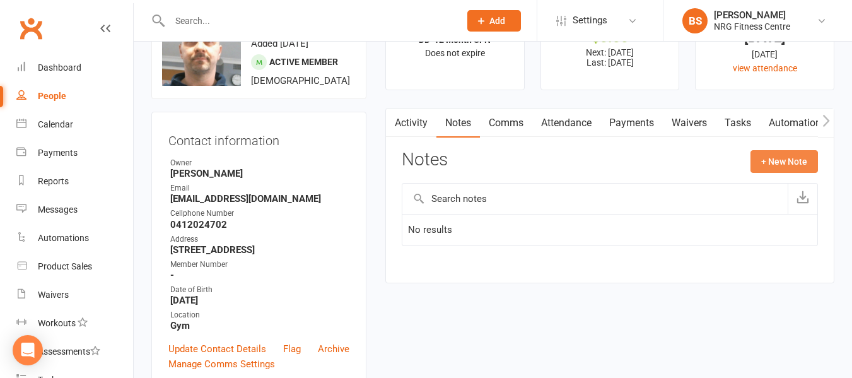
click at [778, 156] on button "+ New Note" at bounding box center [785, 161] width 68 height 23
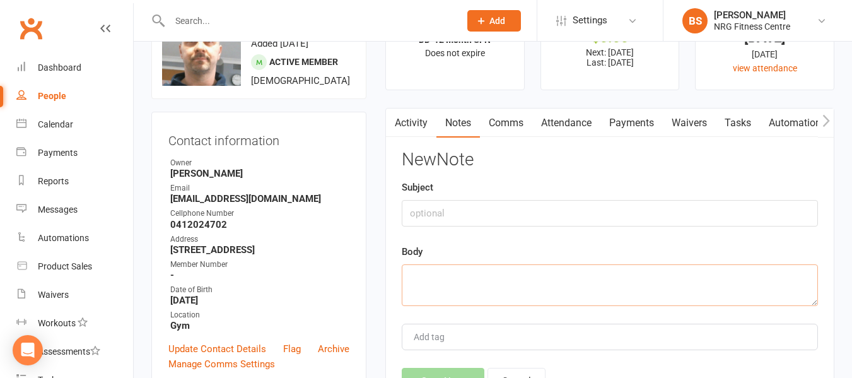
click at [495, 285] on textarea at bounding box center [610, 285] width 416 height 42
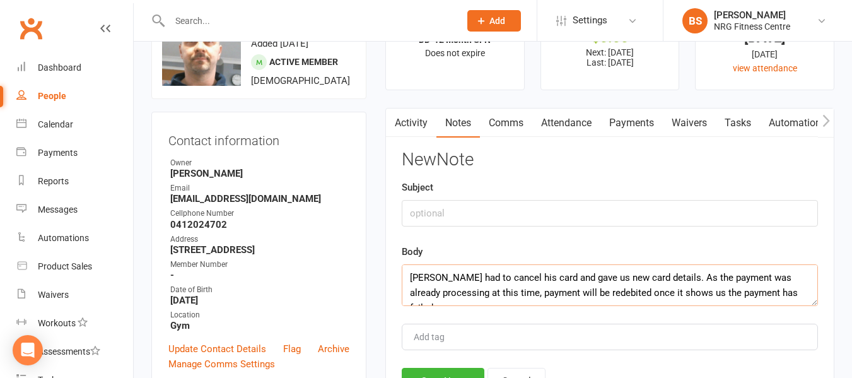
click at [584, 291] on textarea "Florin had to cancel his card and gave us new card details. As the payment was …" at bounding box center [610, 285] width 416 height 42
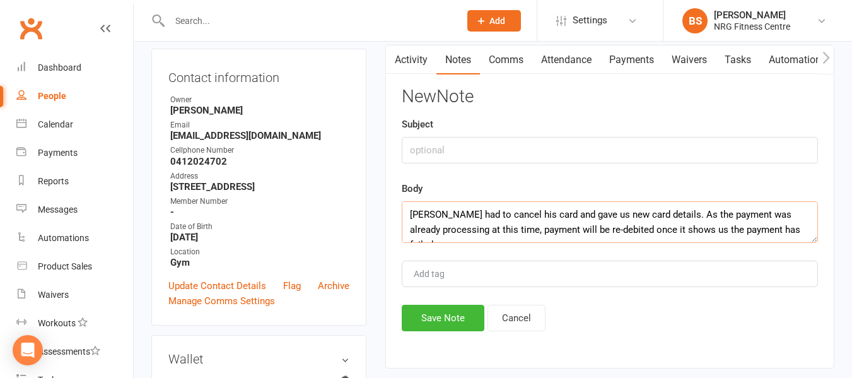
drag, startPoint x: 798, startPoint y: 230, endPoint x: 764, endPoint y: 235, distance: 35.1
click at [764, 235] on textarea "[PERSON_NAME] had to cancel his card and gave us new card details. As the payme…" at bounding box center [610, 222] width 416 height 42
type textarea "[PERSON_NAME] had to cancel his card and gave us new card details. As the payme…"
click at [444, 313] on button "Save Note" at bounding box center [443, 318] width 83 height 27
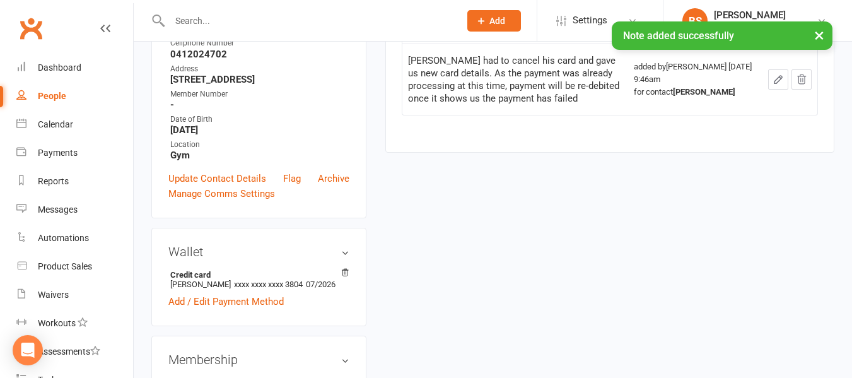
scroll to position [252, 0]
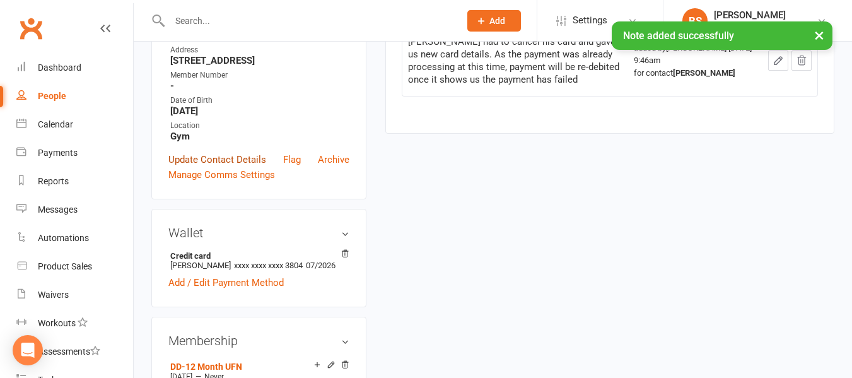
click at [225, 167] on link "Update Contact Details" at bounding box center [217, 159] width 98 height 15
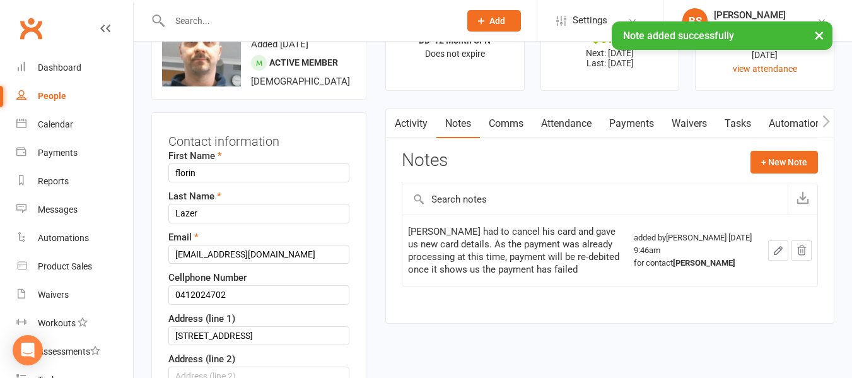
scroll to position [59, 0]
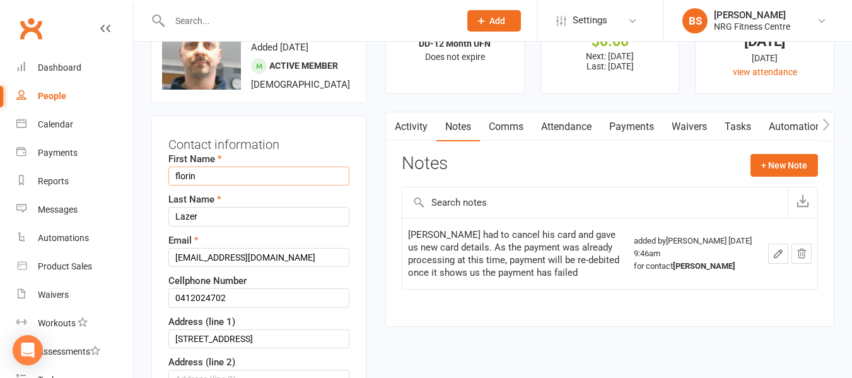
click at [173, 186] on input "florin" at bounding box center [258, 176] width 181 height 19
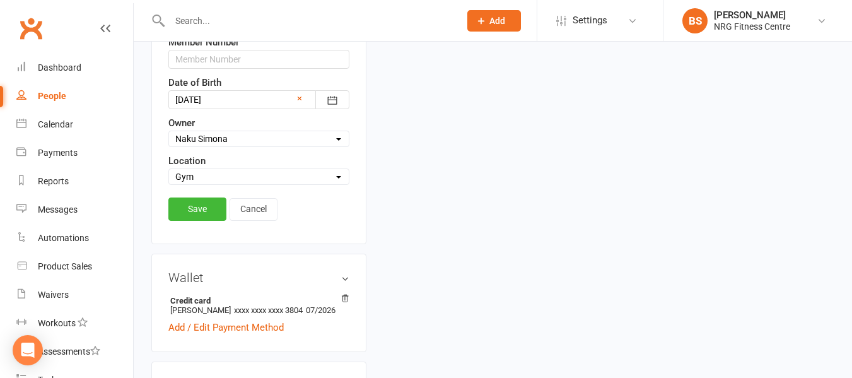
scroll to position [564, 0]
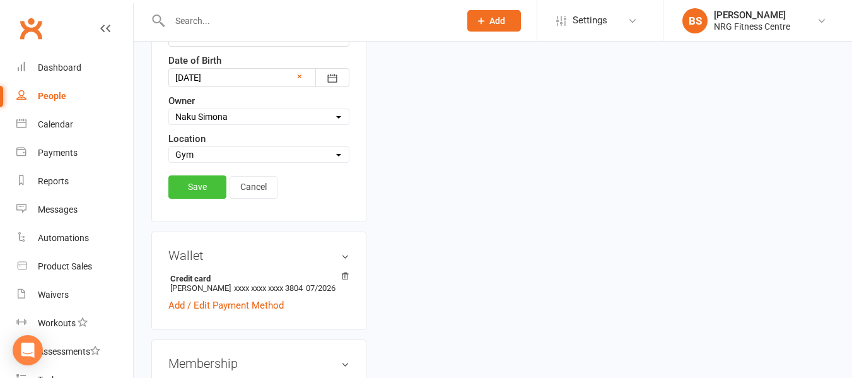
type input "Florin"
click at [189, 198] on link "Save" at bounding box center [197, 186] width 58 height 23
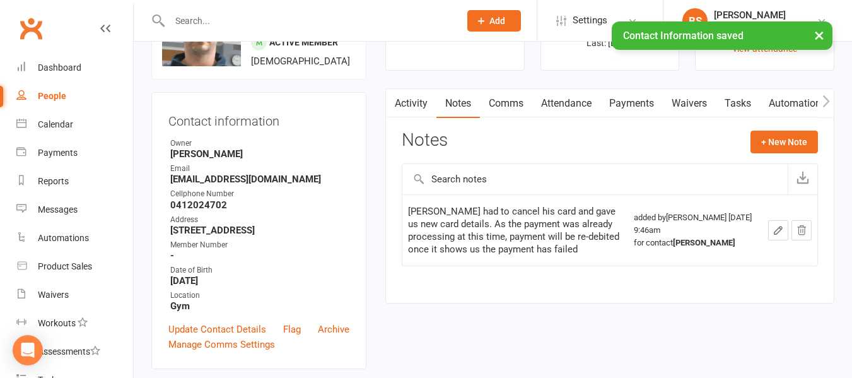
scroll to position [0, 0]
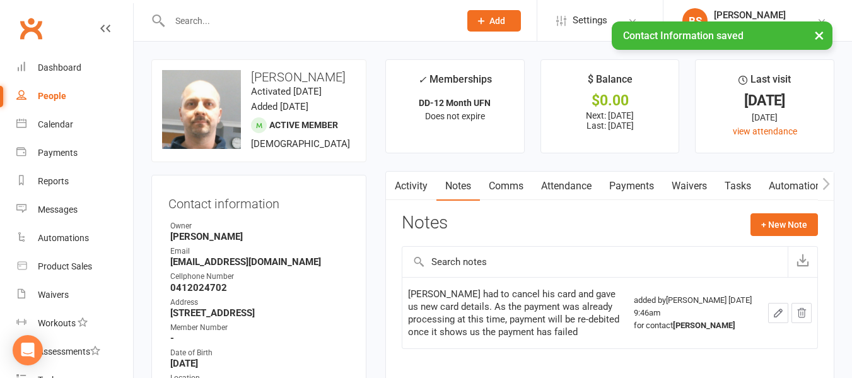
click at [406, 179] on link "Activity" at bounding box center [411, 186] width 50 height 29
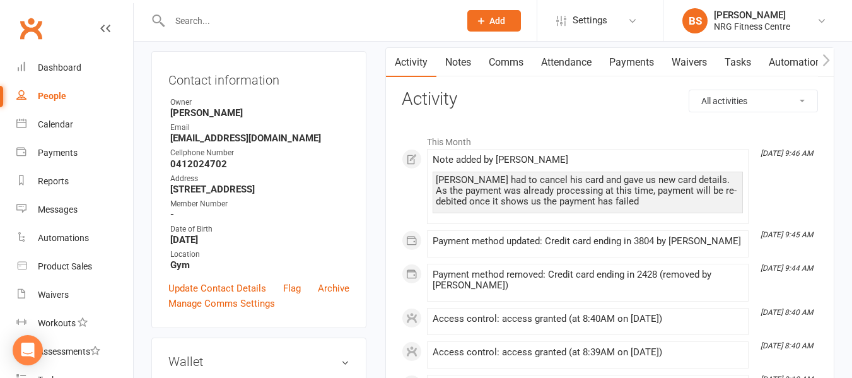
scroll to position [126, 0]
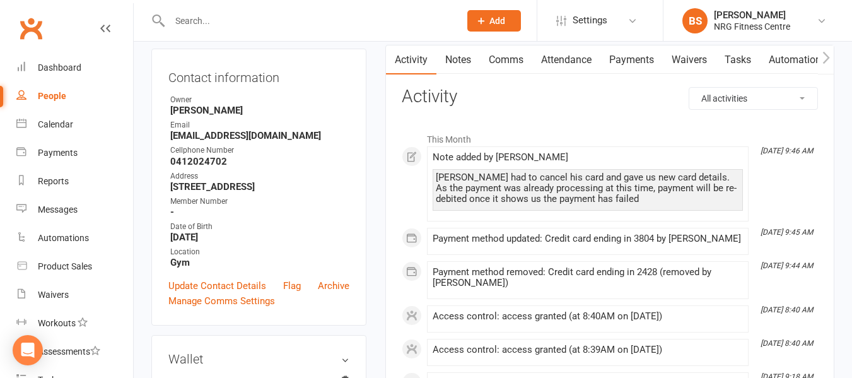
click at [634, 52] on link "Payments" at bounding box center [632, 59] width 62 height 29
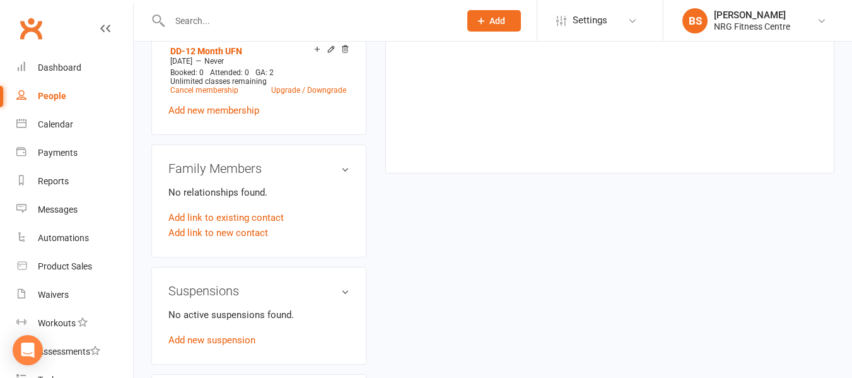
scroll to position [252, 0]
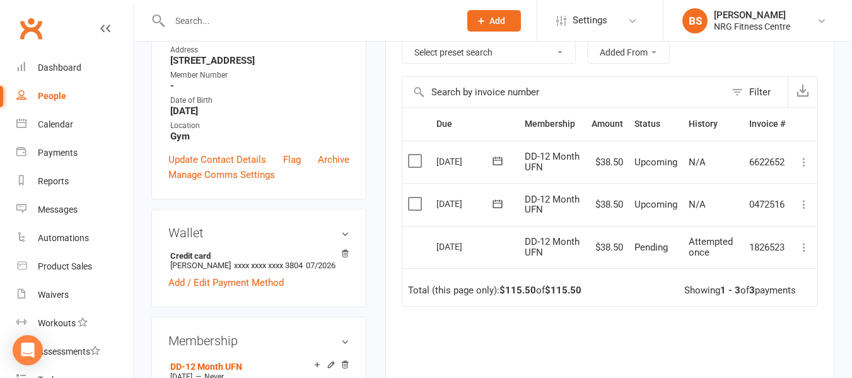
click at [259, 21] on input "text" at bounding box center [308, 21] width 285 height 18
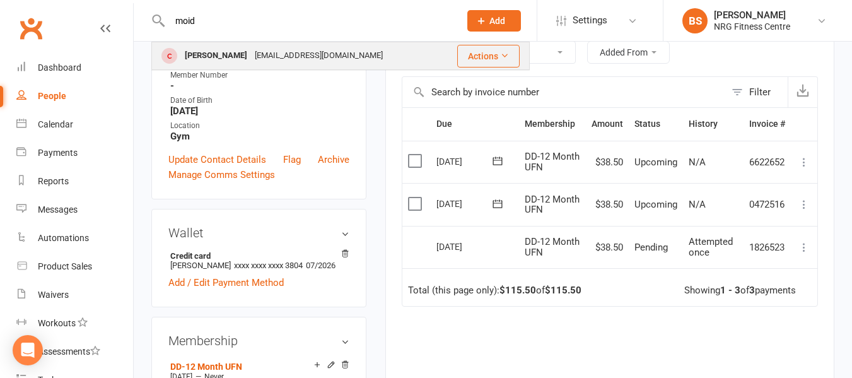
type input "moid"
click at [230, 55] on div "[PERSON_NAME]" at bounding box center [216, 56] width 70 height 18
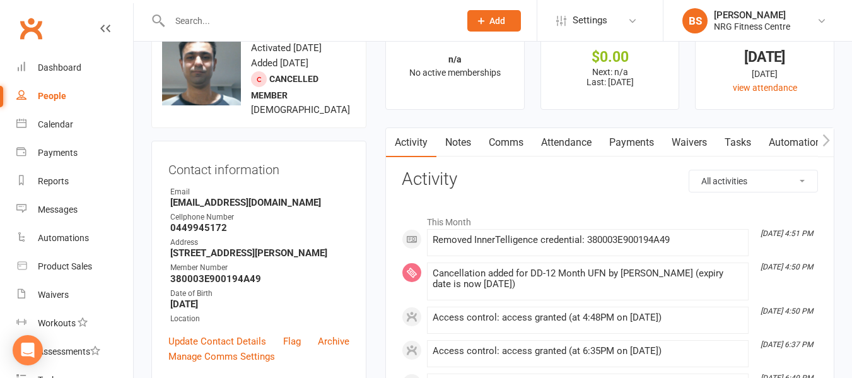
scroll to position [63, 0]
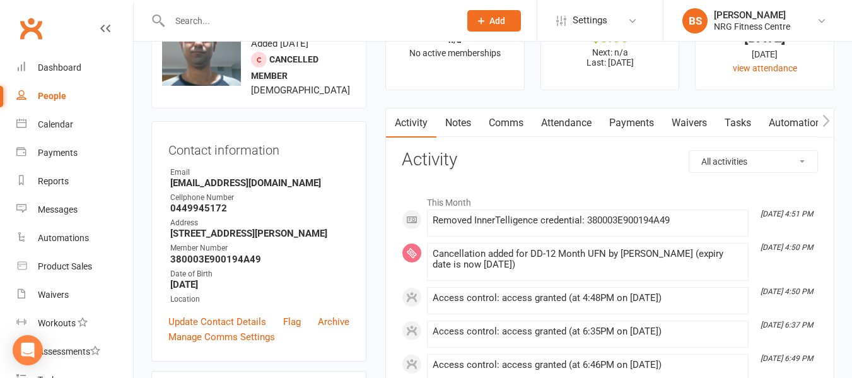
click at [634, 129] on link "Payments" at bounding box center [632, 123] width 62 height 29
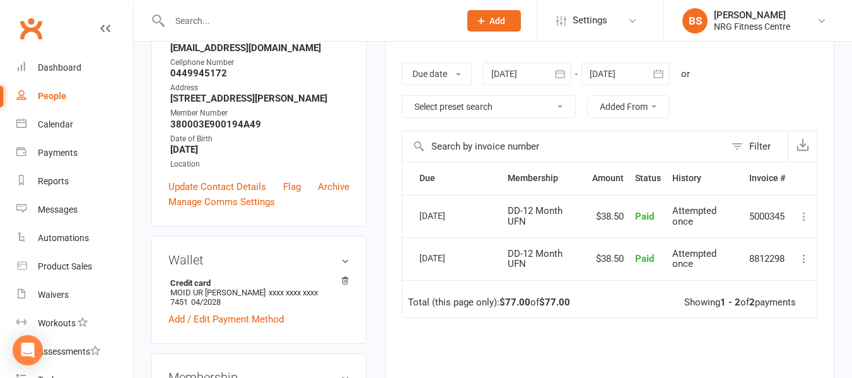
scroll to position [189, 0]
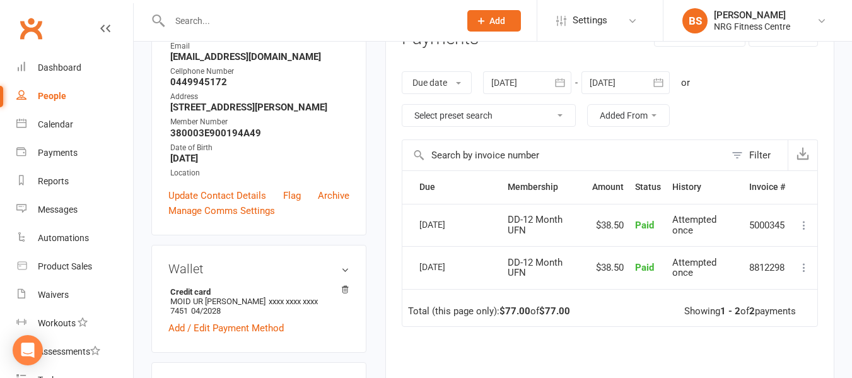
click at [383, 239] on main "✓ Memberships n/a No active memberships $ Balance $0.00 Next: n/a Last: 4 Aug 2…" at bounding box center [610, 196] width 468 height 652
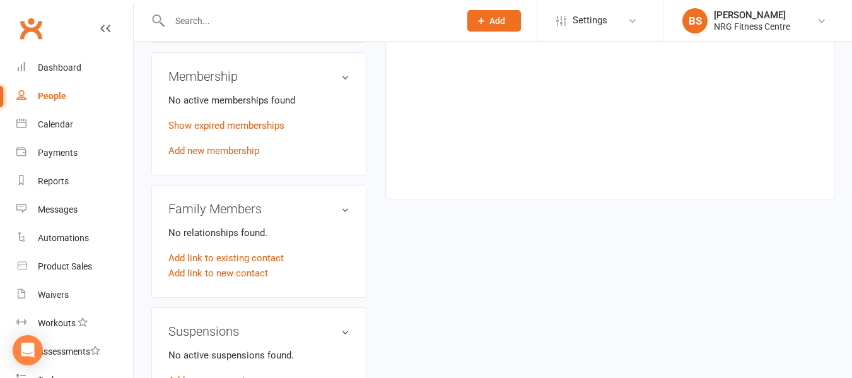
scroll to position [505, 0]
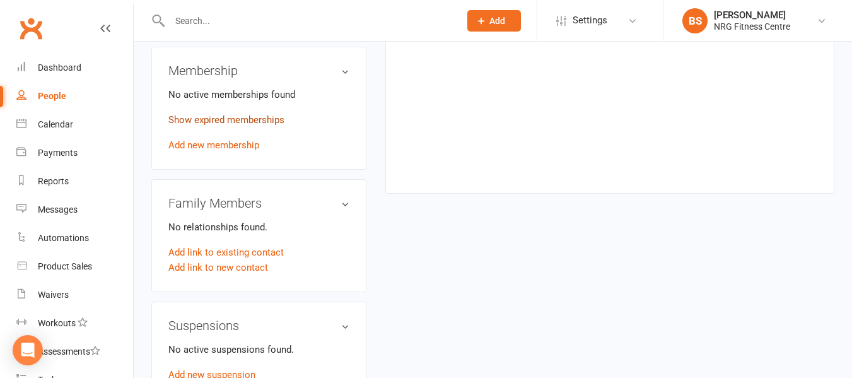
click at [203, 126] on link "Show expired memberships" at bounding box center [226, 119] width 116 height 11
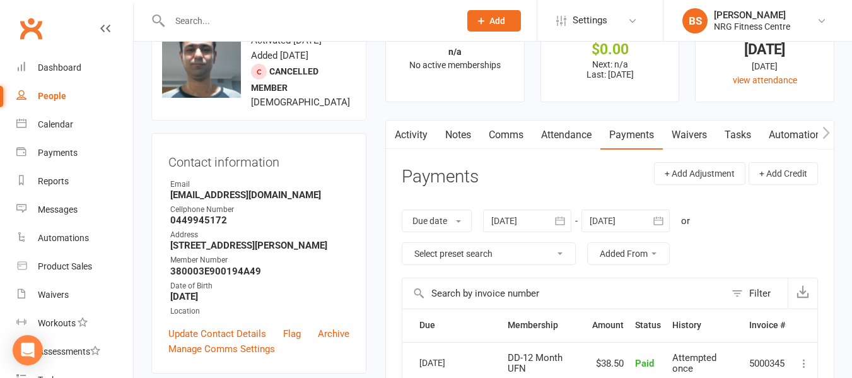
scroll to position [0, 0]
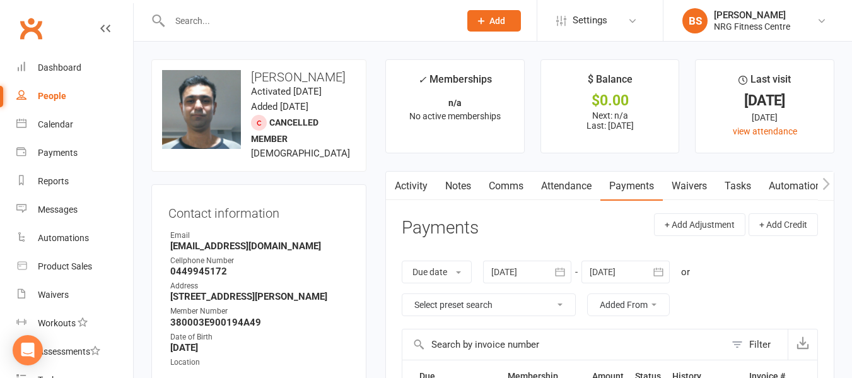
click at [254, 9] on div at bounding box center [301, 20] width 300 height 41
click at [230, 28] on input "text" at bounding box center [308, 21] width 285 height 18
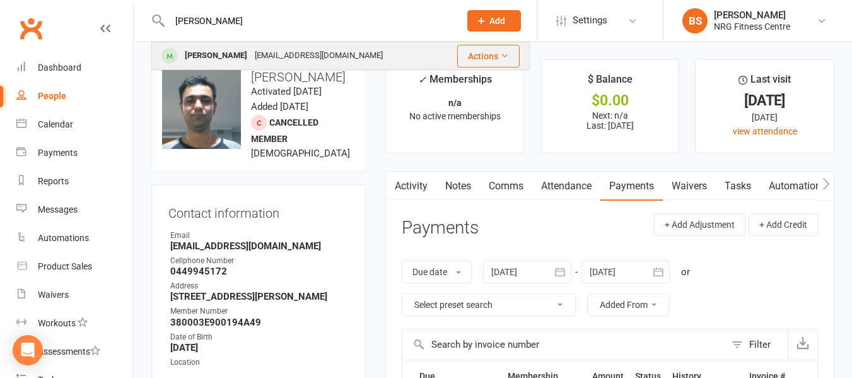
type input "jubb"
click at [251, 53] on div "rachaeljubb@outlook.com" at bounding box center [319, 56] width 136 height 18
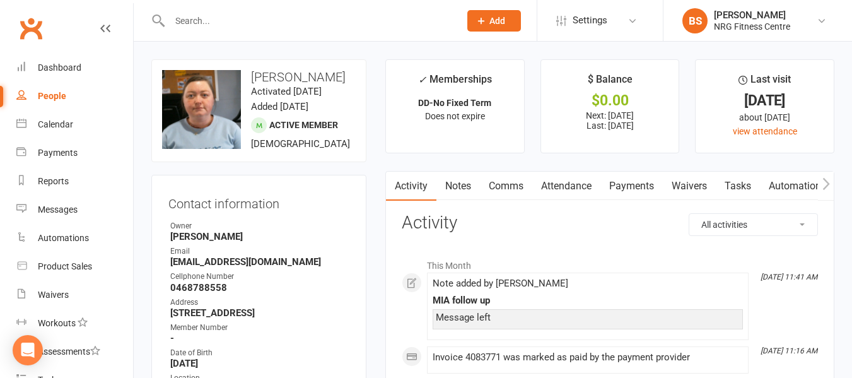
click at [617, 186] on link "Payments" at bounding box center [632, 186] width 62 height 29
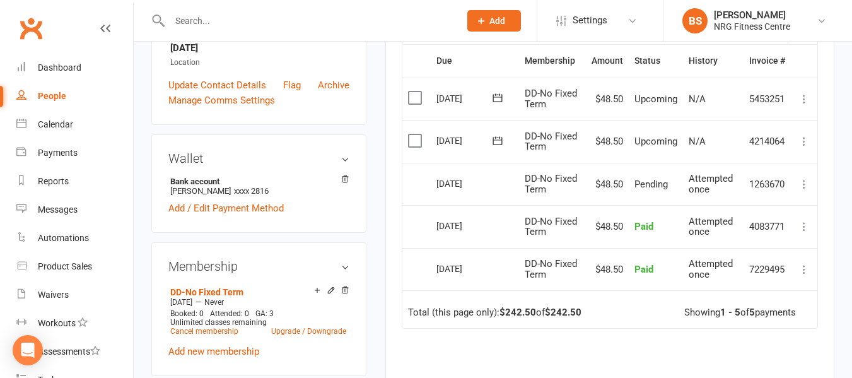
scroll to position [379, 0]
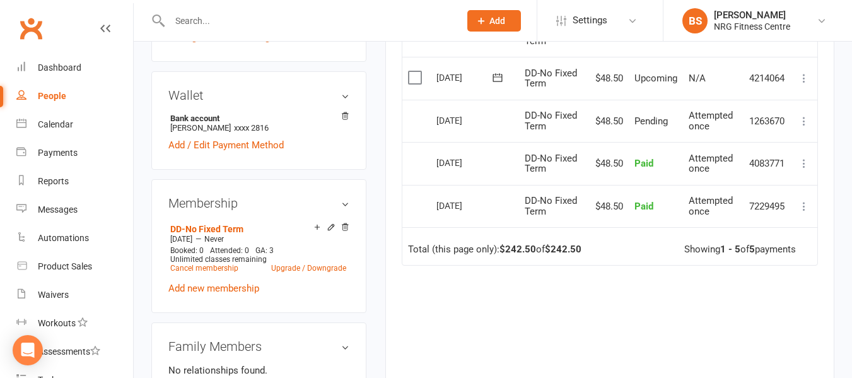
click at [138, 129] on div "upload photo change photo Rachael Jubb Activated 21 June, 2025 Added 21 June, 2…" at bounding box center [493, 347] width 719 height 1368
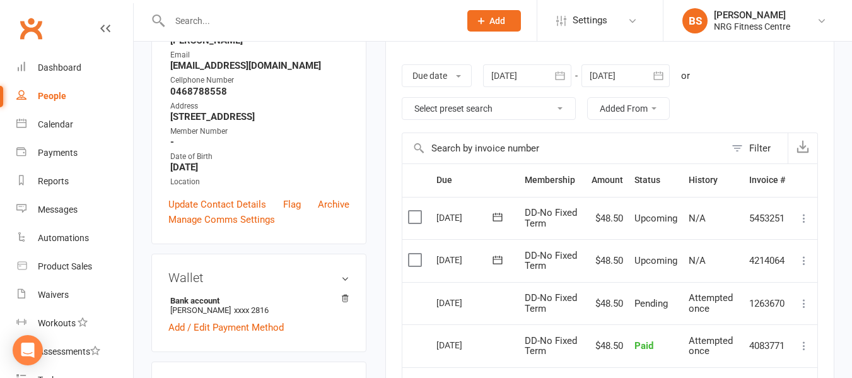
scroll to position [0, 0]
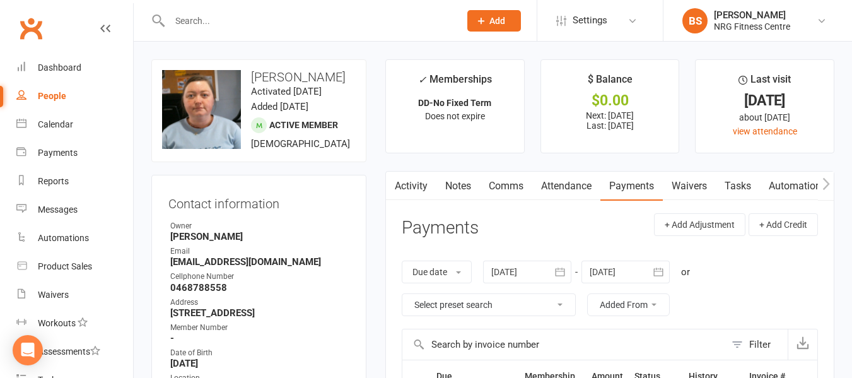
click at [227, 16] on input "text" at bounding box center [308, 21] width 285 height 18
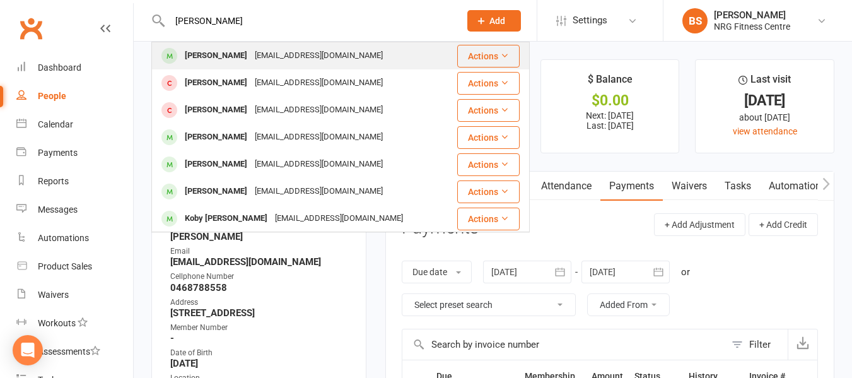
type input "emma james"
click at [283, 52] on div "[EMAIL_ADDRESS][DOMAIN_NAME]" at bounding box center [319, 56] width 136 height 18
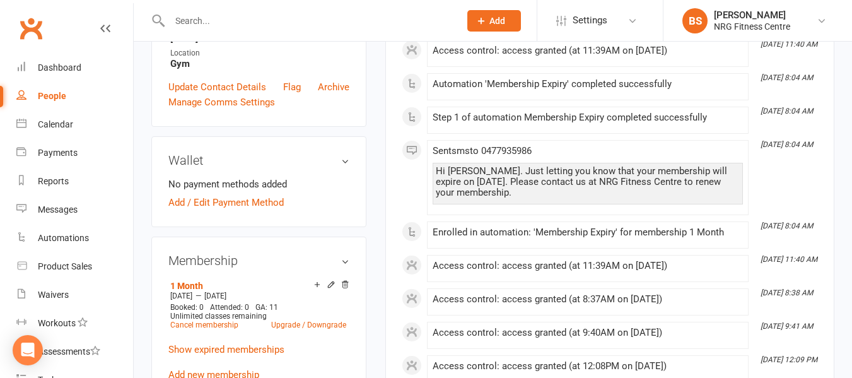
scroll to position [379, 0]
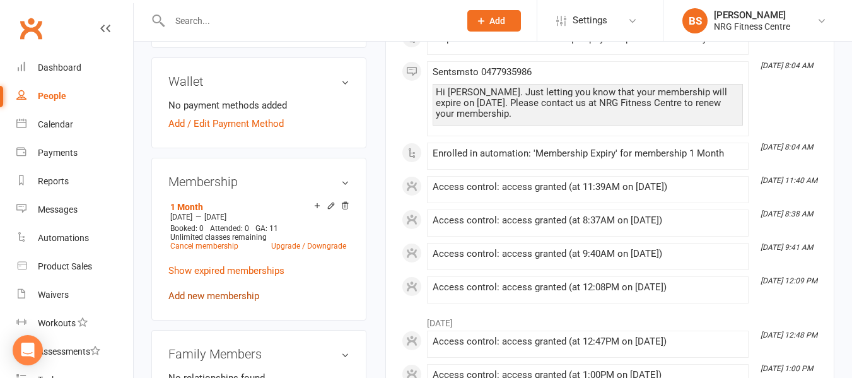
click at [240, 296] on link "Add new membership" at bounding box center [213, 295] width 91 height 11
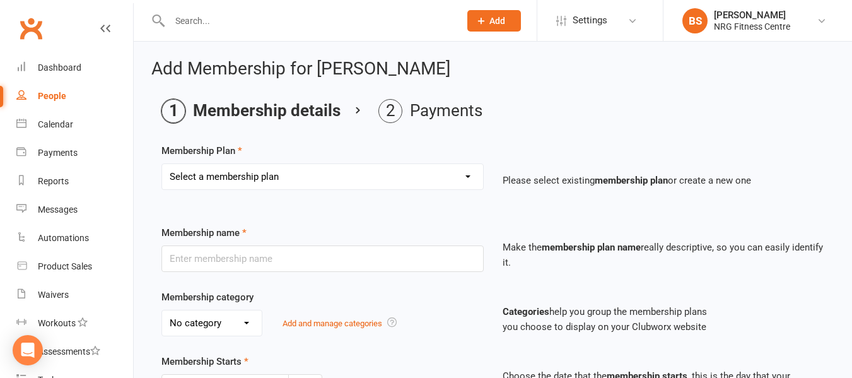
click at [331, 170] on select "Select a membership plan 1 Week Trial DD-12 Month UFN DD-12 Month UFN - JUNIOR …" at bounding box center [322, 176] width 321 height 25
select select "5"
click at [162, 164] on select "Select a membership plan 1 Week Trial DD-12 Month UFN DD-12 Month UFN - JUNIOR …" at bounding box center [322, 176] width 321 height 25
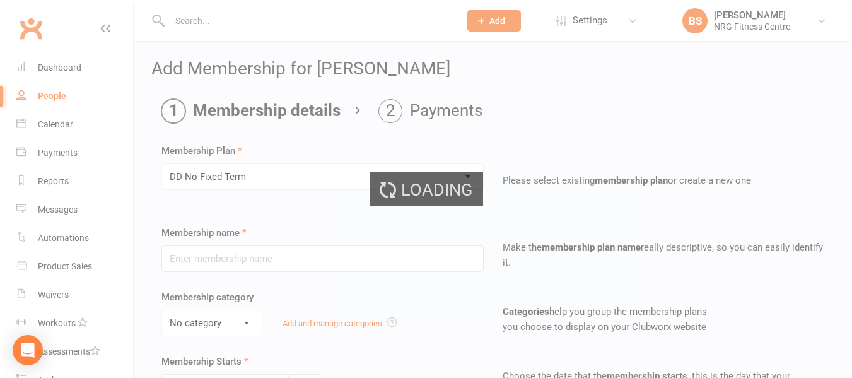
type input "DD-No Fixed Term"
select select "0"
type input "0"
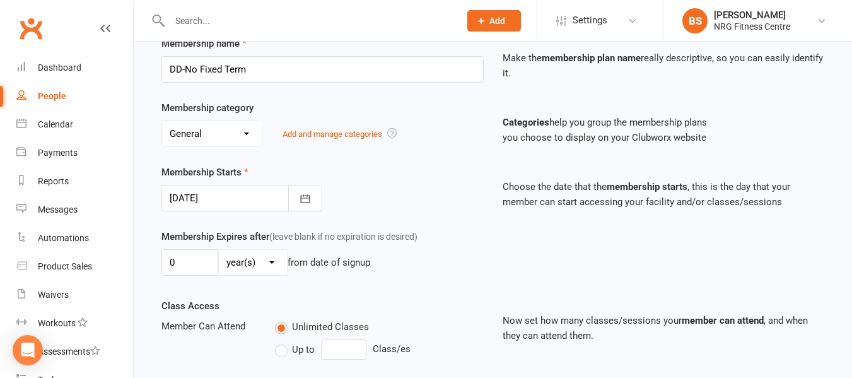
click at [241, 200] on div at bounding box center [242, 198] width 161 height 27
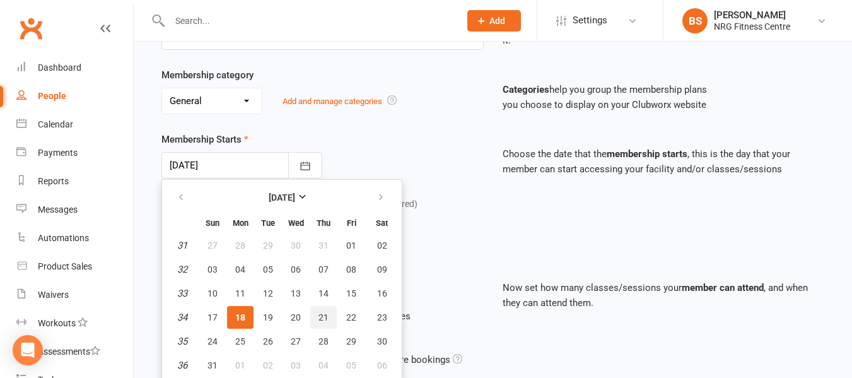
click at [327, 320] on span "21" at bounding box center [324, 317] width 10 height 10
type input "[DATE]"
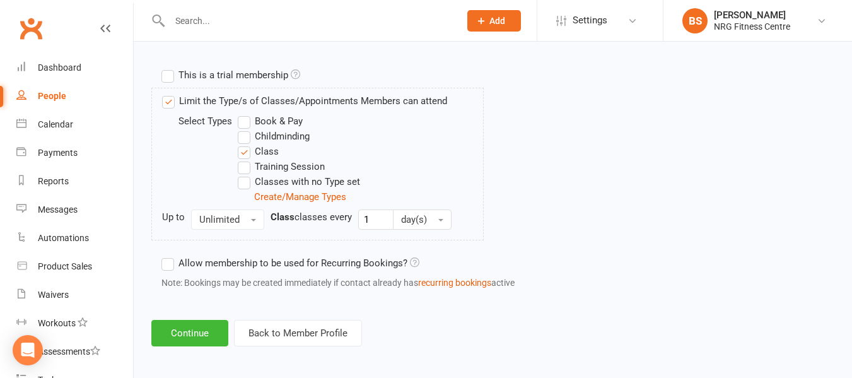
scroll to position [611, 0]
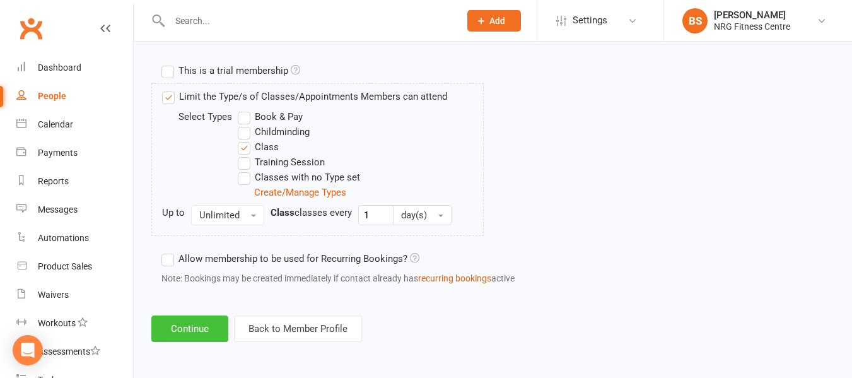
click at [198, 330] on button "Continue" at bounding box center [189, 329] width 77 height 27
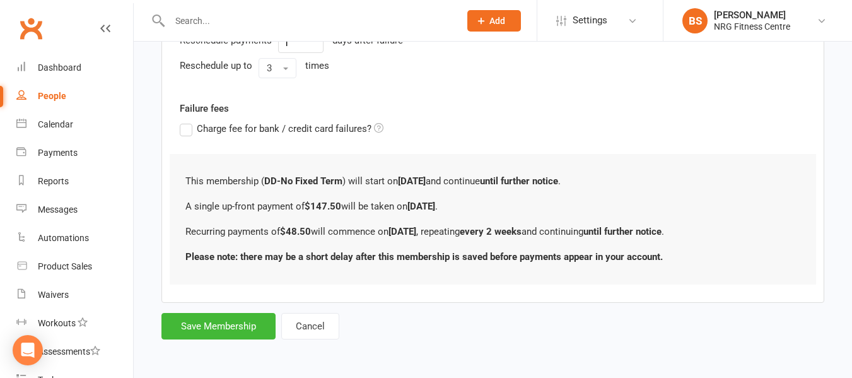
scroll to position [0, 0]
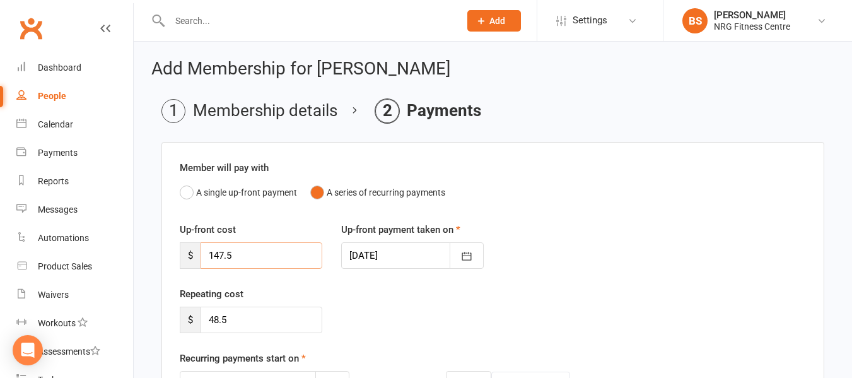
drag, startPoint x: 240, startPoint y: 261, endPoint x: 143, endPoint y: 249, distance: 97.3
type input "48.50"
click at [355, 256] on div at bounding box center [412, 255] width 143 height 27
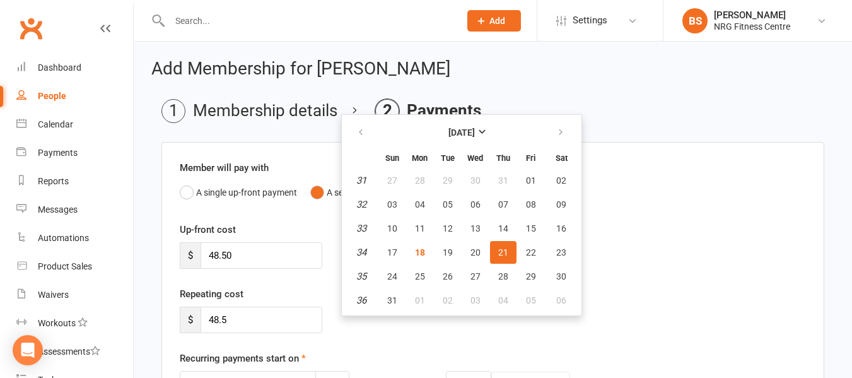
click at [644, 269] on div "Up-front cost $ 48.50 Up-front payment taken on 21 Aug 2025 August 2025 Sun Mon…" at bounding box center [493, 254] width 646 height 64
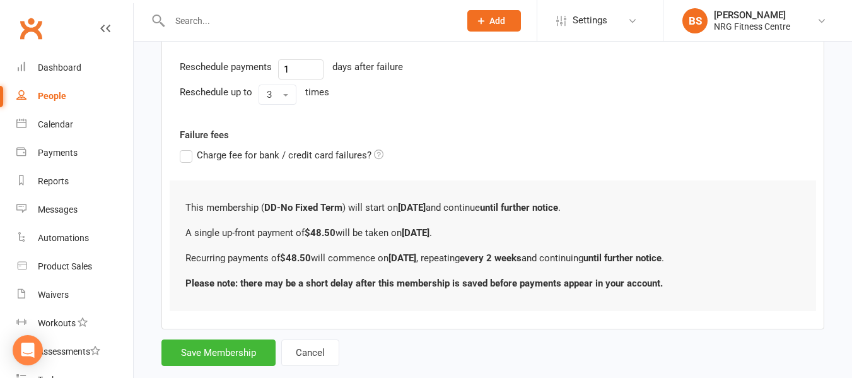
scroll to position [505, 0]
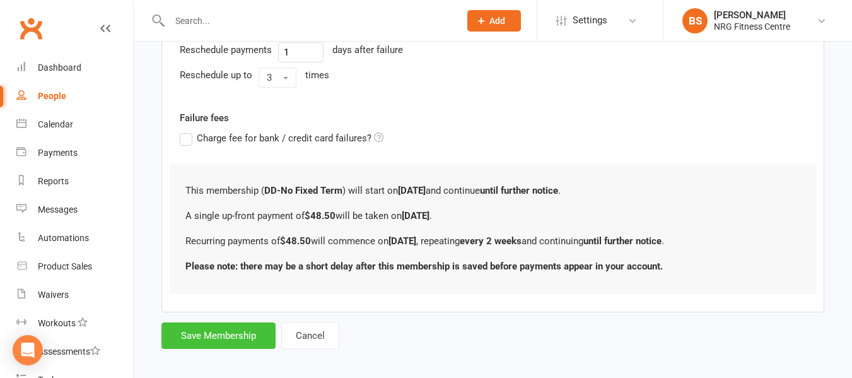
click at [218, 345] on button "Save Membership" at bounding box center [219, 335] width 114 height 27
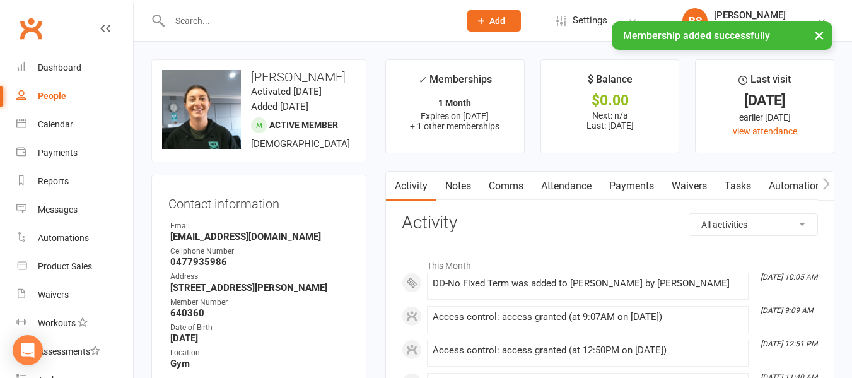
click at [630, 187] on link "Payments" at bounding box center [632, 186] width 62 height 29
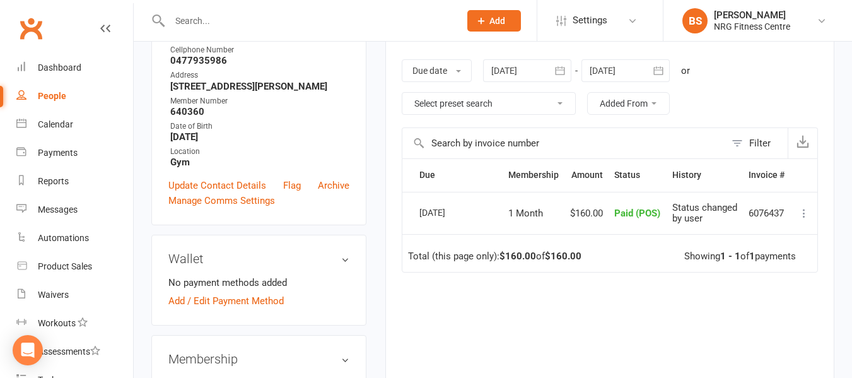
scroll to position [316, 0]
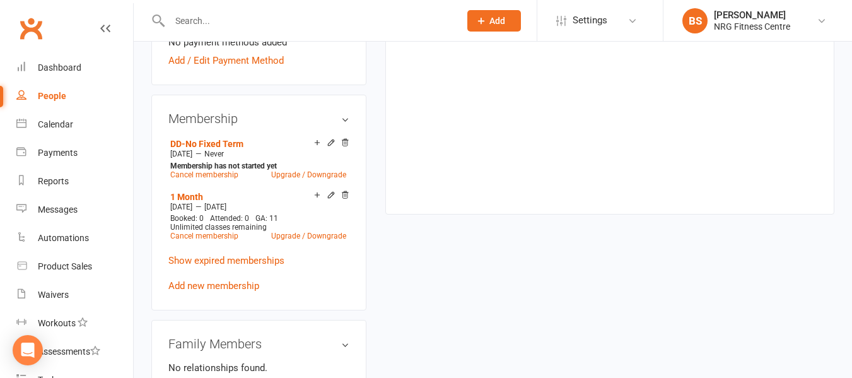
scroll to position [63, 0]
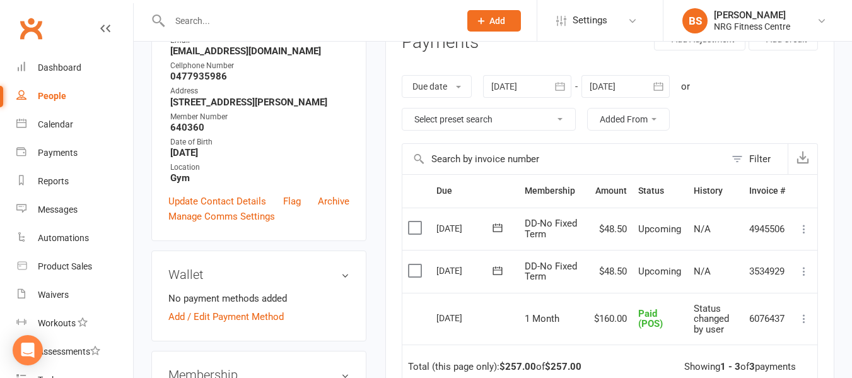
scroll to position [63, 0]
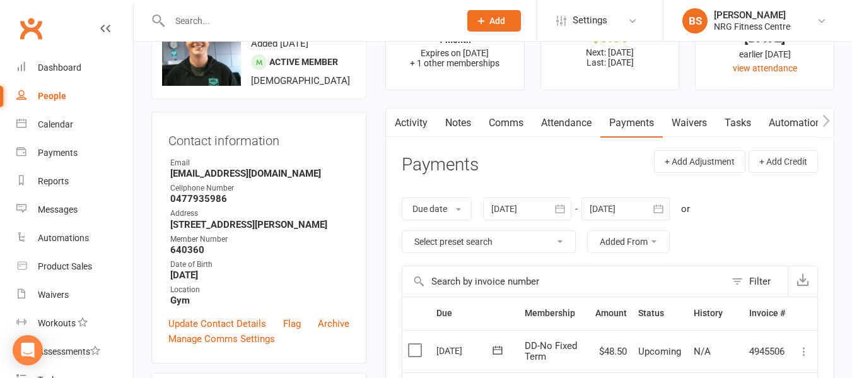
click at [470, 121] on link "Notes" at bounding box center [459, 123] width 44 height 29
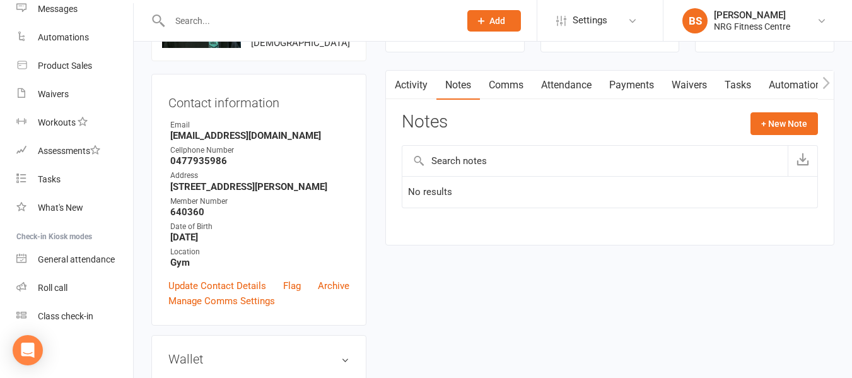
scroll to position [316, 0]
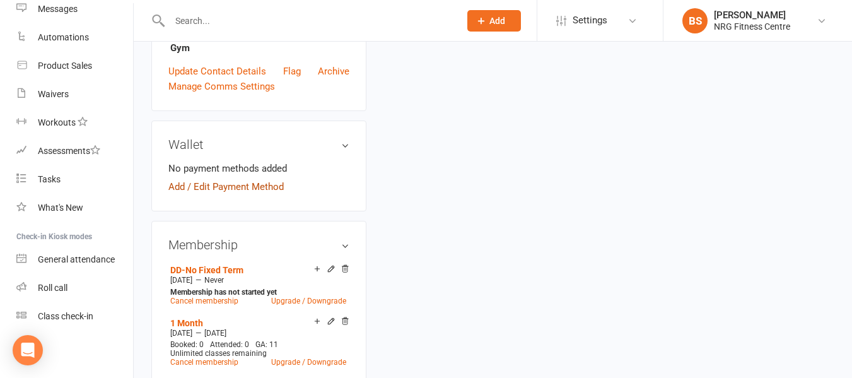
click at [258, 188] on link "Add / Edit Payment Method" at bounding box center [225, 186] width 115 height 15
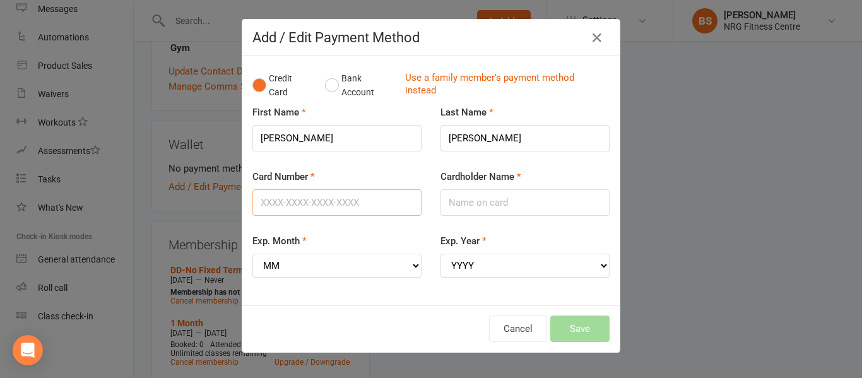
click at [316, 200] on input "Card Number" at bounding box center [336, 202] width 169 height 27
type input "[CREDIT_CARD_NUMBER]"
click at [466, 198] on input "Cardholder Name" at bounding box center [524, 202] width 169 height 27
type input "[PERSON_NAME]"
click at [334, 275] on select "MM 01 02 03 04 05 06 07 08 09 10 11 12" at bounding box center [336, 266] width 169 height 24
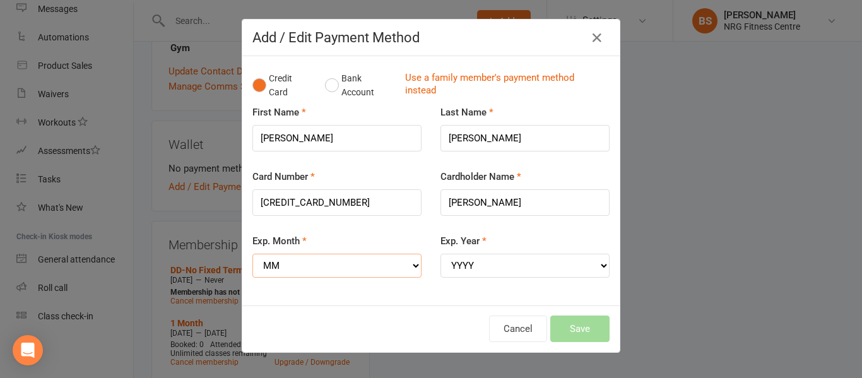
select select "04"
click at [252, 254] on select "MM 01 02 03 04 05 06 07 08 09 10 11 12" at bounding box center [336, 266] width 169 height 24
click at [499, 263] on select "YYYY 2025 2026 2027 2028 2029 2030 2031 2032 2033 2034" at bounding box center [524, 266] width 169 height 24
select select "2027"
click at [440, 254] on select "YYYY 2025 2026 2027 2028 2029 2030 2031 2032 2033 2034" at bounding box center [524, 266] width 169 height 24
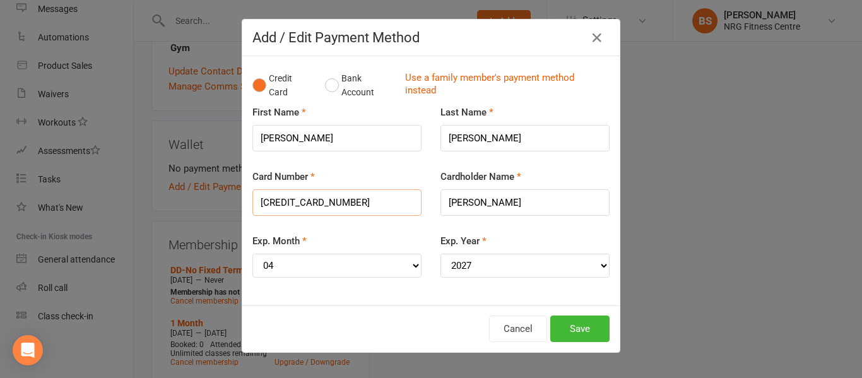
click at [276, 202] on input "[CREDIT_CARD_NUMBER]" at bounding box center [336, 202] width 169 height 27
click at [579, 332] on button "Save" at bounding box center [579, 329] width 59 height 27
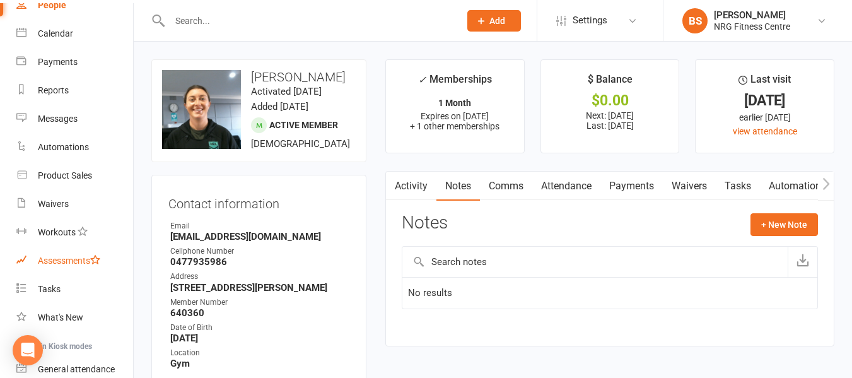
scroll to position [0, 0]
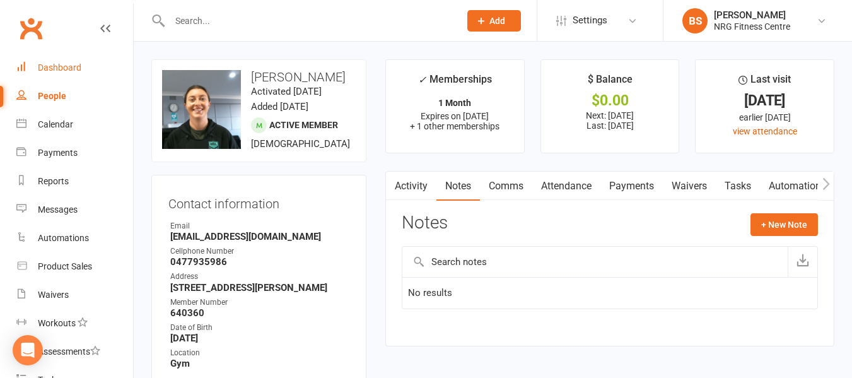
click at [73, 62] on link "Dashboard" at bounding box center [74, 68] width 117 height 28
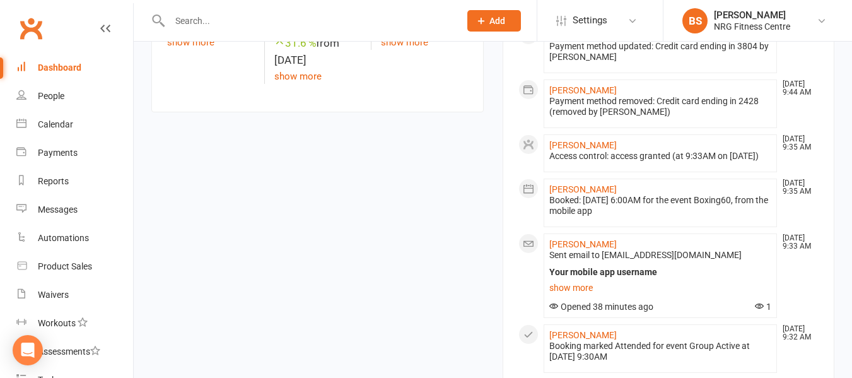
scroll to position [757, 0]
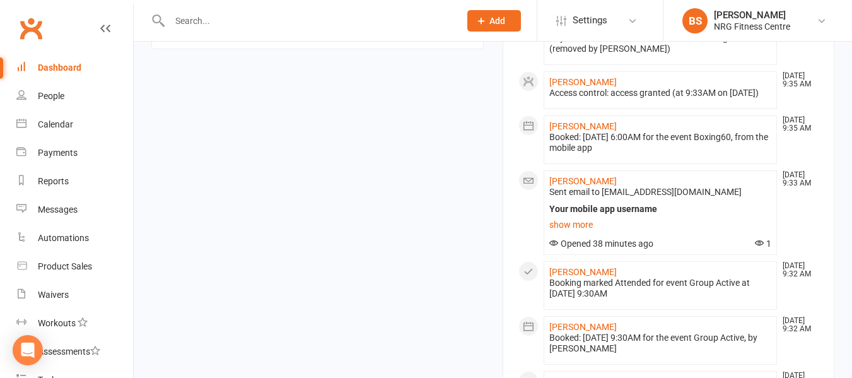
click at [63, 66] on div "Dashboard" at bounding box center [60, 67] width 44 height 10
click at [52, 125] on div "Calendar" at bounding box center [55, 124] width 35 height 10
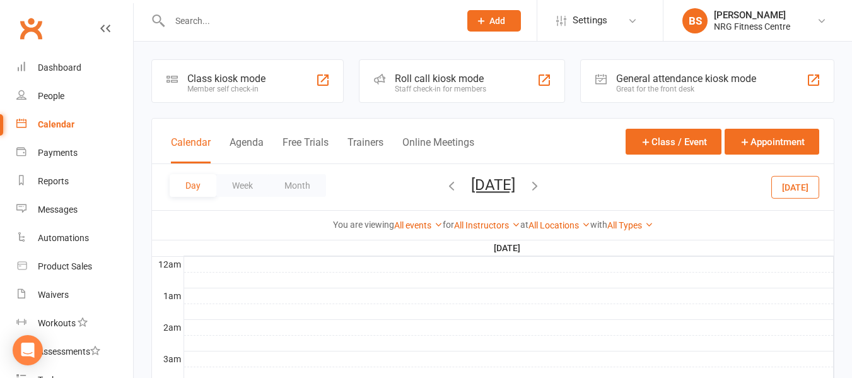
click at [445, 186] on icon "button" at bounding box center [452, 186] width 14 height 14
click at [459, 186] on span "[DATE] [DATE] Sun Mon Tue Wed Thu Fri Sat 27 28 29 30 31 01 02 03 04 05 06 07 0…" at bounding box center [493, 187] width 69 height 22
click at [445, 186] on icon "button" at bounding box center [452, 186] width 14 height 14
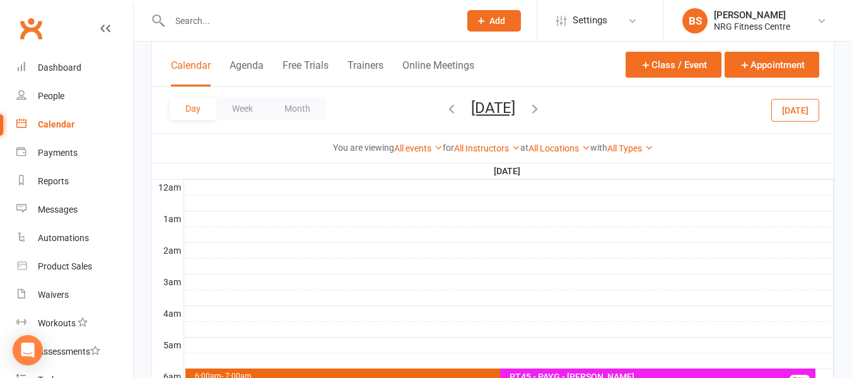
scroll to position [252, 0]
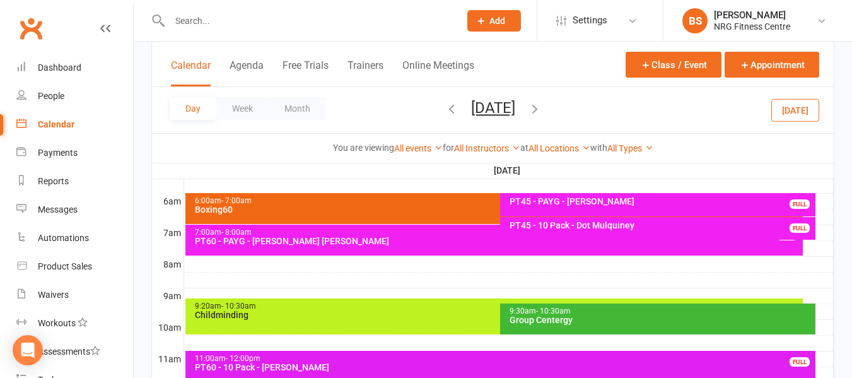
click at [345, 201] on div "6:00am - 7:00am" at bounding box center [497, 201] width 607 height 8
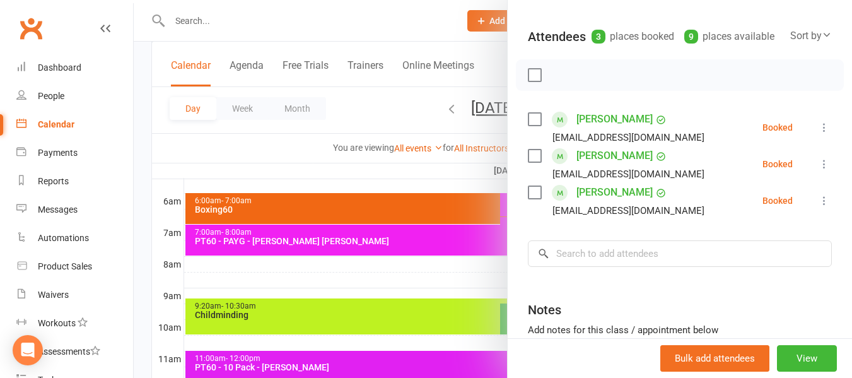
scroll to position [126, 0]
click at [145, 203] on div at bounding box center [493, 189] width 719 height 378
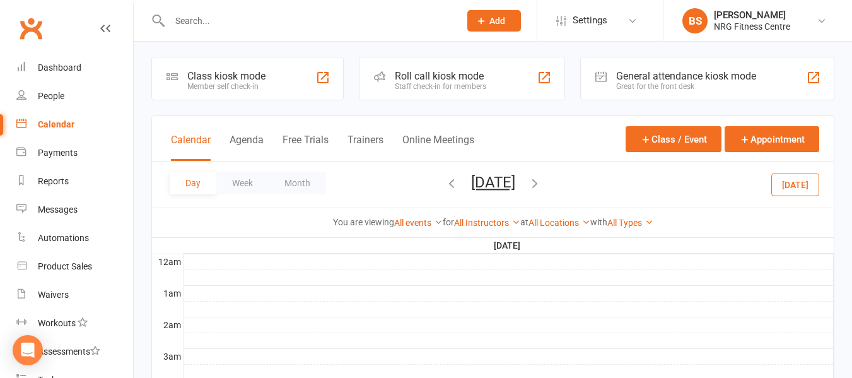
scroll to position [0, 0]
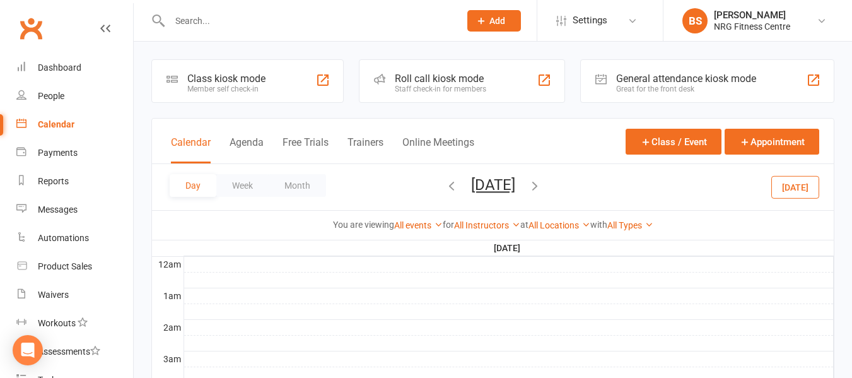
click at [445, 189] on icon "button" at bounding box center [452, 186] width 14 height 14
click at [55, 69] on div "Dashboard" at bounding box center [60, 67] width 44 height 10
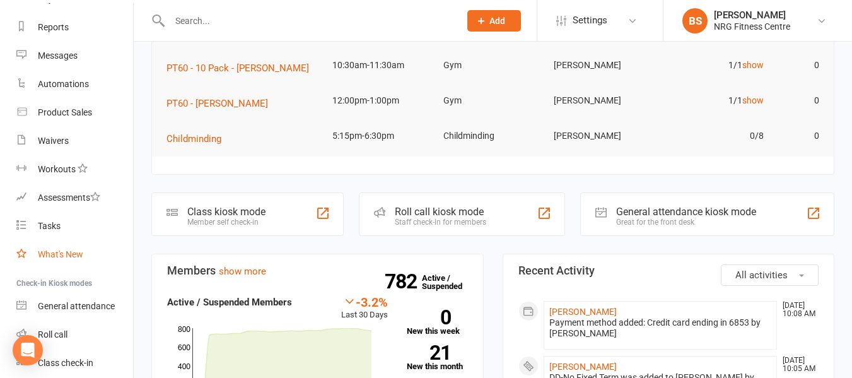
scroll to position [201, 0]
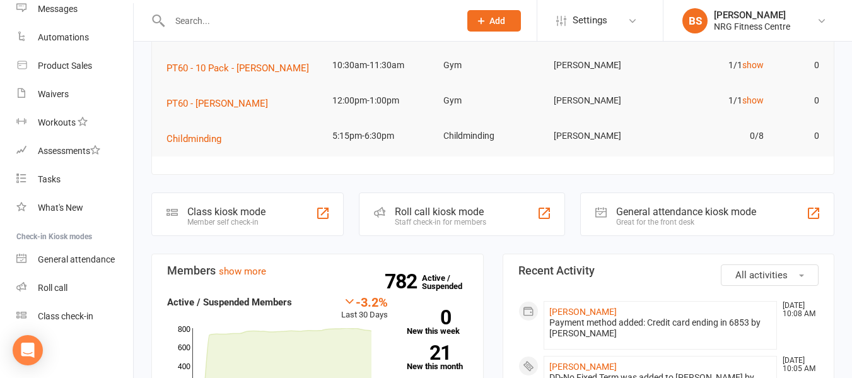
click at [791, 278] on button "All activities" at bounding box center [770, 274] width 98 height 21
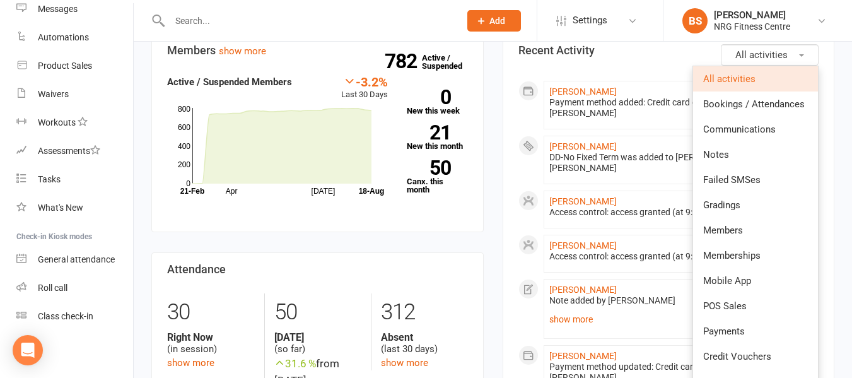
scroll to position [153, 0]
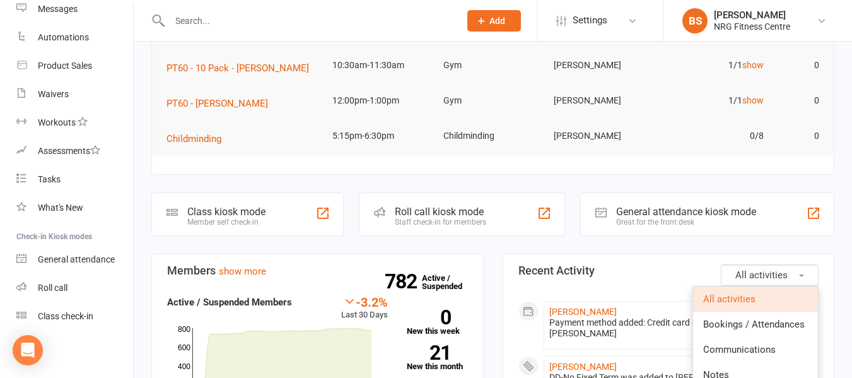
click at [742, 268] on button "All activities" at bounding box center [770, 274] width 98 height 21
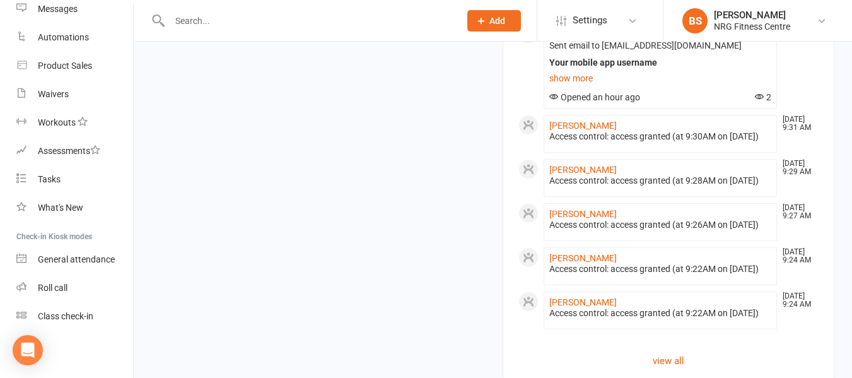
scroll to position [1352, 0]
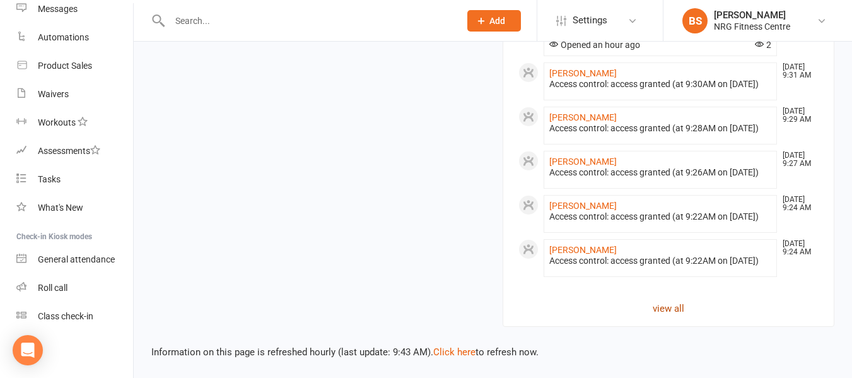
click at [664, 309] on link "view all" at bounding box center [669, 308] width 301 height 15
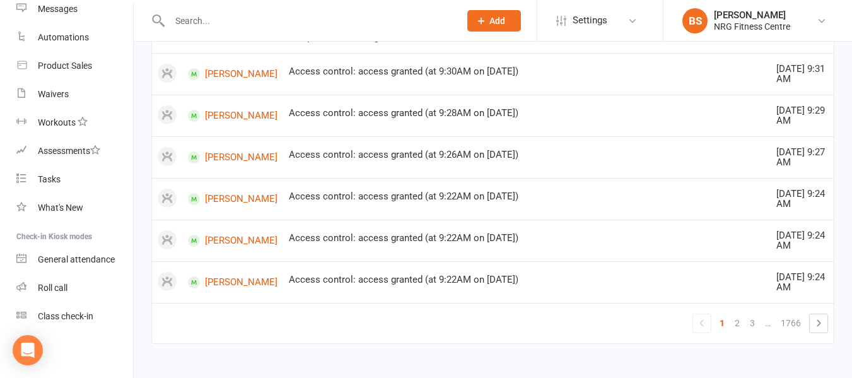
scroll to position [1355, 0]
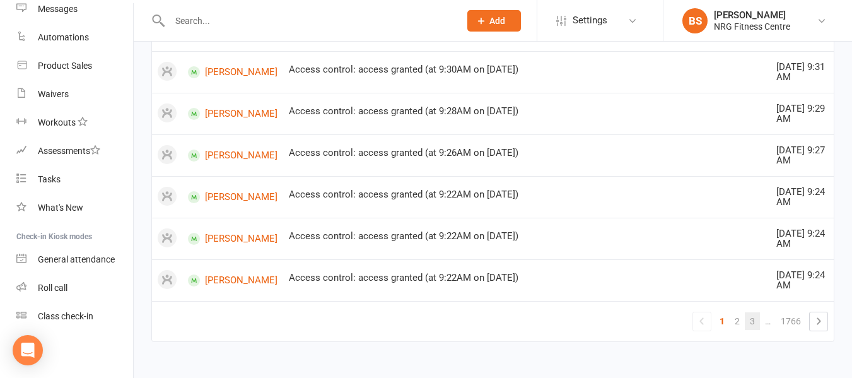
click at [753, 321] on link "3" at bounding box center [752, 321] width 15 height 18
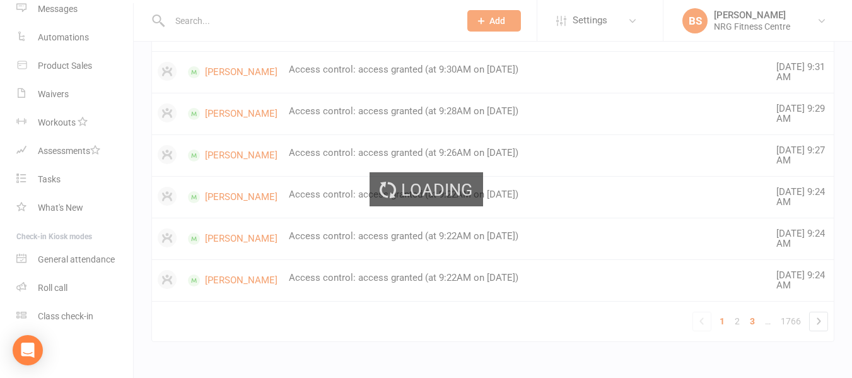
scroll to position [956, 0]
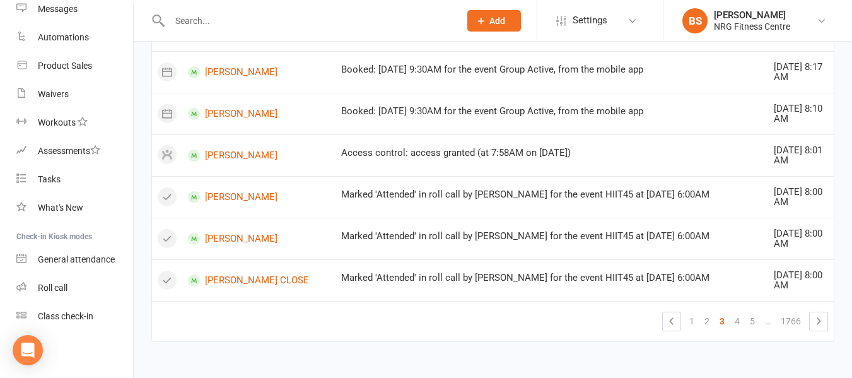
click at [753, 321] on link "5" at bounding box center [752, 321] width 15 height 18
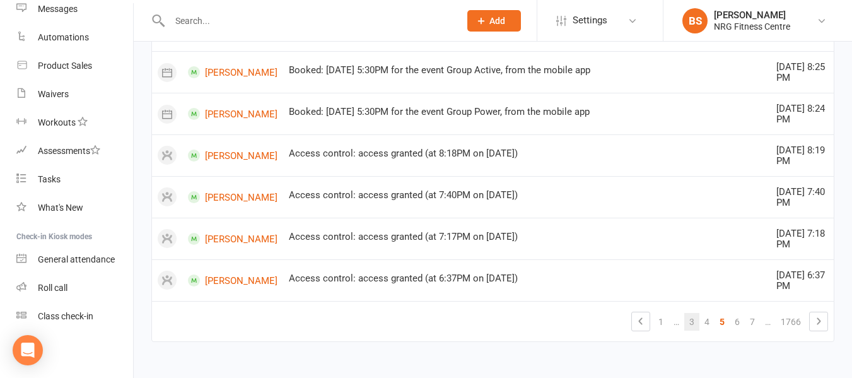
click at [753, 321] on link "7" at bounding box center [752, 322] width 15 height 18
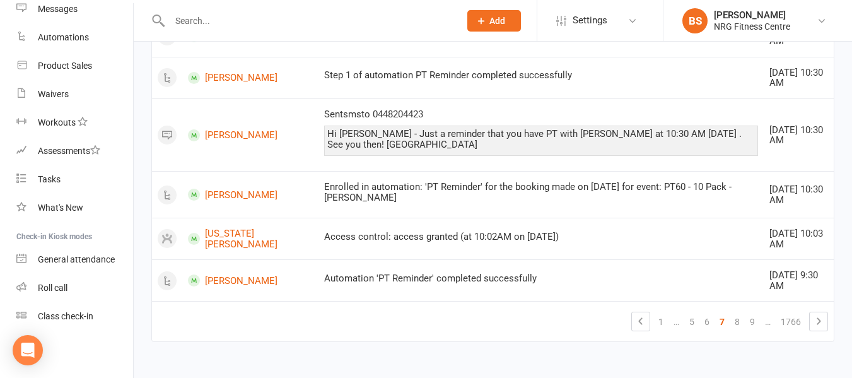
click at [753, 321] on link "9" at bounding box center [752, 322] width 15 height 18
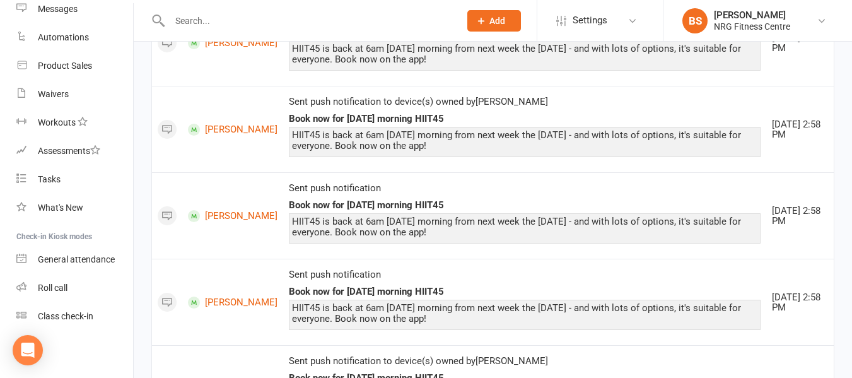
scroll to position [1355, 0]
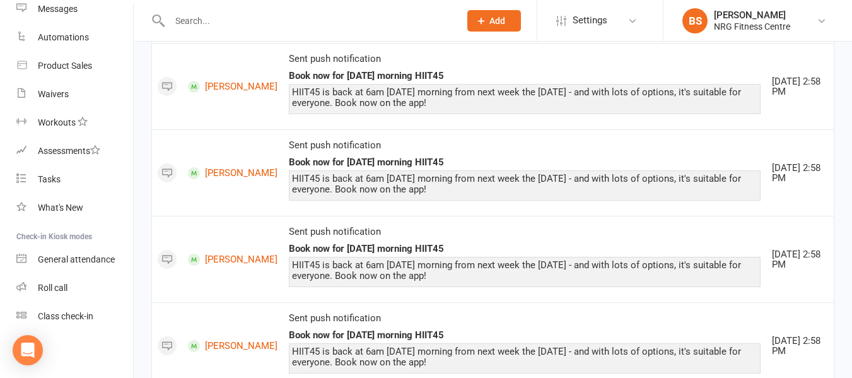
click at [753, 321] on div "Sent push notification Book now for [DATE] morning HIIT45 HIIT45 is back at 6am…" at bounding box center [525, 346] width 472 height 66
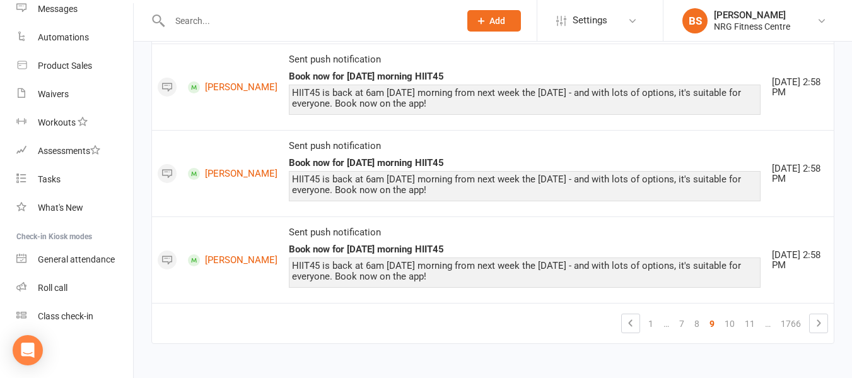
scroll to position [1615, 0]
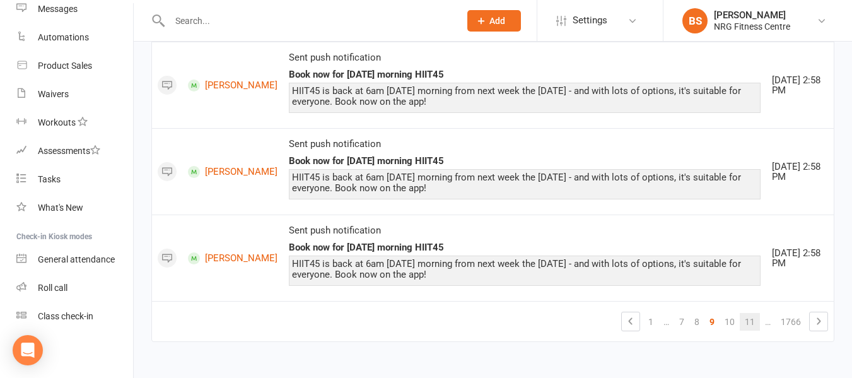
click at [750, 319] on link "11" at bounding box center [750, 322] width 20 height 18
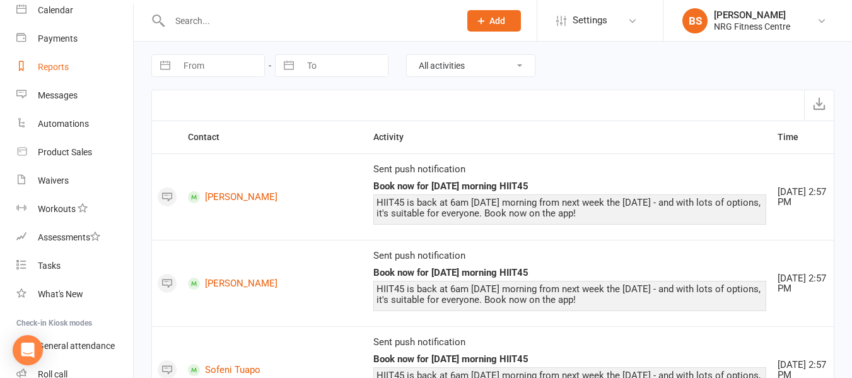
scroll to position [0, 0]
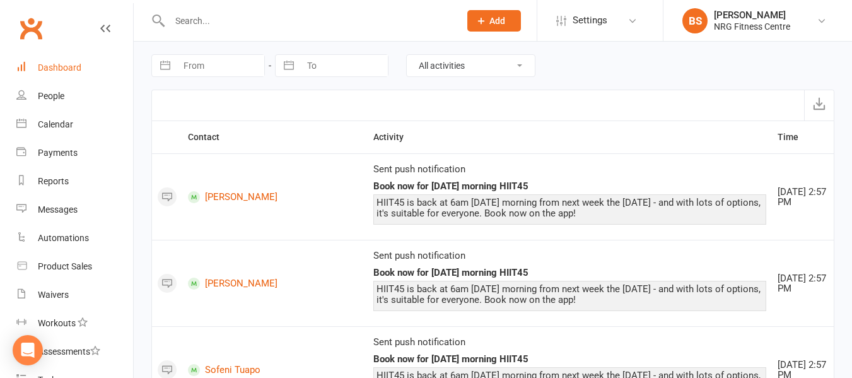
click at [73, 64] on div "Dashboard" at bounding box center [60, 67] width 44 height 10
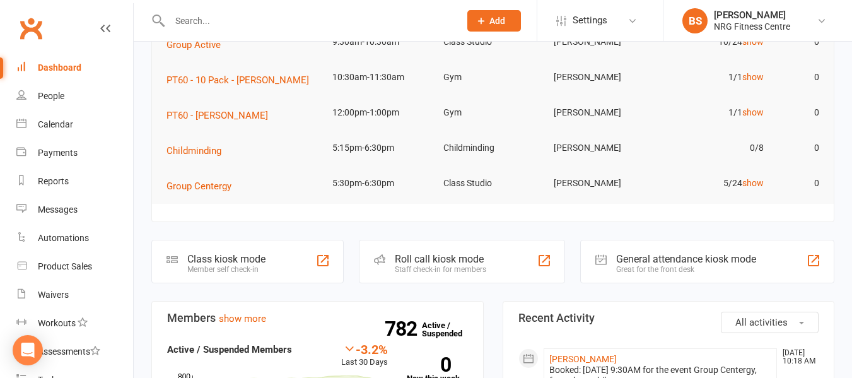
scroll to position [126, 0]
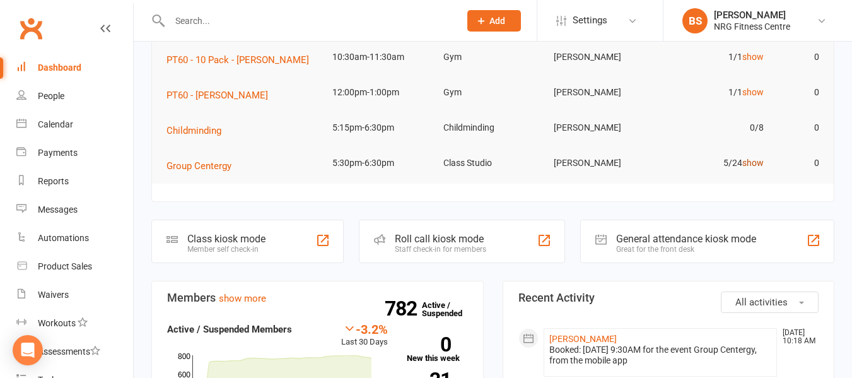
click at [758, 164] on link "show" at bounding box center [753, 163] width 21 height 10
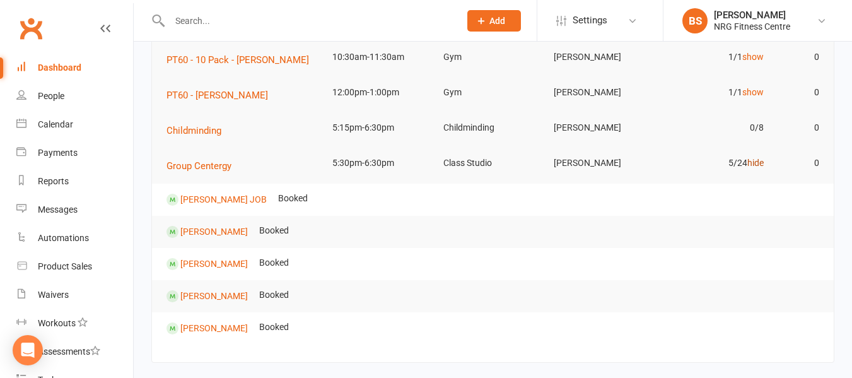
click at [757, 163] on link "hide" at bounding box center [756, 163] width 16 height 10
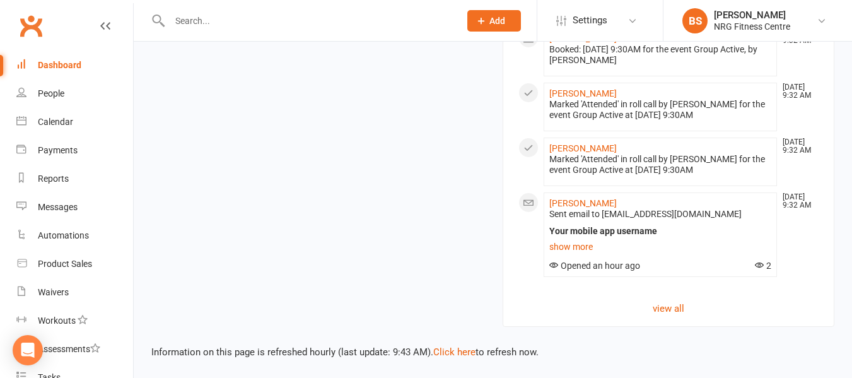
scroll to position [0, 0]
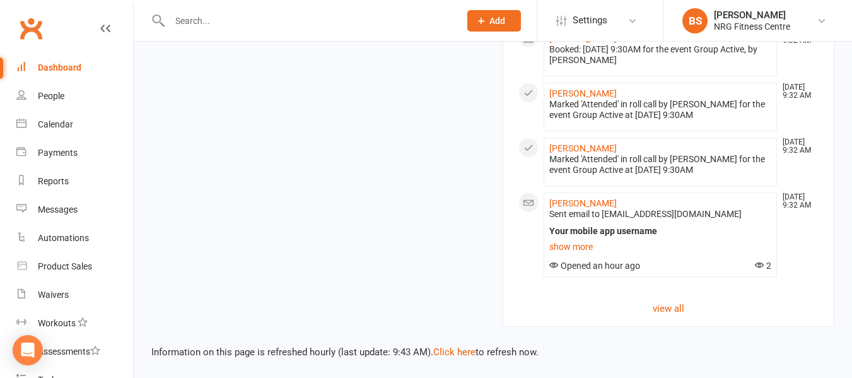
click at [262, 23] on input "text" at bounding box center [308, 21] width 285 height 18
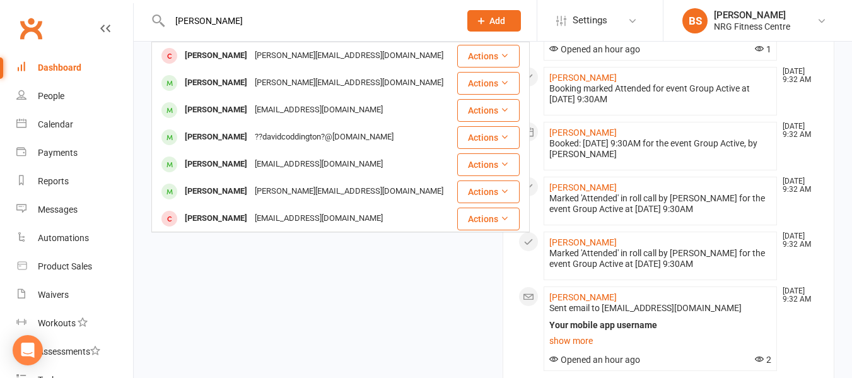
type input "[PERSON_NAME]"
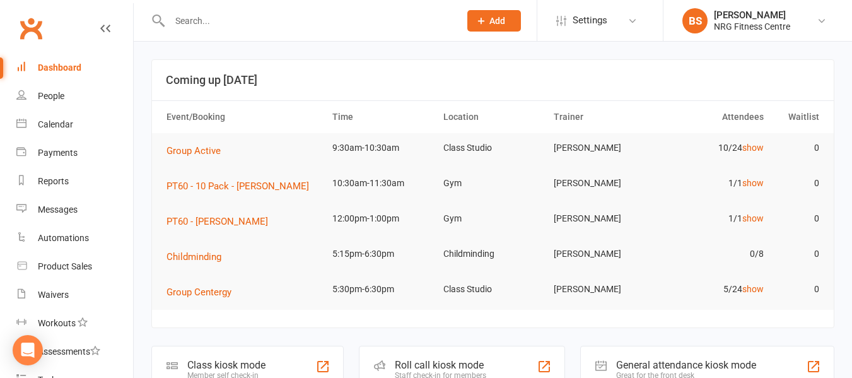
click at [499, 24] on span "Add" at bounding box center [498, 21] width 16 height 10
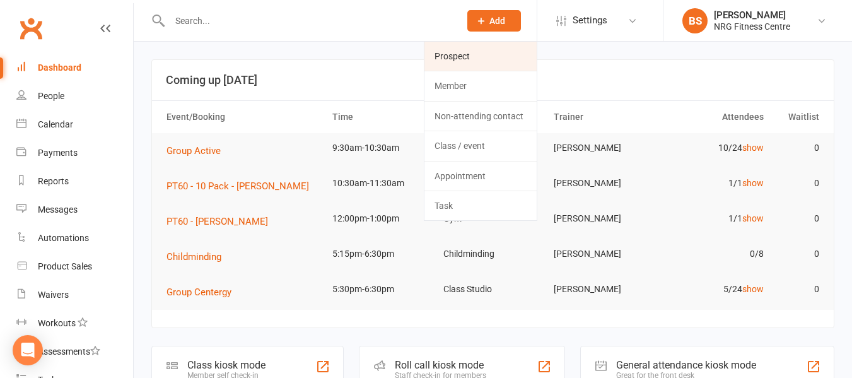
click at [449, 57] on link "Prospect" at bounding box center [481, 56] width 112 height 29
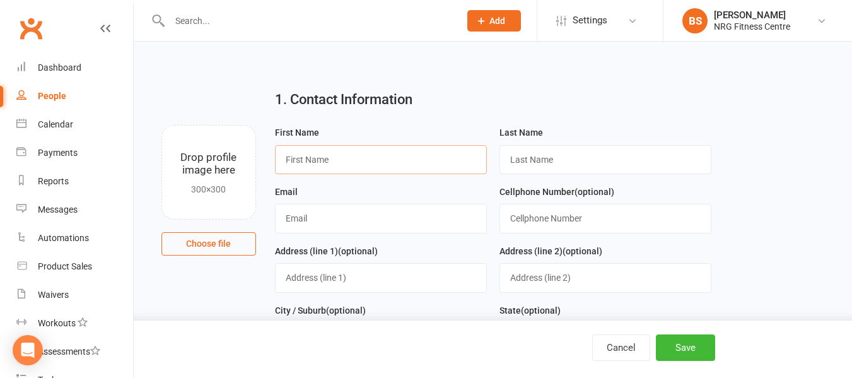
click at [402, 156] on input "text" at bounding box center [381, 159] width 212 height 29
type input "[PERSON_NAME]"
type input "Cram"
type input "[PERSON_NAME][EMAIL_ADDRESS][PERSON_NAME][DOMAIN_NAME]"
click at [346, 276] on input "text" at bounding box center [381, 277] width 212 height 29
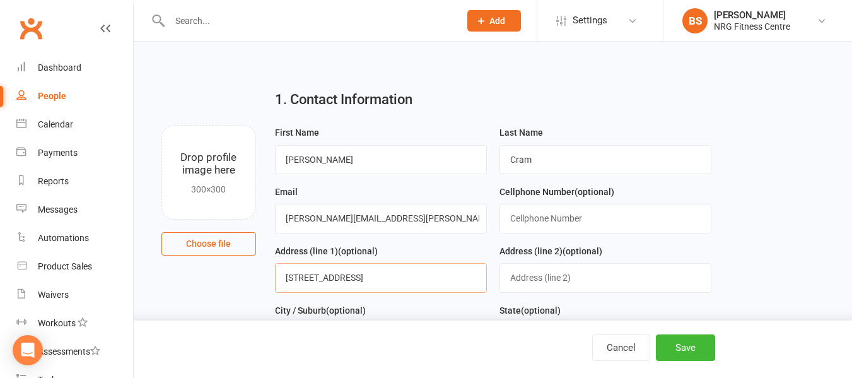
type input "[STREET_ADDRESS]"
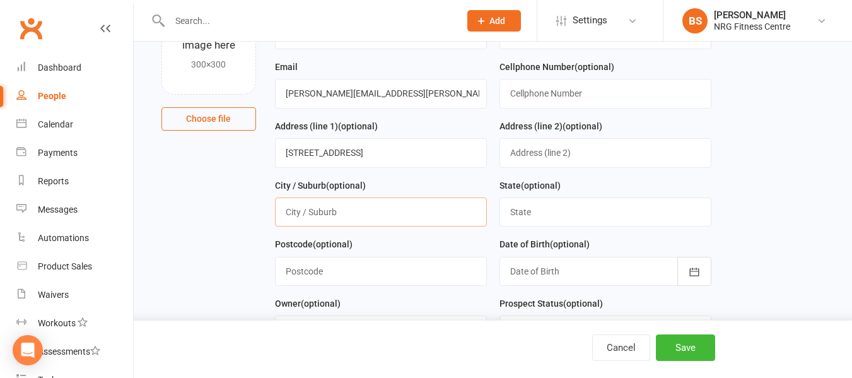
scroll to position [126, 0]
type input "Young"
type input "[GEOGRAPHIC_DATA]"
type input "2594"
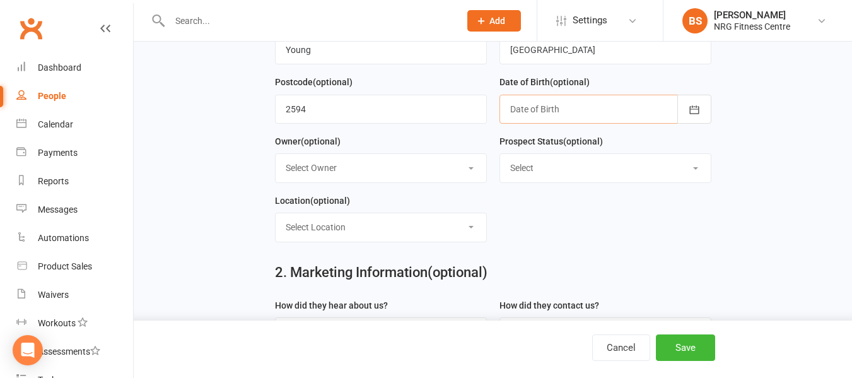
scroll to position [316, 0]
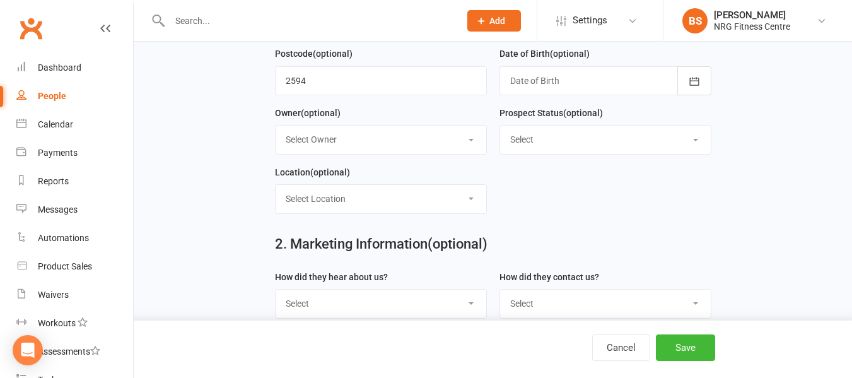
click at [551, 145] on select "Select Initial Contact Follow-up Call Follow-up Email Almost Ready Not Ready No…" at bounding box center [605, 140] width 211 height 28
select select "Almost Ready"
click at [500, 129] on select "Select Initial Contact Follow-up Call Follow-up Email Almost Ready Not Ready No…" at bounding box center [605, 140] width 211 height 28
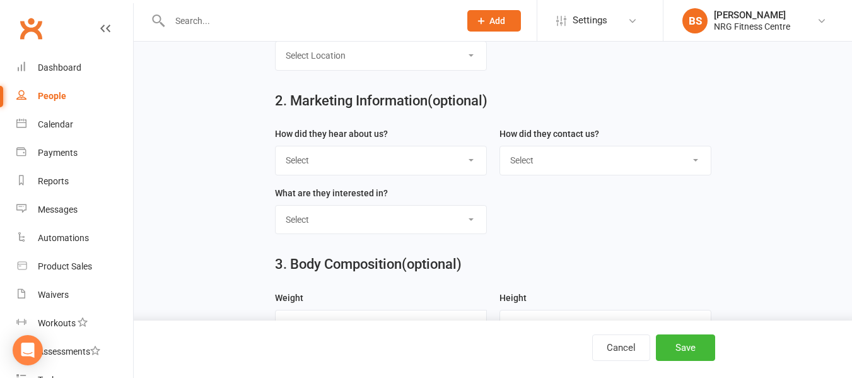
scroll to position [505, 0]
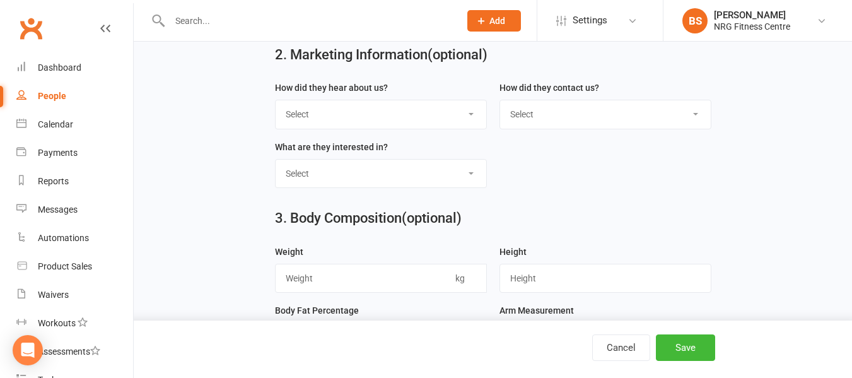
click at [353, 184] on select "Select Classes Personal Training Weight Loss Body Building De-Stressing Diet/Fo…" at bounding box center [381, 174] width 211 height 28
select select "Personal Training"
click at [276, 165] on select "Select Classes Personal Training Weight Loss Body Building De-Stressing Diet/Fo…" at bounding box center [381, 174] width 211 height 28
click at [344, 176] on select "Select Classes Personal Training Weight Loss Body Building De-Stressing Diet/Fo…" at bounding box center [381, 174] width 211 height 28
select select
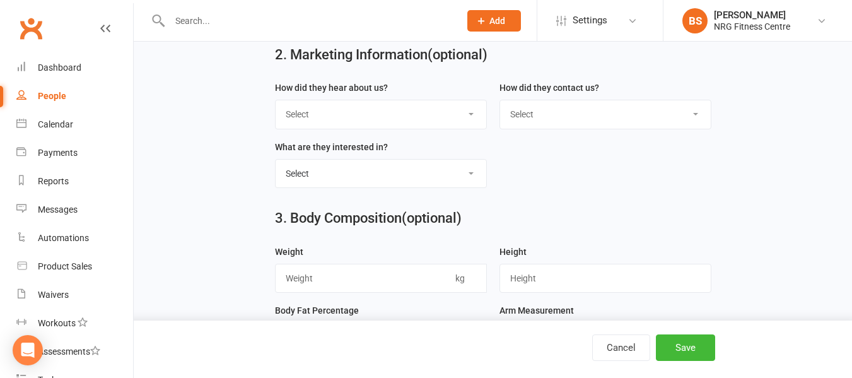
click at [276, 165] on select "Select Classes Personal Training Weight Loss Body Building De-Stressing Diet/Fo…" at bounding box center [381, 174] width 211 height 28
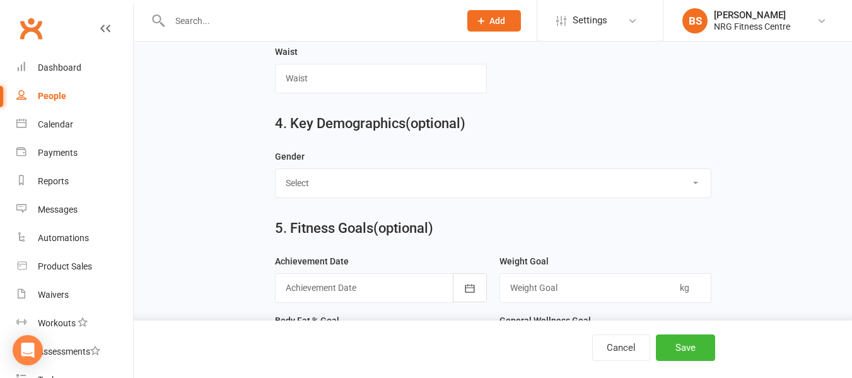
scroll to position [883, 0]
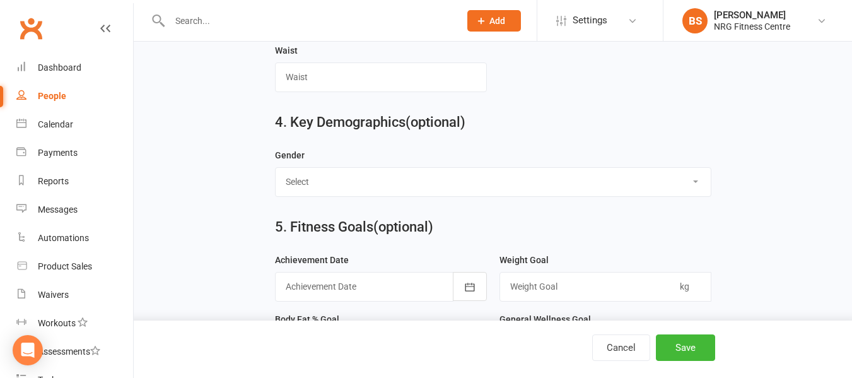
click at [353, 192] on select "Select [DEMOGRAPHIC_DATA] [DEMOGRAPHIC_DATA]" at bounding box center [493, 182] width 435 height 28
select select "[DEMOGRAPHIC_DATA]"
click at [276, 177] on select "Select [DEMOGRAPHIC_DATA] [DEMOGRAPHIC_DATA]" at bounding box center [493, 182] width 435 height 28
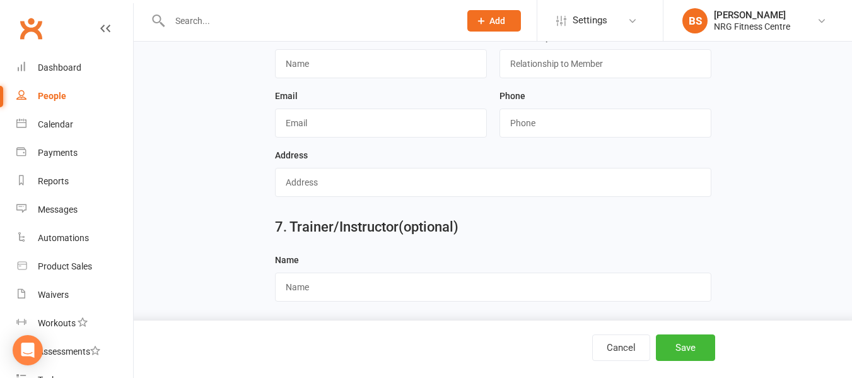
scroll to position [1287, 0]
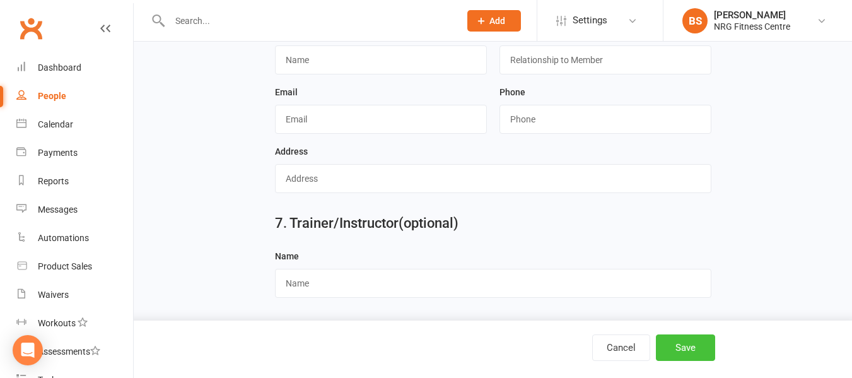
click at [688, 339] on button "Save" at bounding box center [685, 347] width 59 height 27
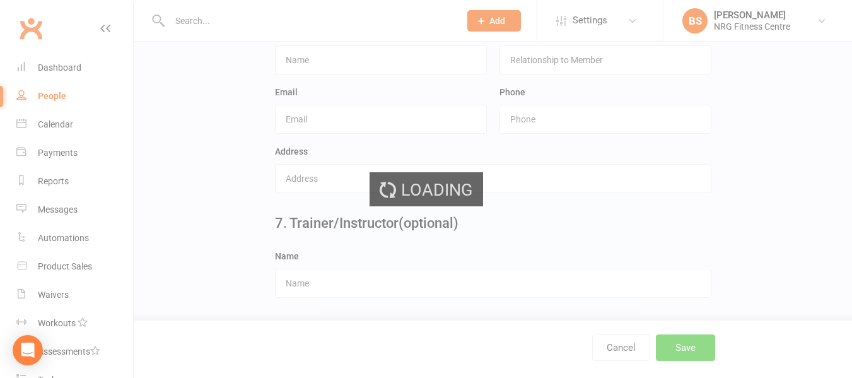
scroll to position [0, 0]
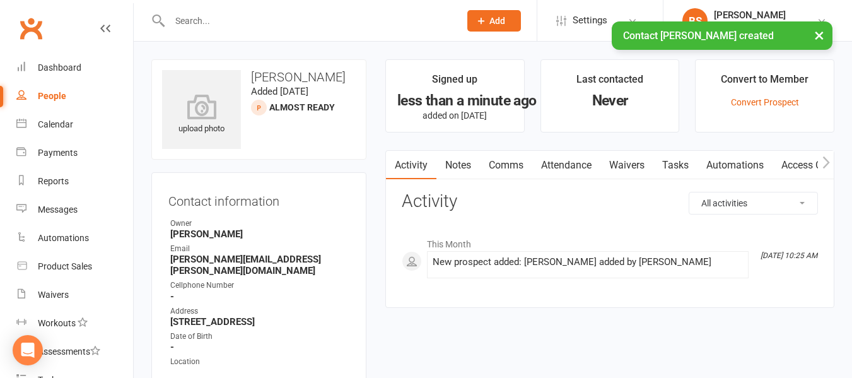
click at [464, 167] on link "Notes" at bounding box center [459, 165] width 44 height 29
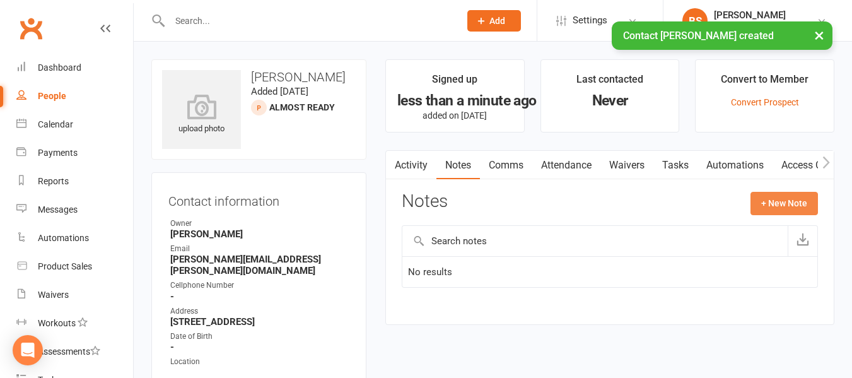
click at [801, 203] on button "+ New Note" at bounding box center [785, 203] width 68 height 23
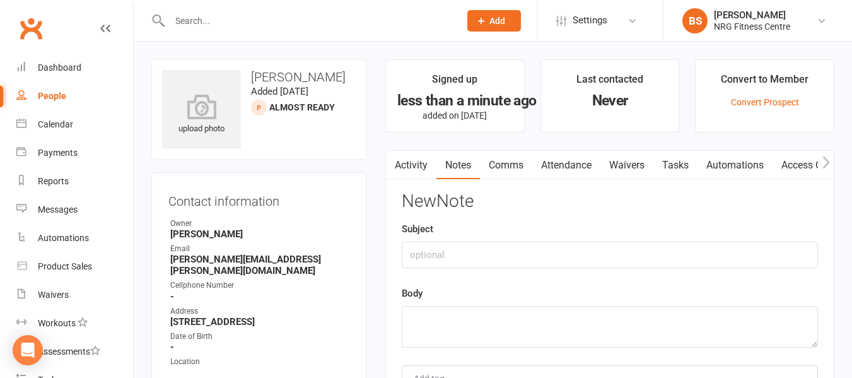
click at [509, 296] on div "Body" at bounding box center [610, 317] width 416 height 62
click at [493, 322] on textarea at bounding box center [610, 327] width 416 height 42
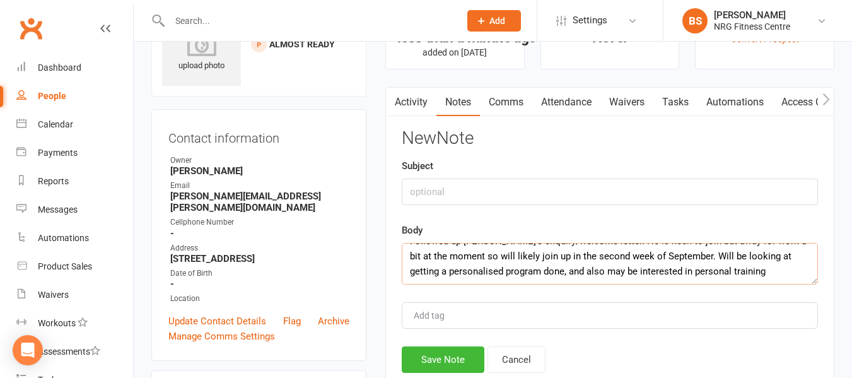
scroll to position [126, 0]
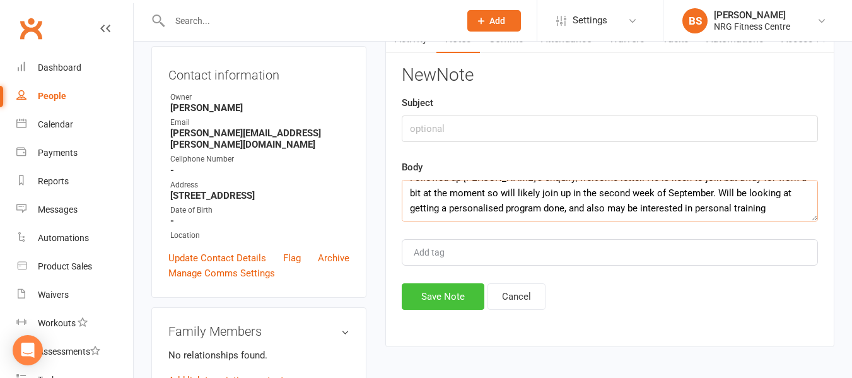
type textarea "Followed up [PERSON_NAME]'s enquiry/welcome letter. He is keen to join but away…"
click at [435, 293] on button "Save Note" at bounding box center [443, 296] width 83 height 27
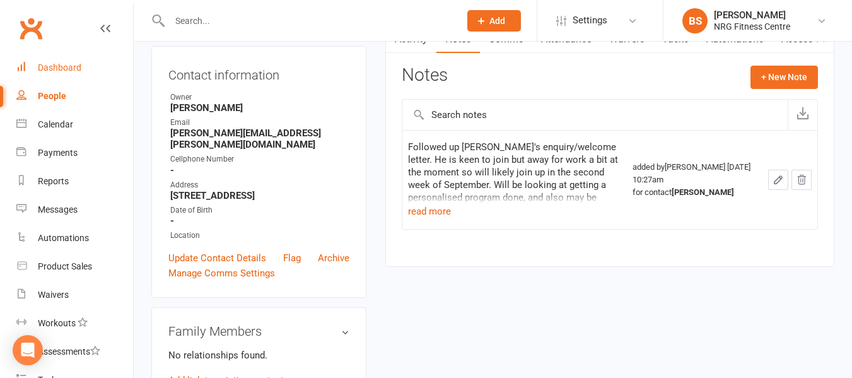
click at [52, 71] on div "Dashboard" at bounding box center [60, 67] width 44 height 10
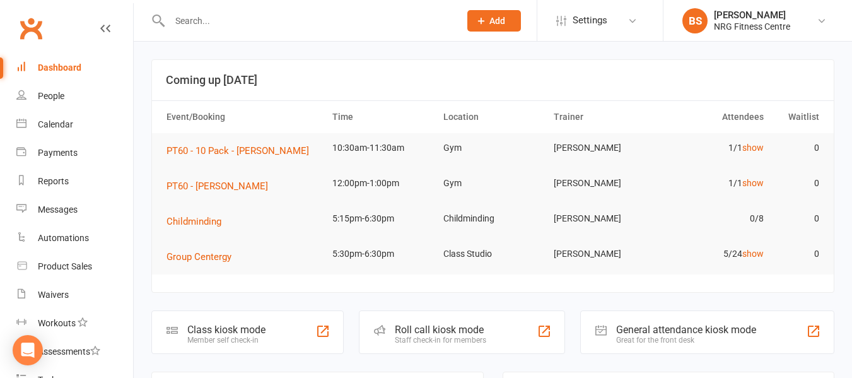
click at [243, 4] on div at bounding box center [301, 20] width 300 height 41
click at [239, 24] on input "text" at bounding box center [308, 21] width 285 height 18
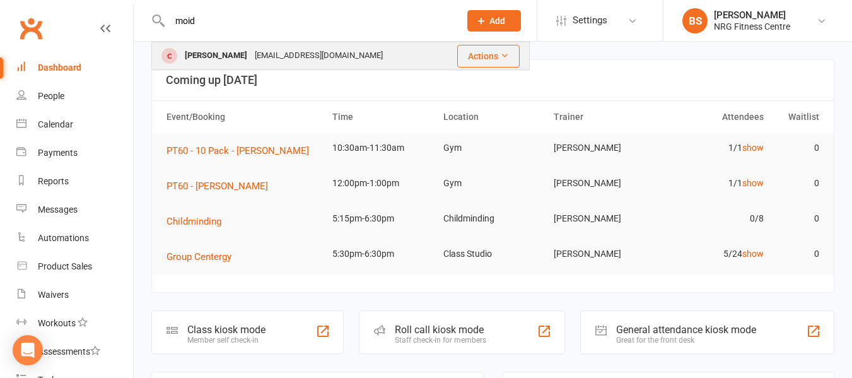
type input "moid"
click at [275, 59] on div "[EMAIL_ADDRESS][DOMAIN_NAME]" at bounding box center [319, 56] width 136 height 18
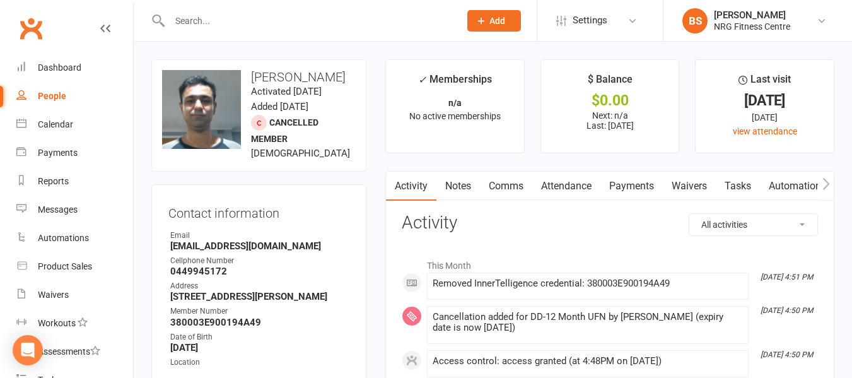
click at [460, 182] on link "Notes" at bounding box center [459, 186] width 44 height 29
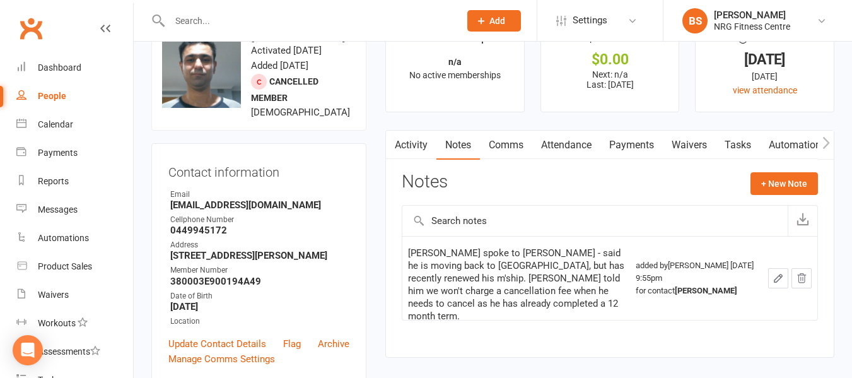
scroll to position [63, 0]
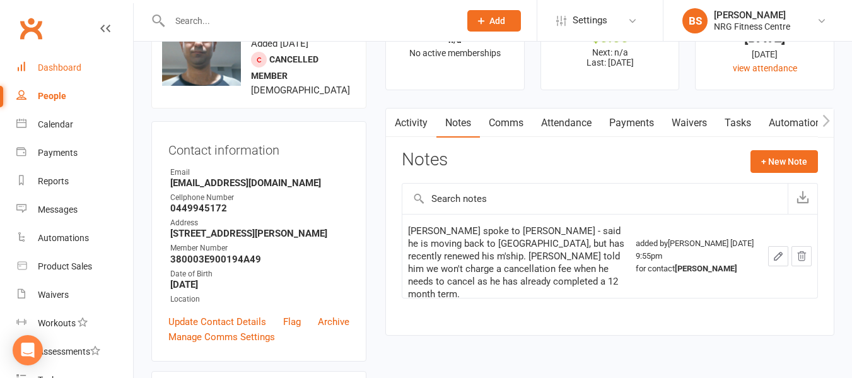
click at [45, 59] on link "Dashboard" at bounding box center [74, 68] width 117 height 28
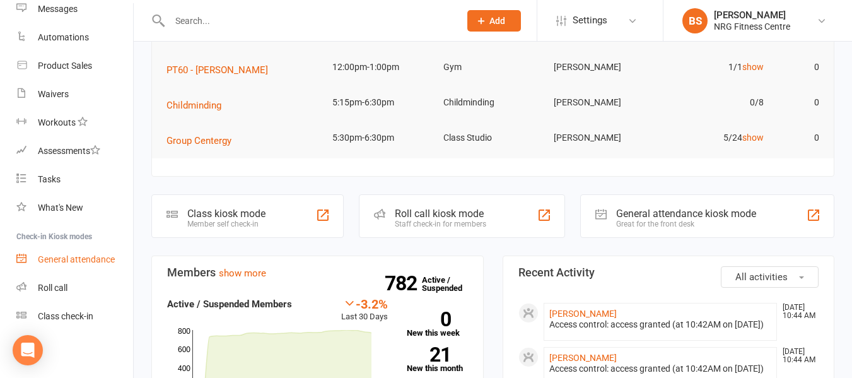
scroll to position [126, 0]
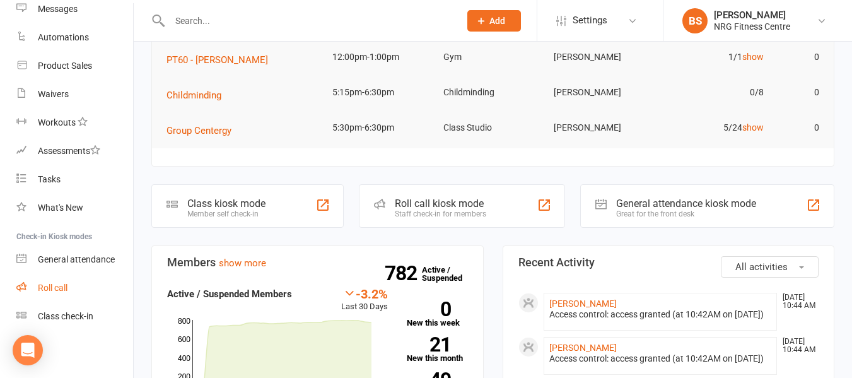
click at [53, 288] on div "Roll call" at bounding box center [53, 288] width 30 height 10
